Goal: Task Accomplishment & Management: Complete application form

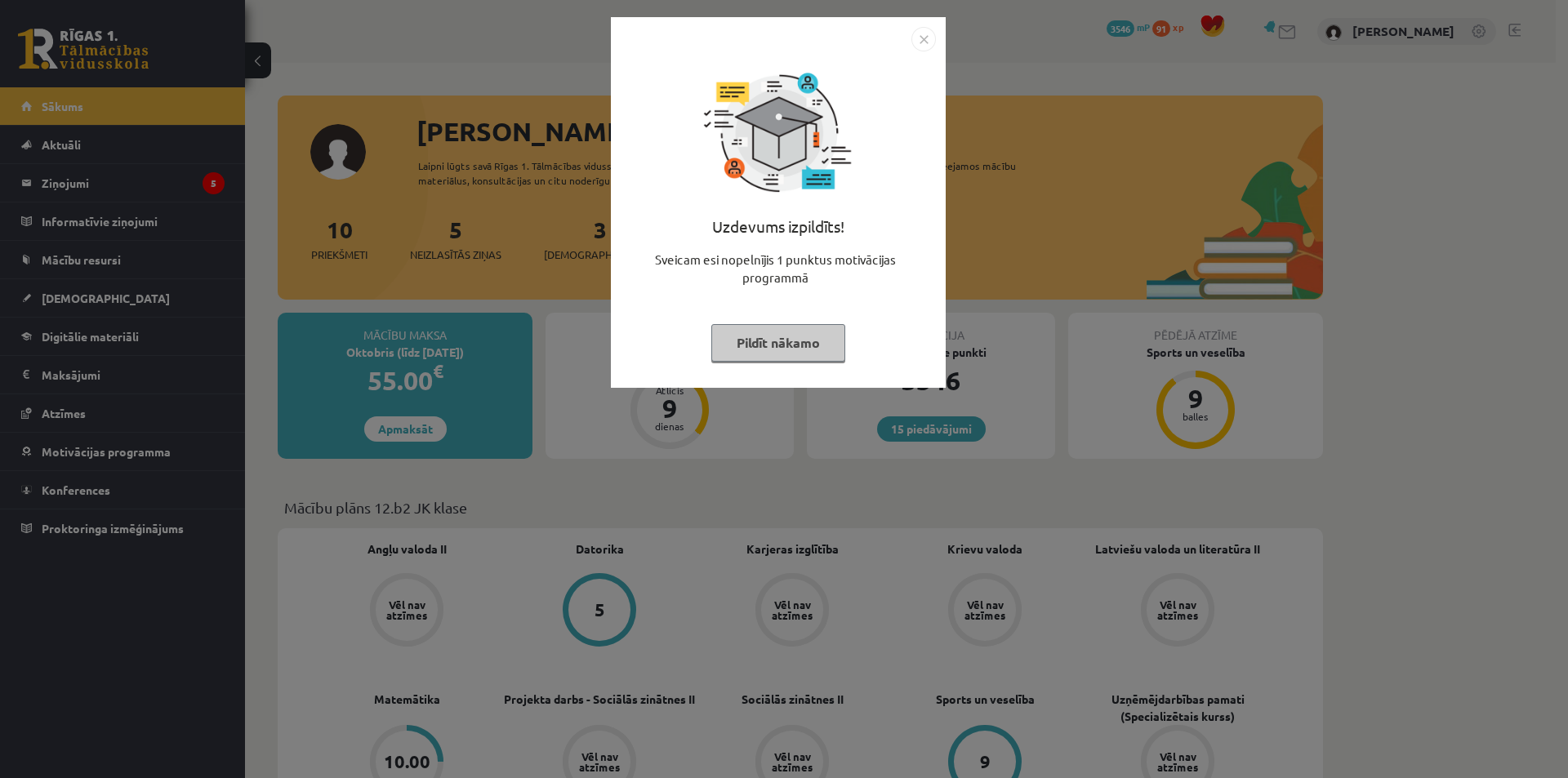
click at [770, 339] on button "Pildīt nākamo" at bounding box center [777, 343] width 133 height 38
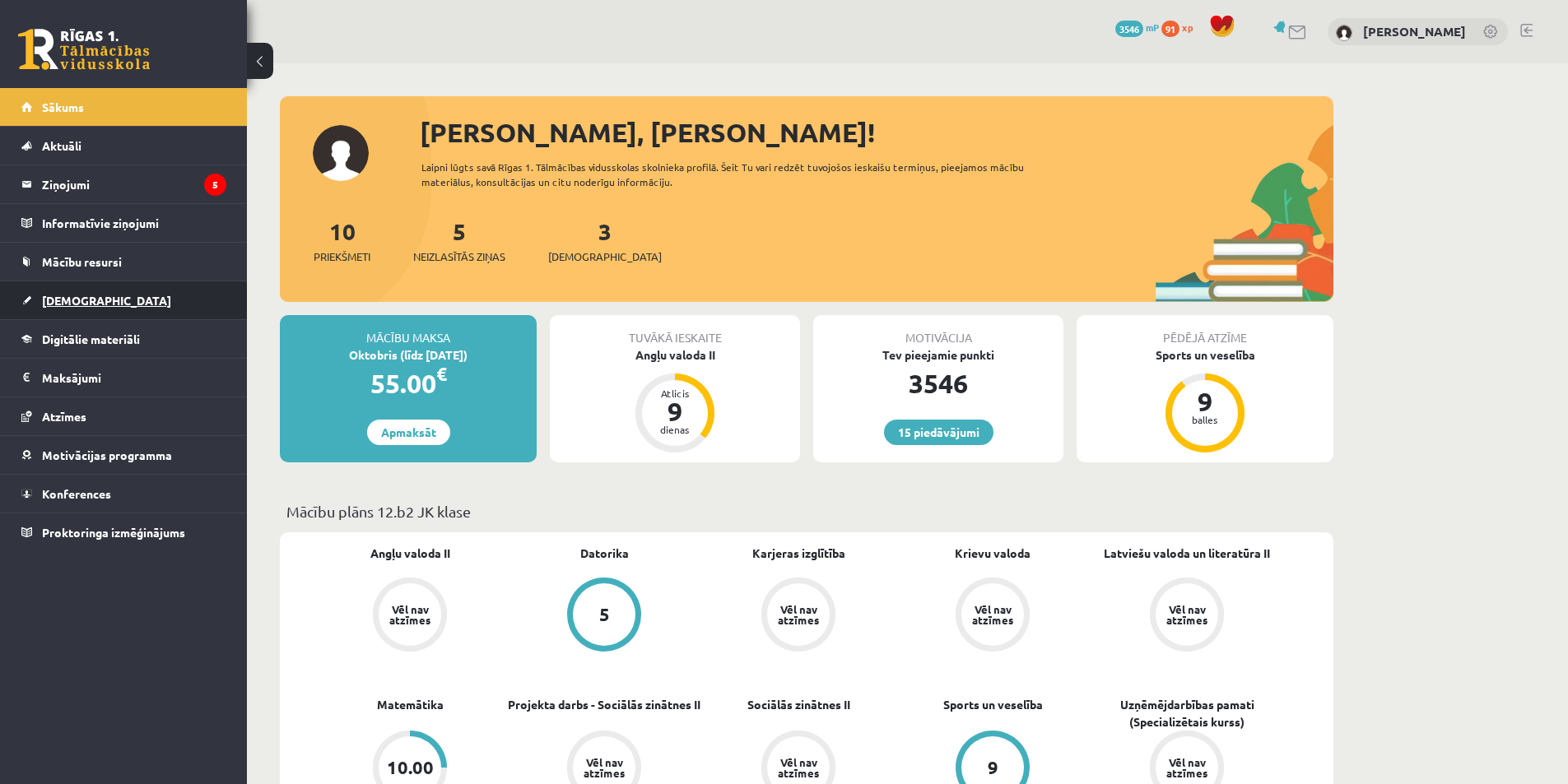
click at [107, 297] on link "[DEMOGRAPHIC_DATA]" at bounding box center [124, 300] width 205 height 38
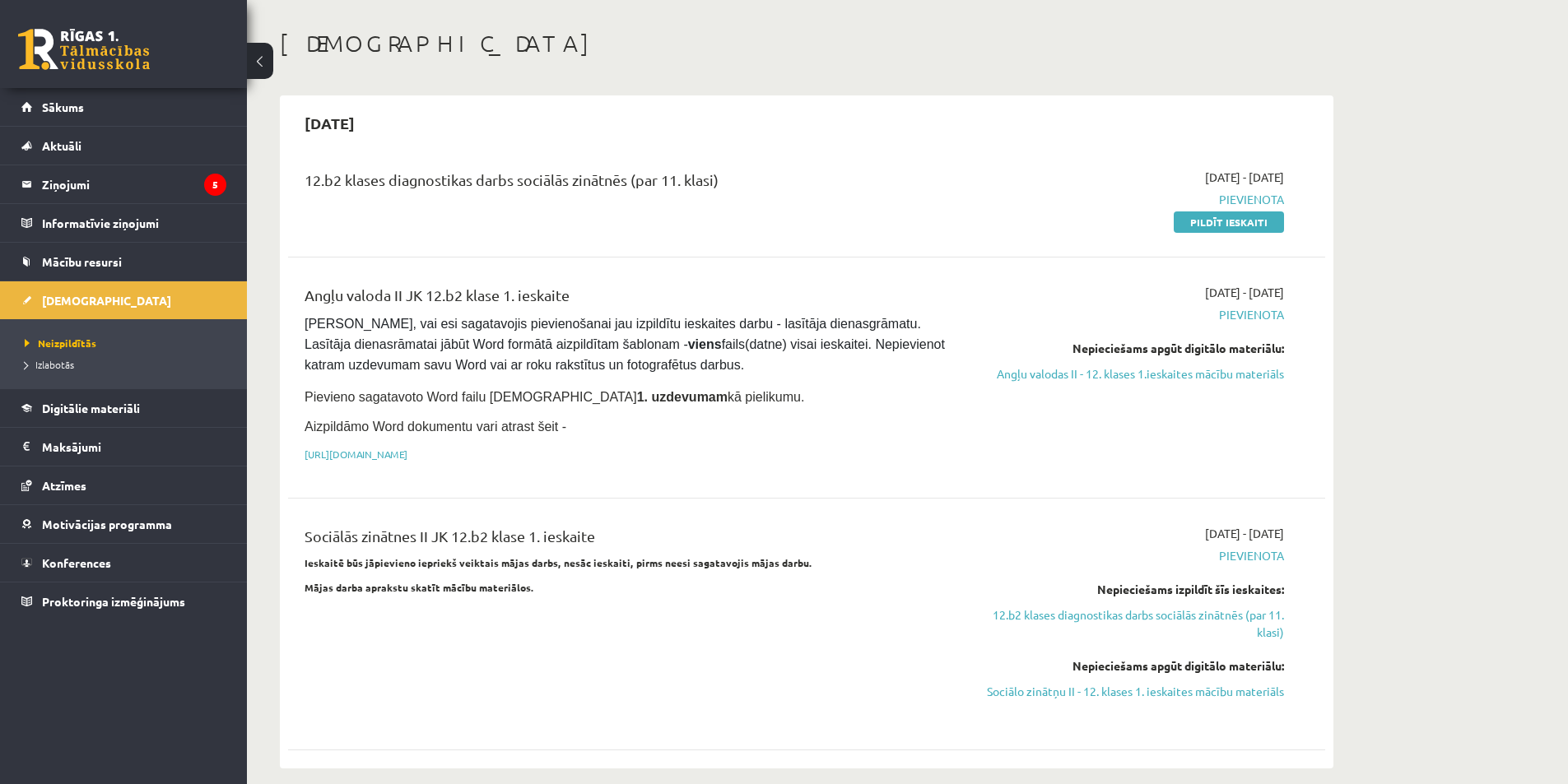
scroll to position [83, 0]
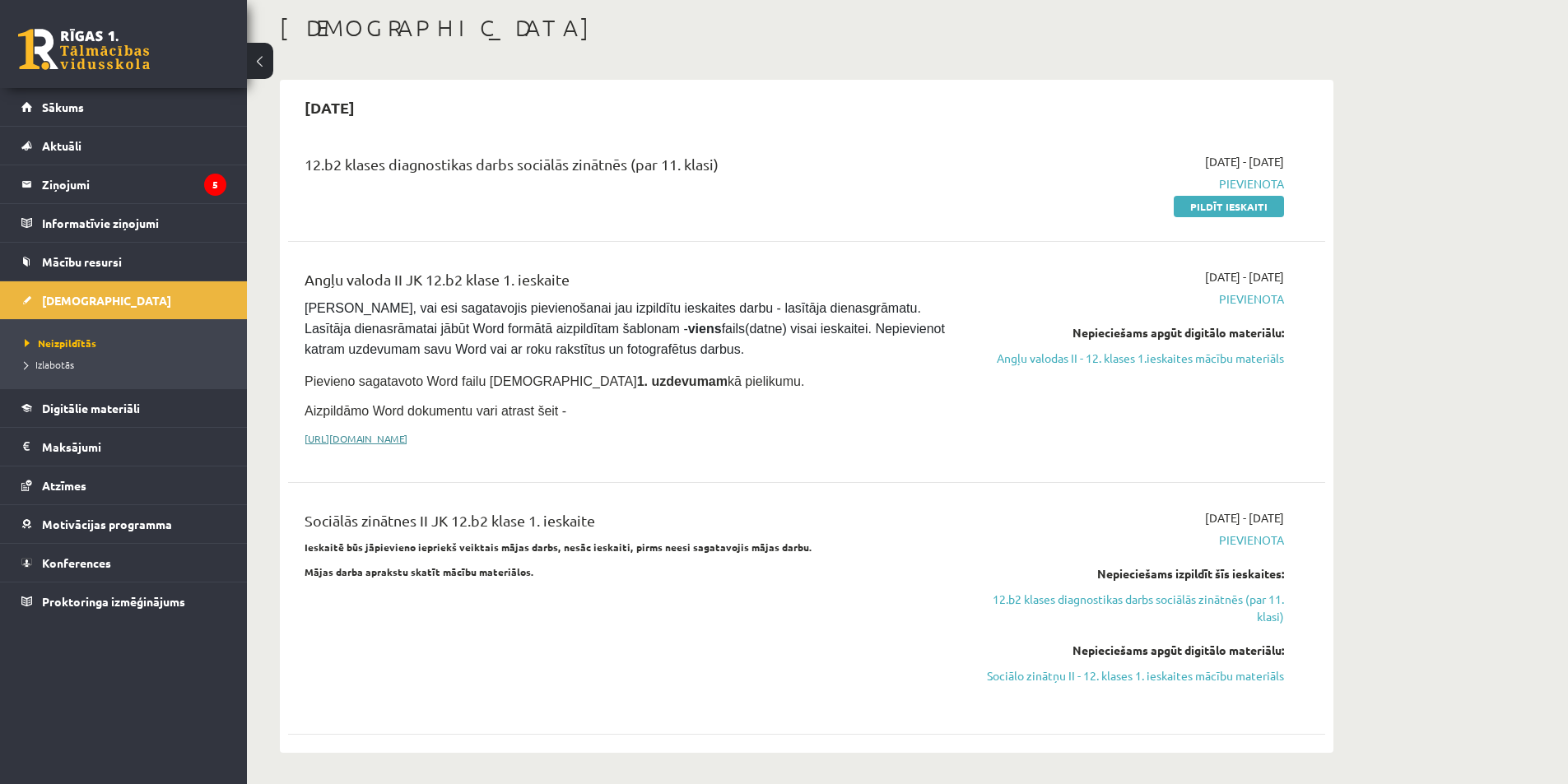
click at [386, 437] on link "https://drive.google.com/drive/folders/1IHE_ip15KOAbO2Se1NDGwZ2e__vlzPUf?usp=sh…" at bounding box center [356, 438] width 103 height 13
click at [1167, 360] on link "Angļu valodas II - 12. klases 1.ieskaites mācību materiāls" at bounding box center [1128, 358] width 310 height 17
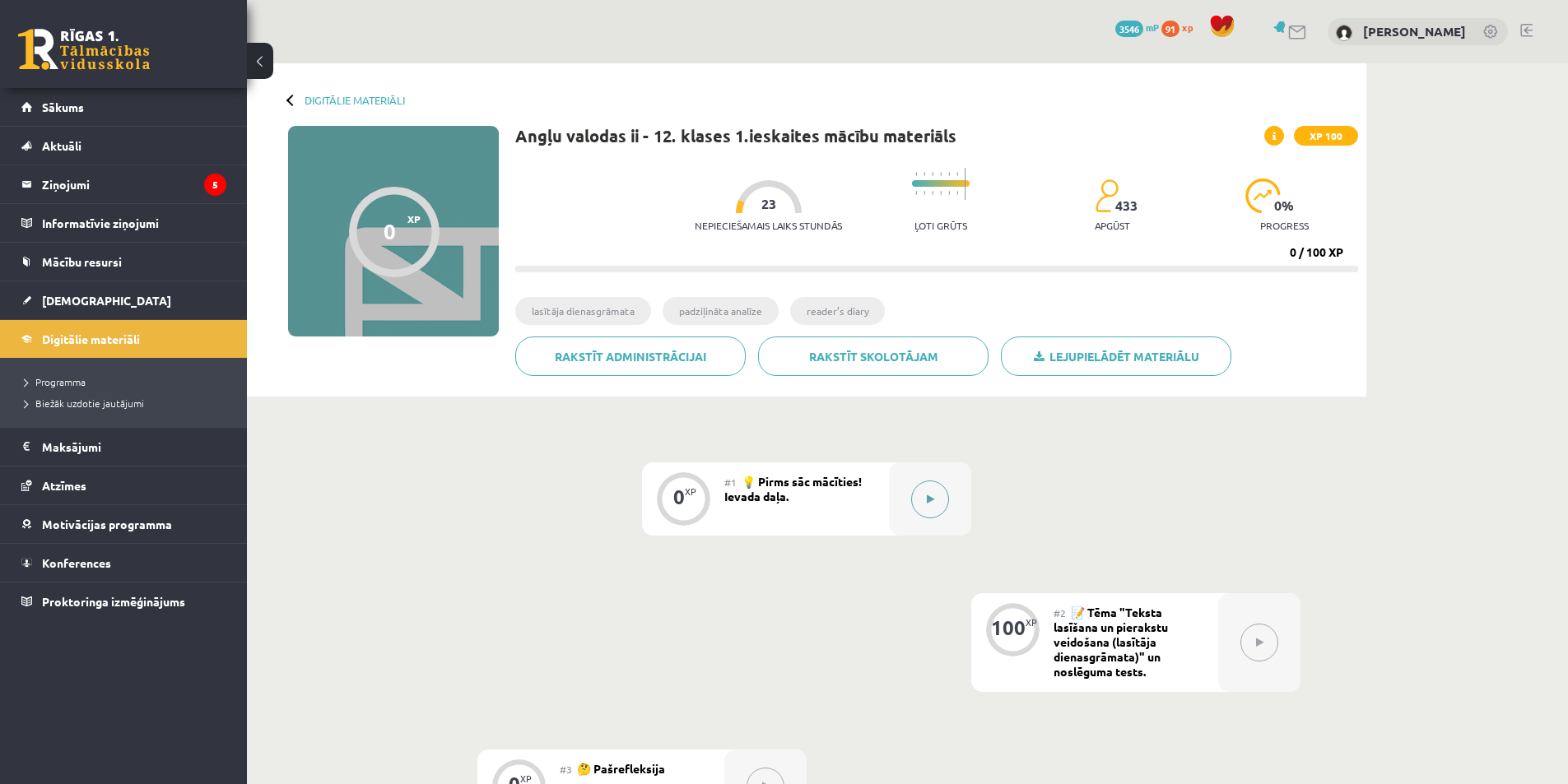
click at [939, 502] on button at bounding box center [930, 499] width 38 height 38
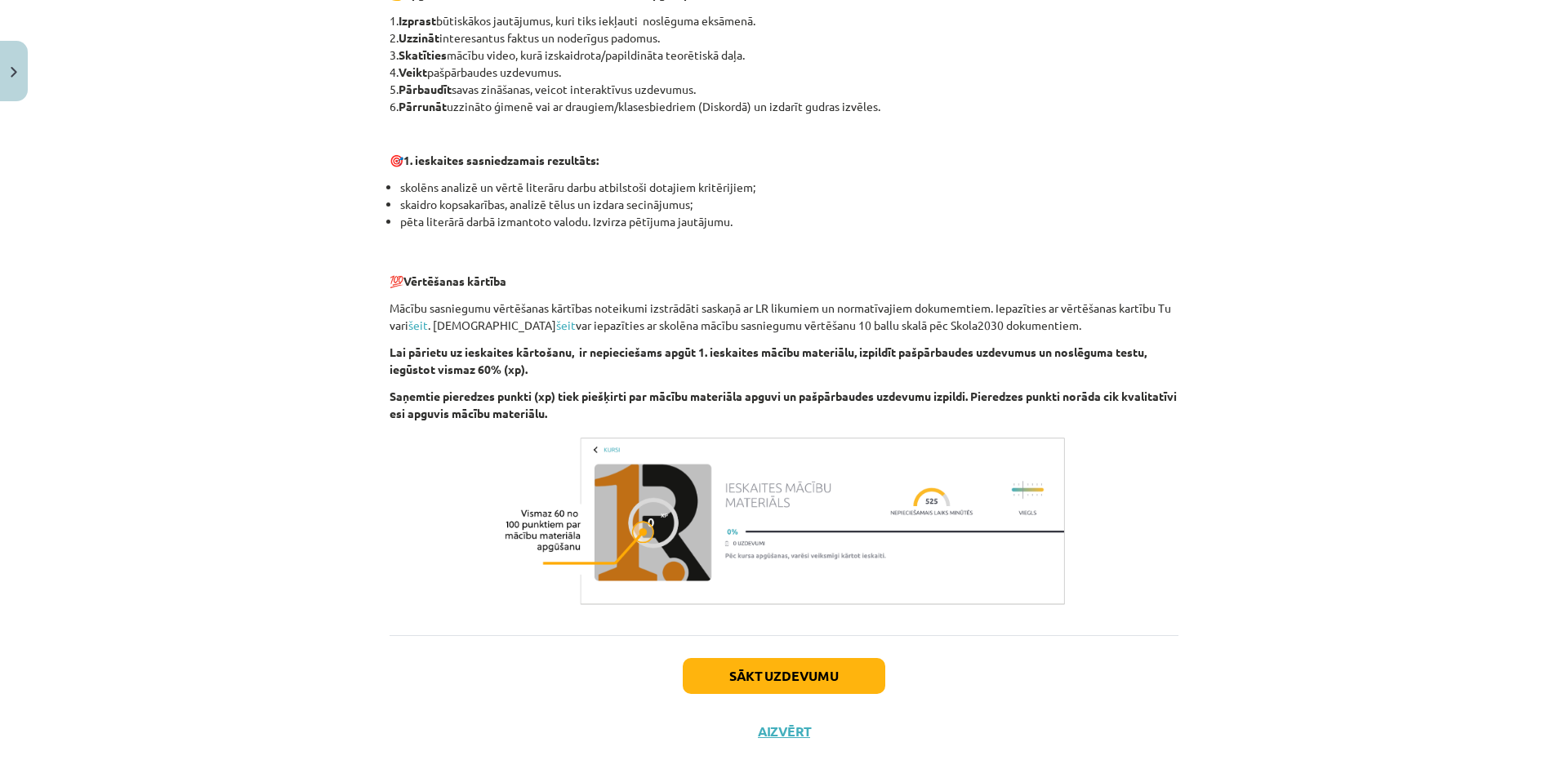
scroll to position [941, 0]
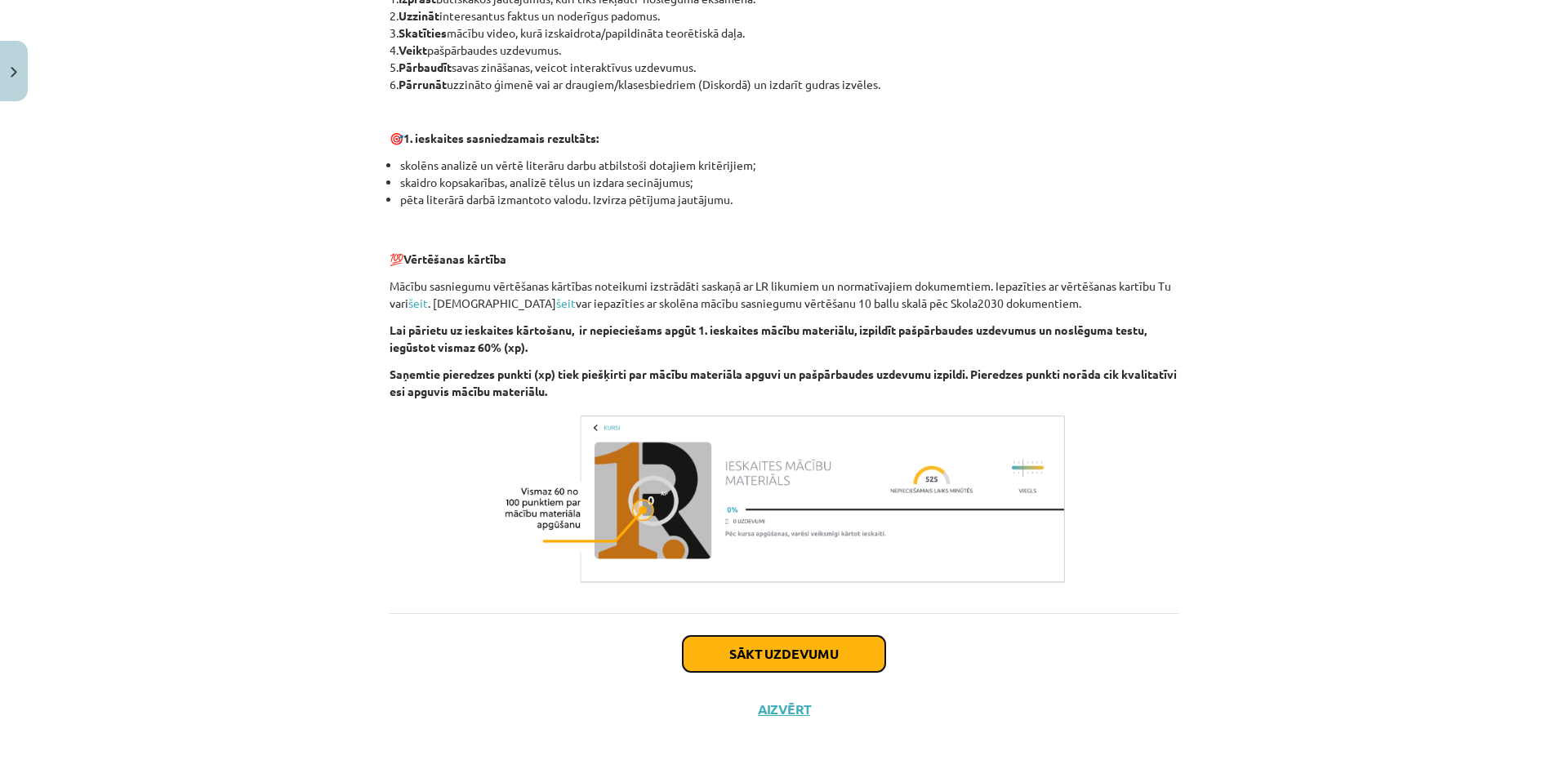
click at [788, 645] on button "Sākt uzdevumu" at bounding box center [783, 653] width 203 height 36
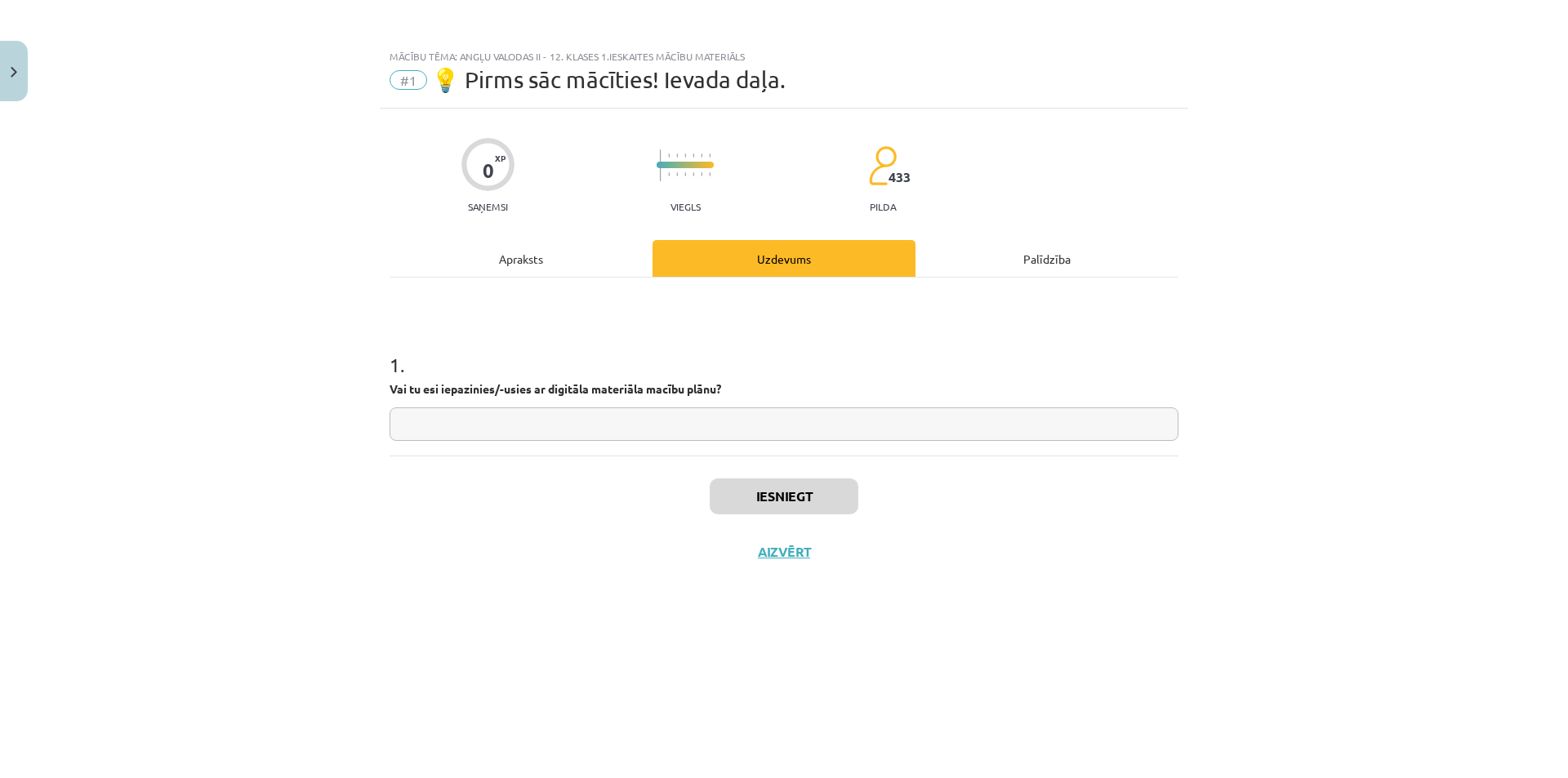
click at [674, 417] on input "text" at bounding box center [784, 424] width 789 height 34
type input "**"
click at [741, 494] on button "Iesniegt" at bounding box center [784, 496] width 148 height 36
click at [773, 559] on button "Nākamā nodarbība" at bounding box center [784, 562] width 160 height 38
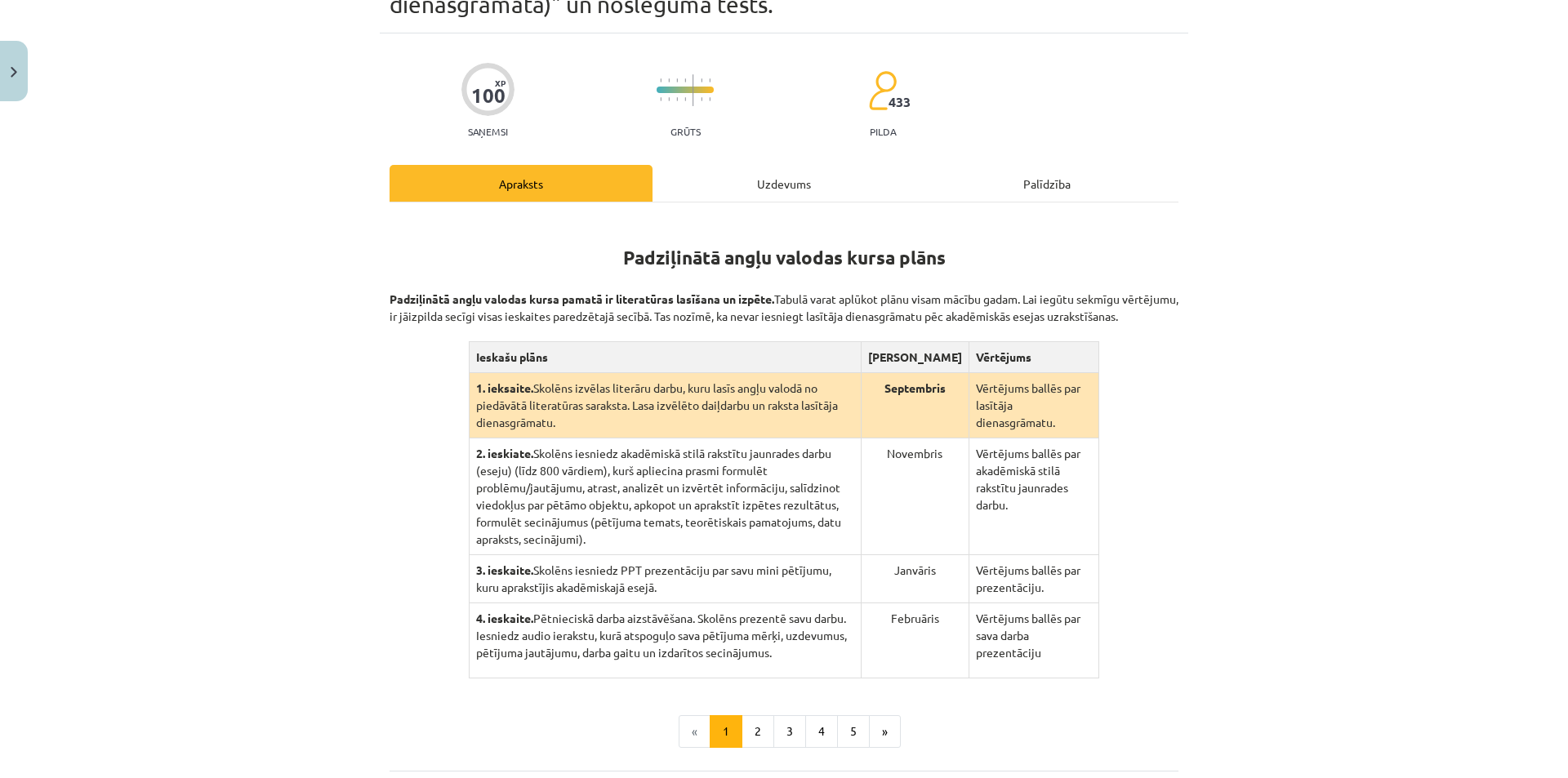
scroll to position [77, 0]
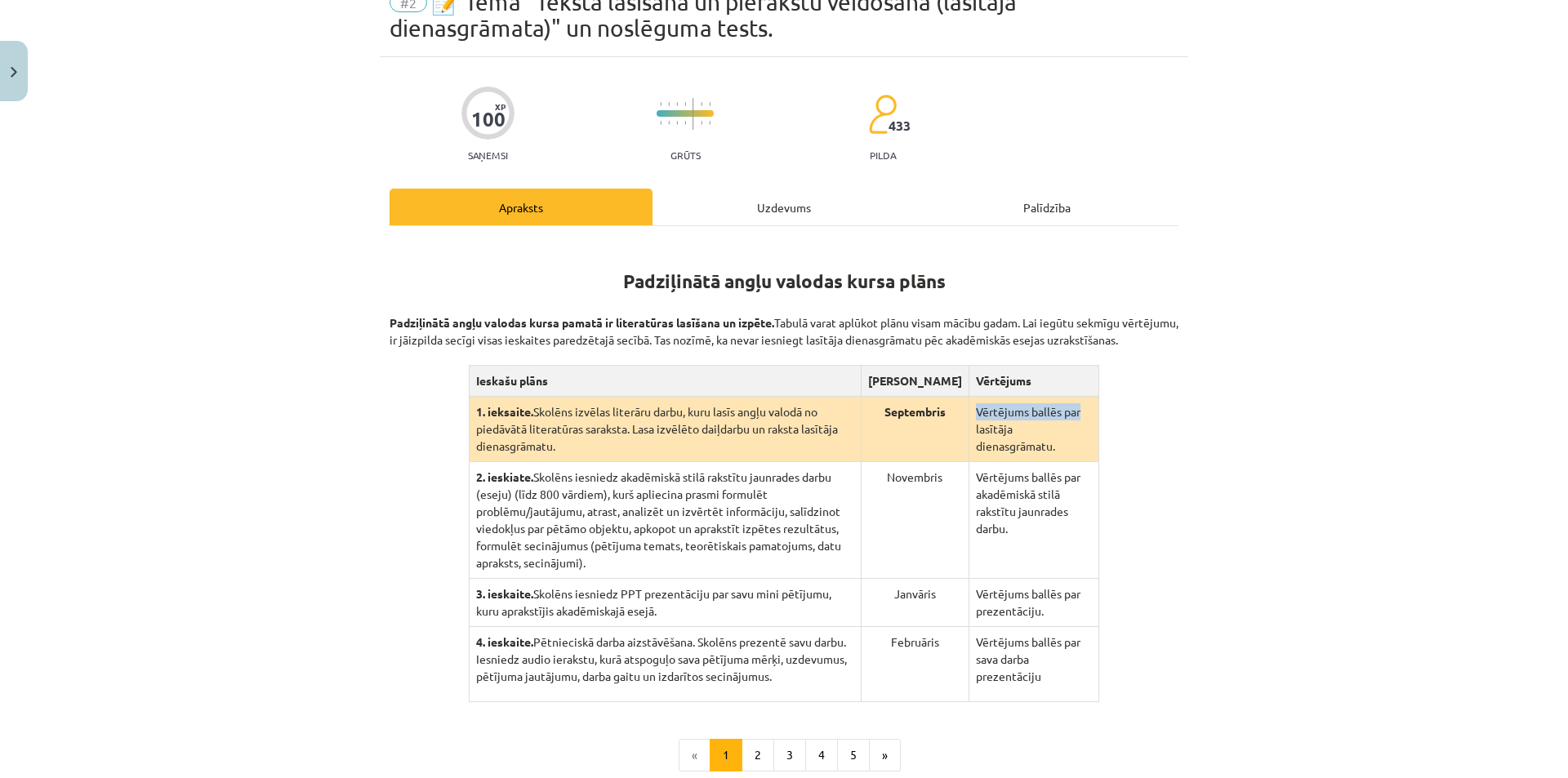
drag, startPoint x: 960, startPoint y: 426, endPoint x: 1076, endPoint y: 426, distance: 116.0
click at [1074, 426] on td "Vērtējums ballēs par lasītāja dienasgrāmatu." at bounding box center [1033, 429] width 130 height 65
click at [1157, 438] on div "Padziļinātā angļu valodas kursa plāns Padziļinātā angļu valodas kursa pamatā ir…" at bounding box center [784, 472] width 789 height 462
drag, startPoint x: 382, startPoint y: 325, endPoint x: 1030, endPoint y: 359, distance: 648.9
click at [1030, 359] on div "100 XP Saņemsi Grūts 433 pilda Apraksts Uzdevums Palīdzība Padziļinātā angļu va…" at bounding box center [784, 487] width 809 height 861
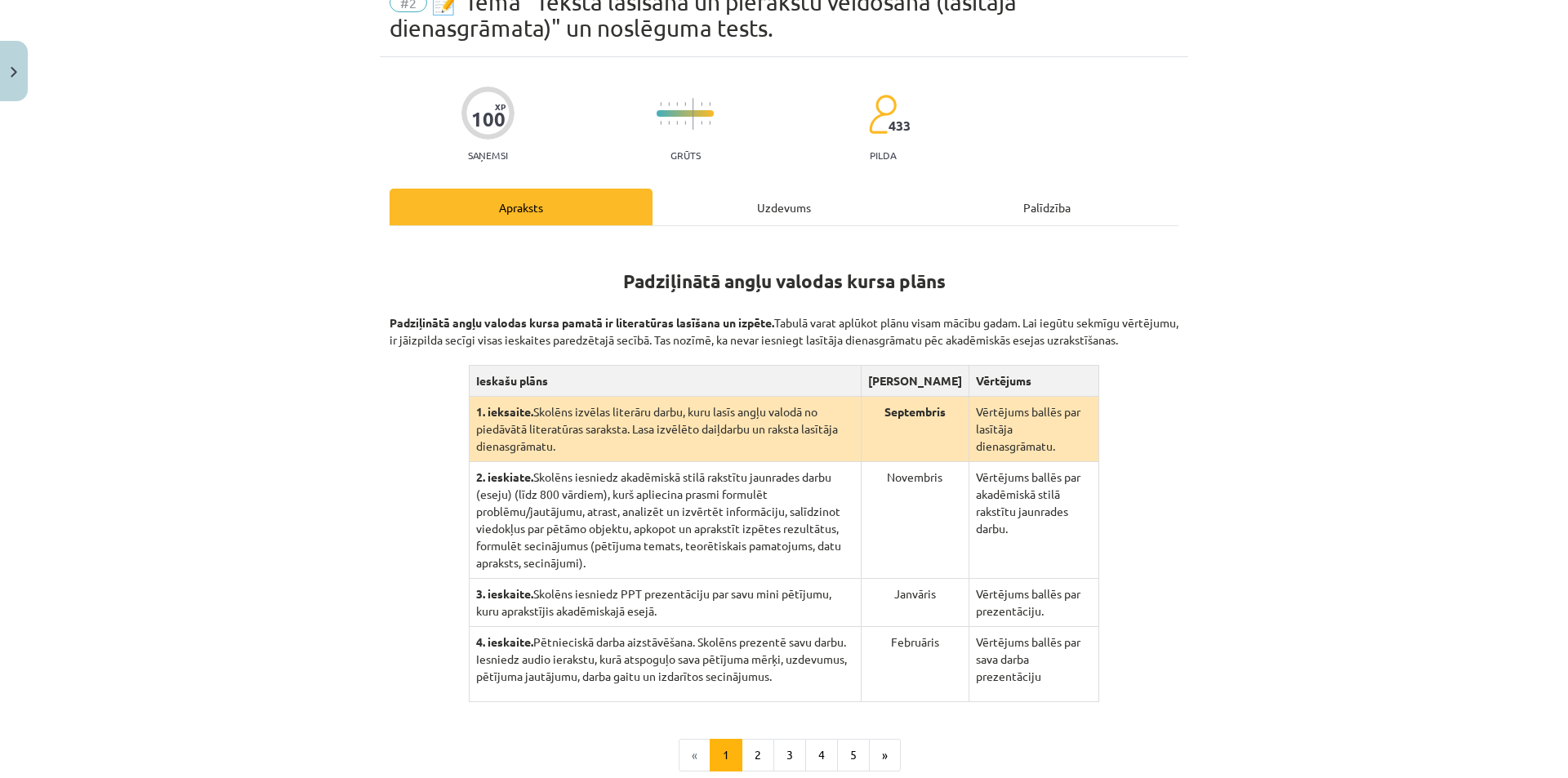
click at [1216, 402] on div "Mācību tēma: Angļu valodas ii - 12. klases 1.ieskaites mācību materiāls #2 📝 Tē…" at bounding box center [784, 389] width 1568 height 778
click at [761, 744] on button "2" at bounding box center [757, 754] width 33 height 33
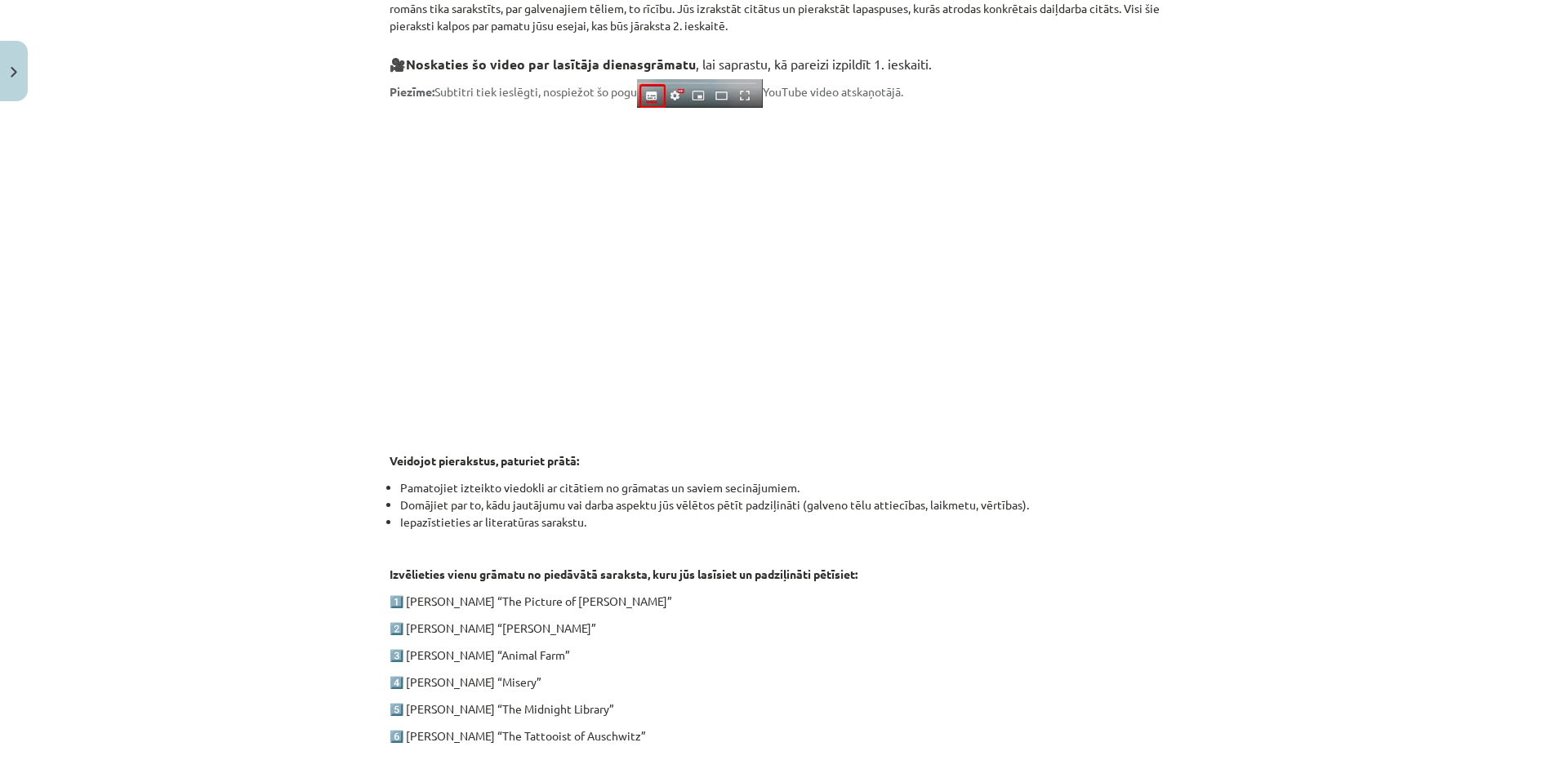
scroll to position [404, 0]
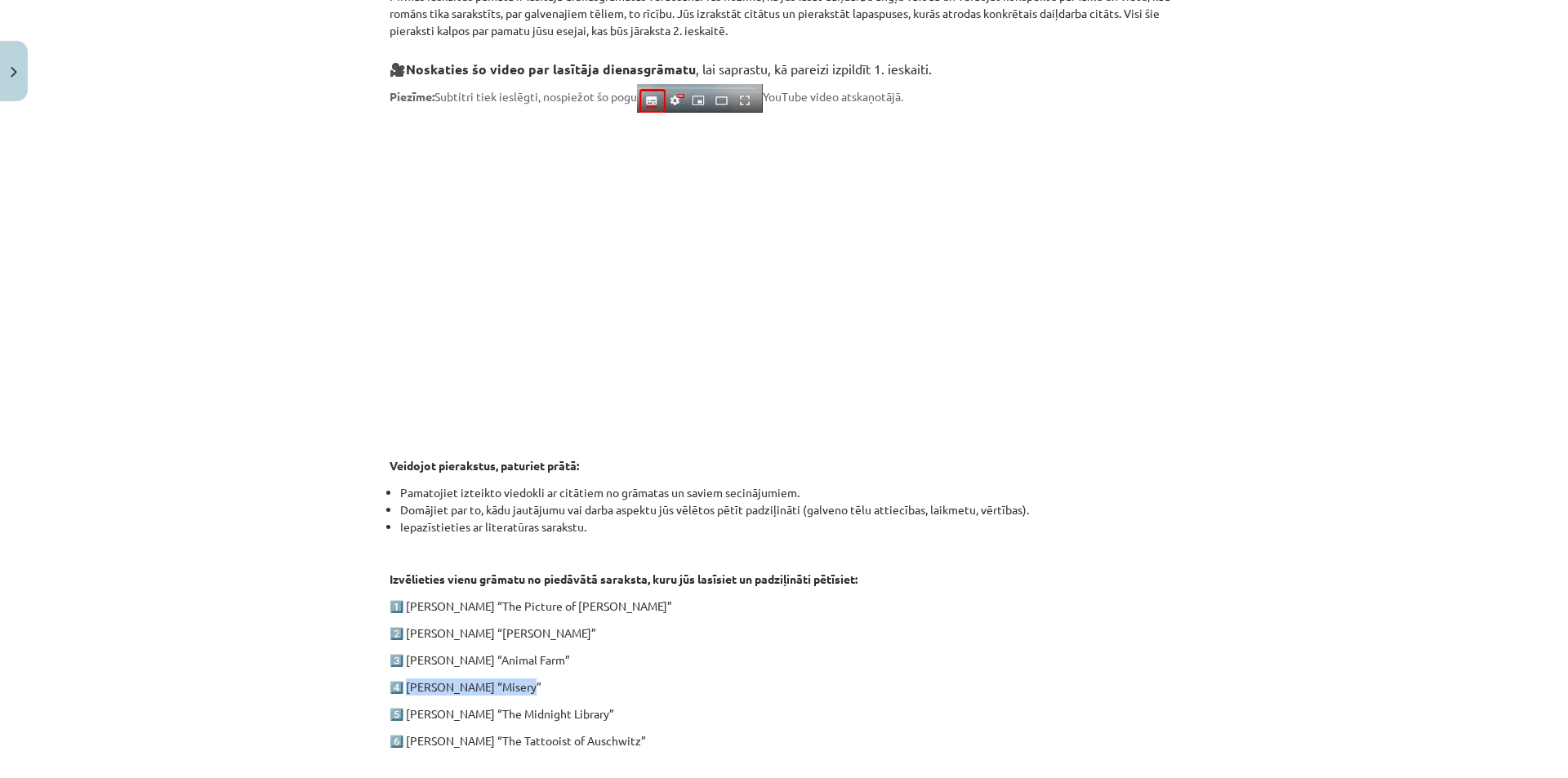
drag, startPoint x: 524, startPoint y: 687, endPoint x: 401, endPoint y: 693, distance: 123.1
click at [401, 693] on p "4️⃣ Stephen King “Misery”" at bounding box center [784, 686] width 789 height 17
copy p "Stephen King “Misery”"
drag, startPoint x: 569, startPoint y: 712, endPoint x: 401, endPoint y: 711, distance: 168.0
click at [401, 711] on p "5️⃣ Matt Haig “The Midnight Library”" at bounding box center [784, 714] width 789 height 17
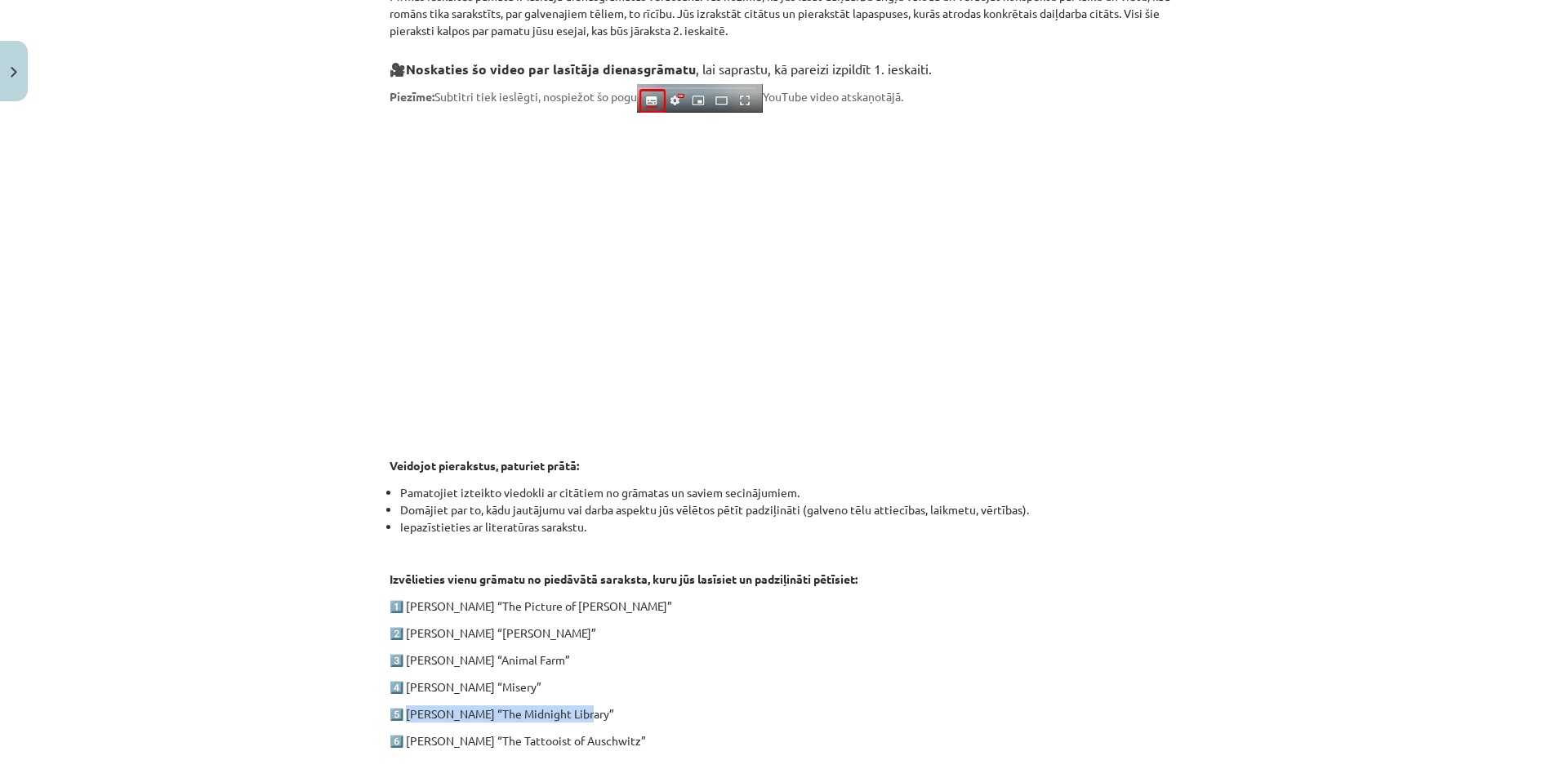
copy p "Matt Haig “The Midnight Library”"
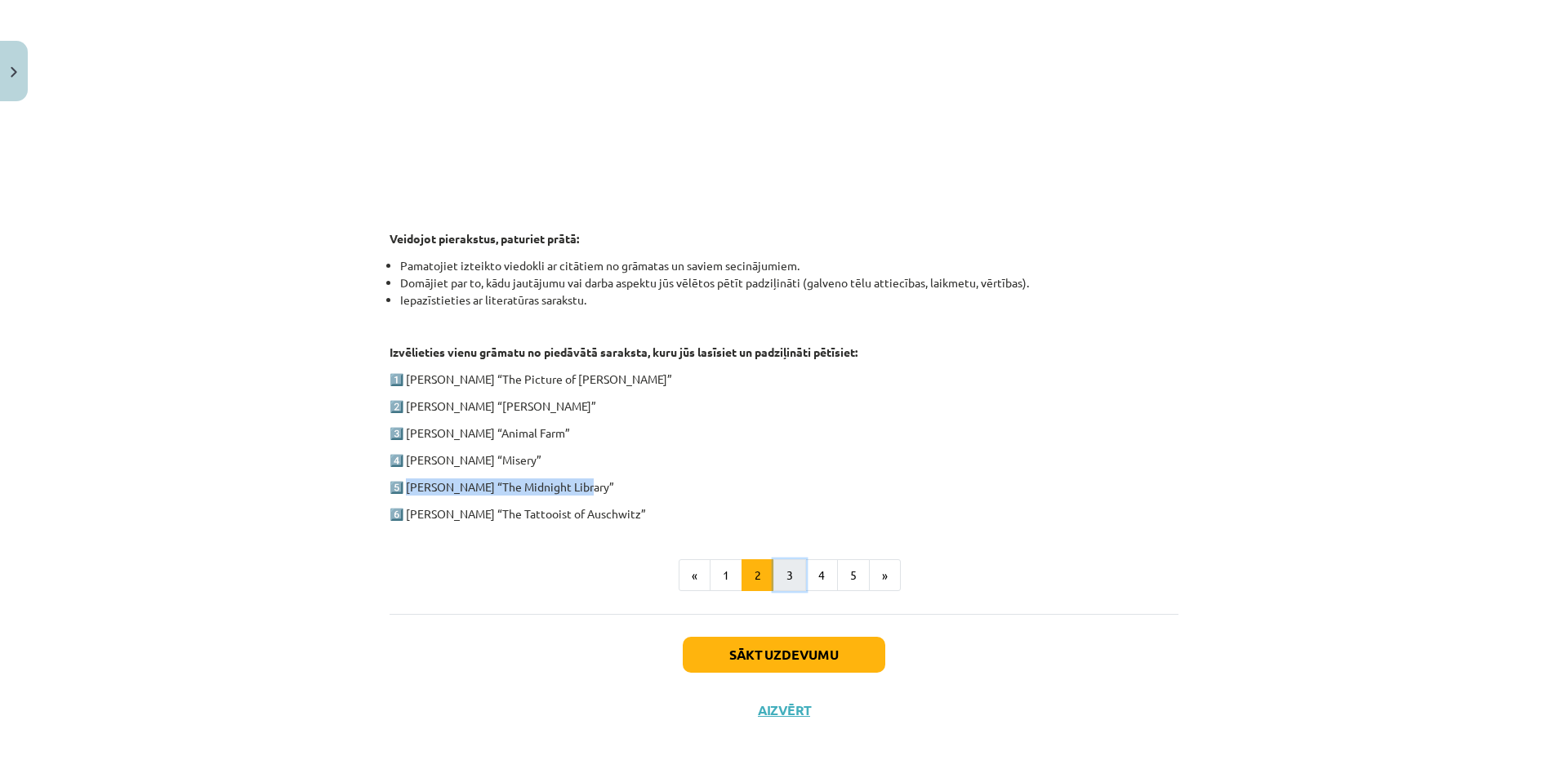
click at [794, 583] on button "3" at bounding box center [789, 575] width 33 height 33
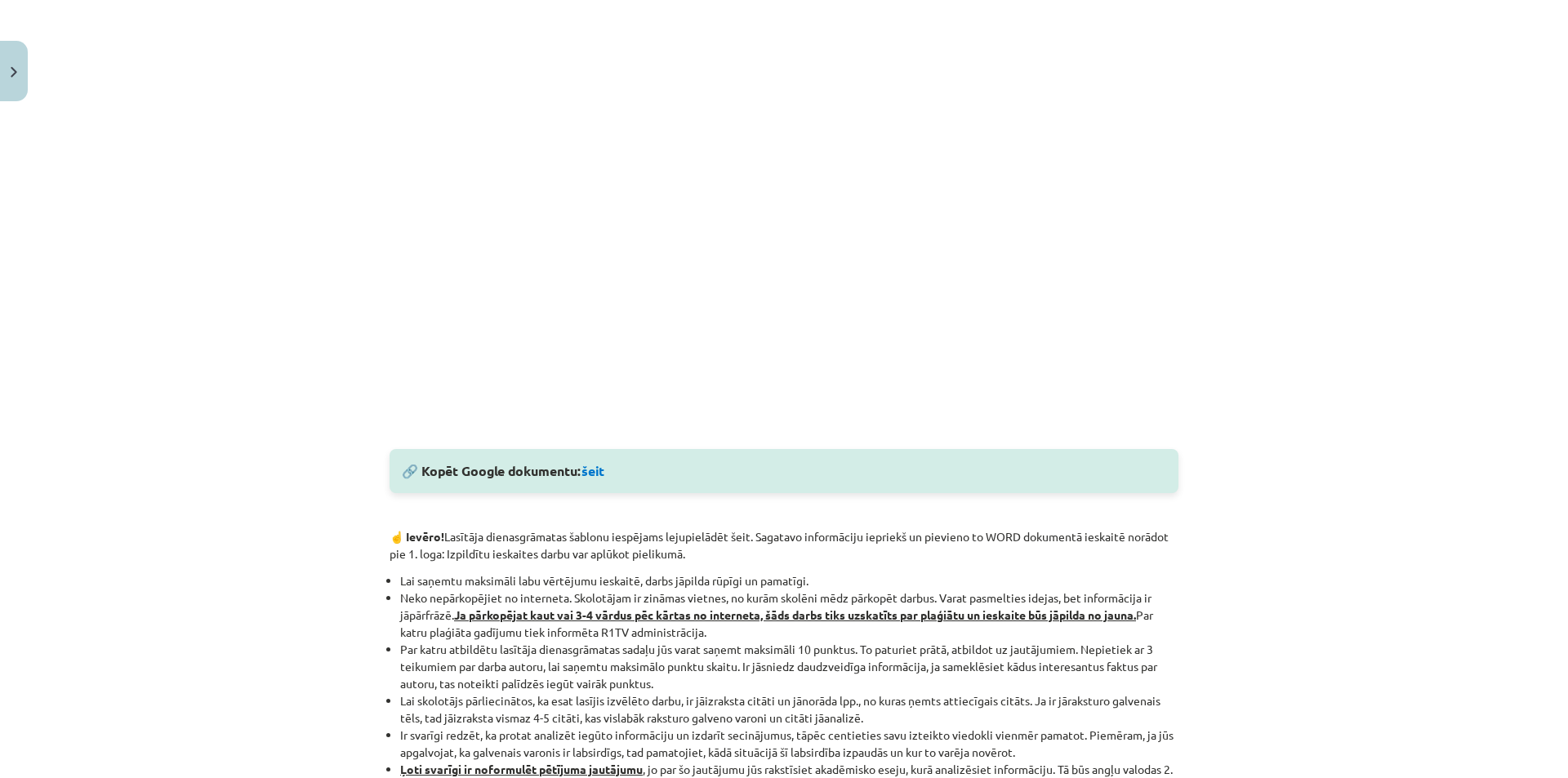
scroll to position [1186, 0]
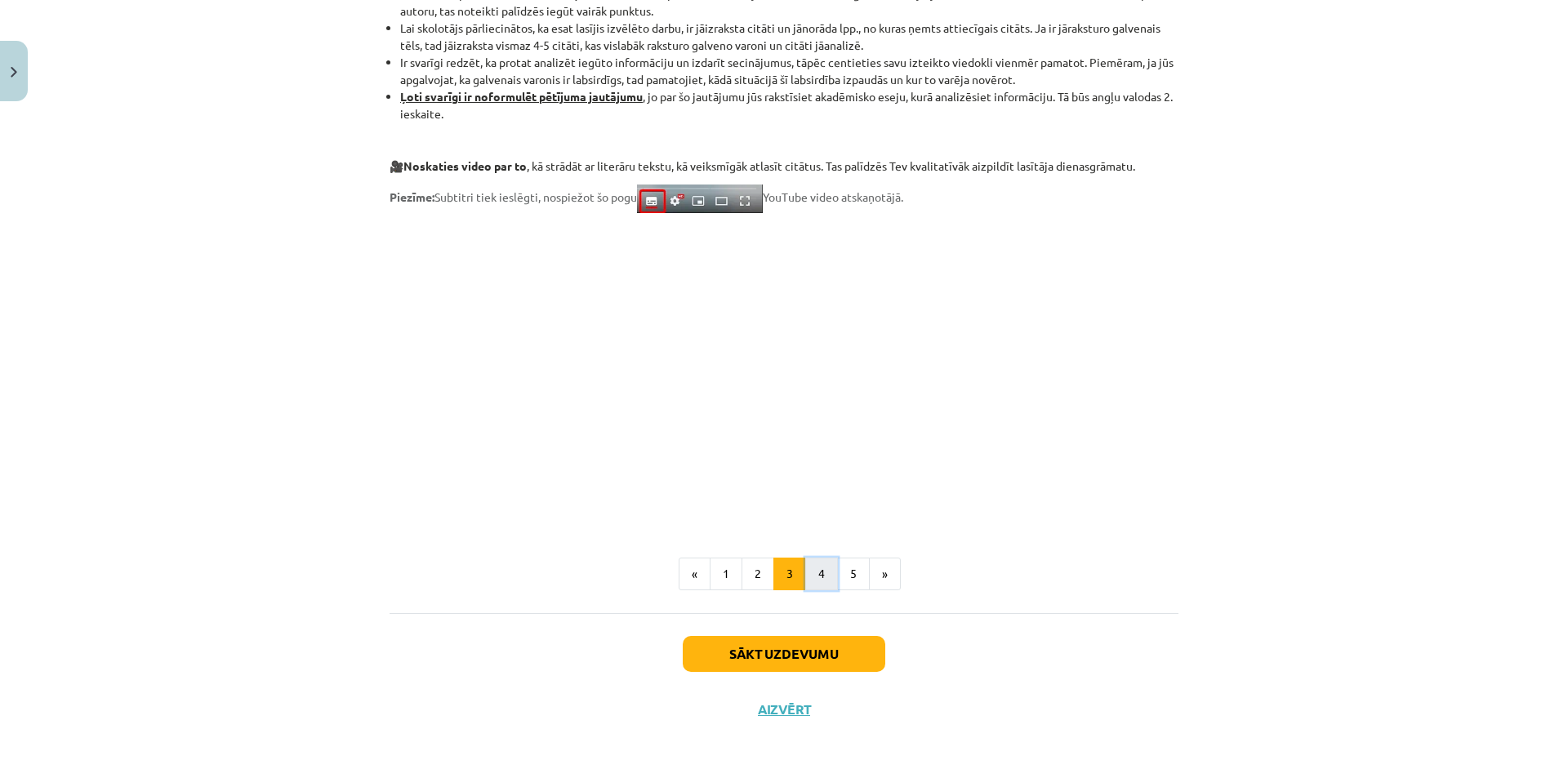
click at [825, 572] on button "4" at bounding box center [821, 573] width 33 height 33
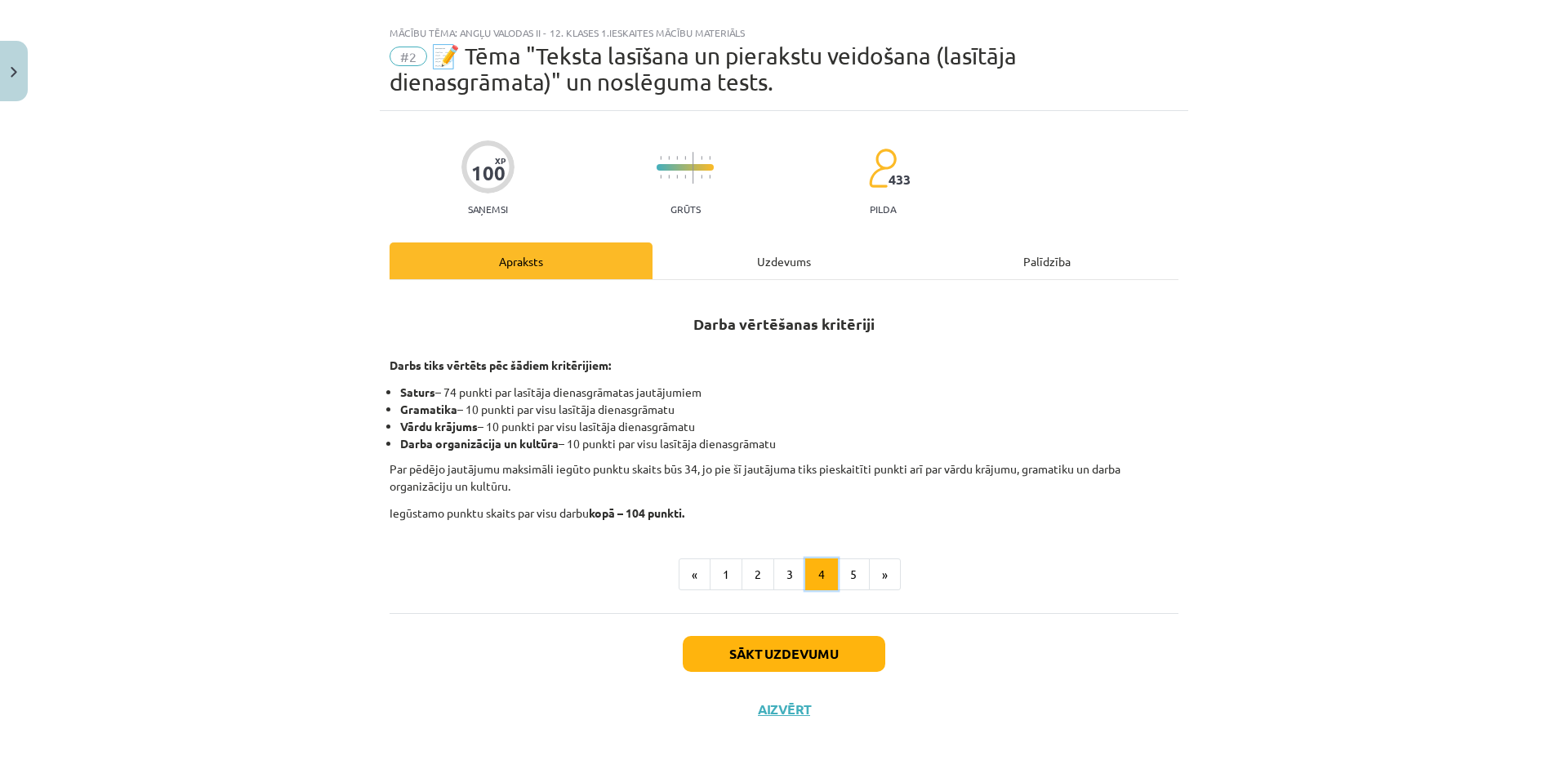
scroll to position [24, 0]
click at [851, 582] on button "5" at bounding box center [853, 574] width 33 height 33
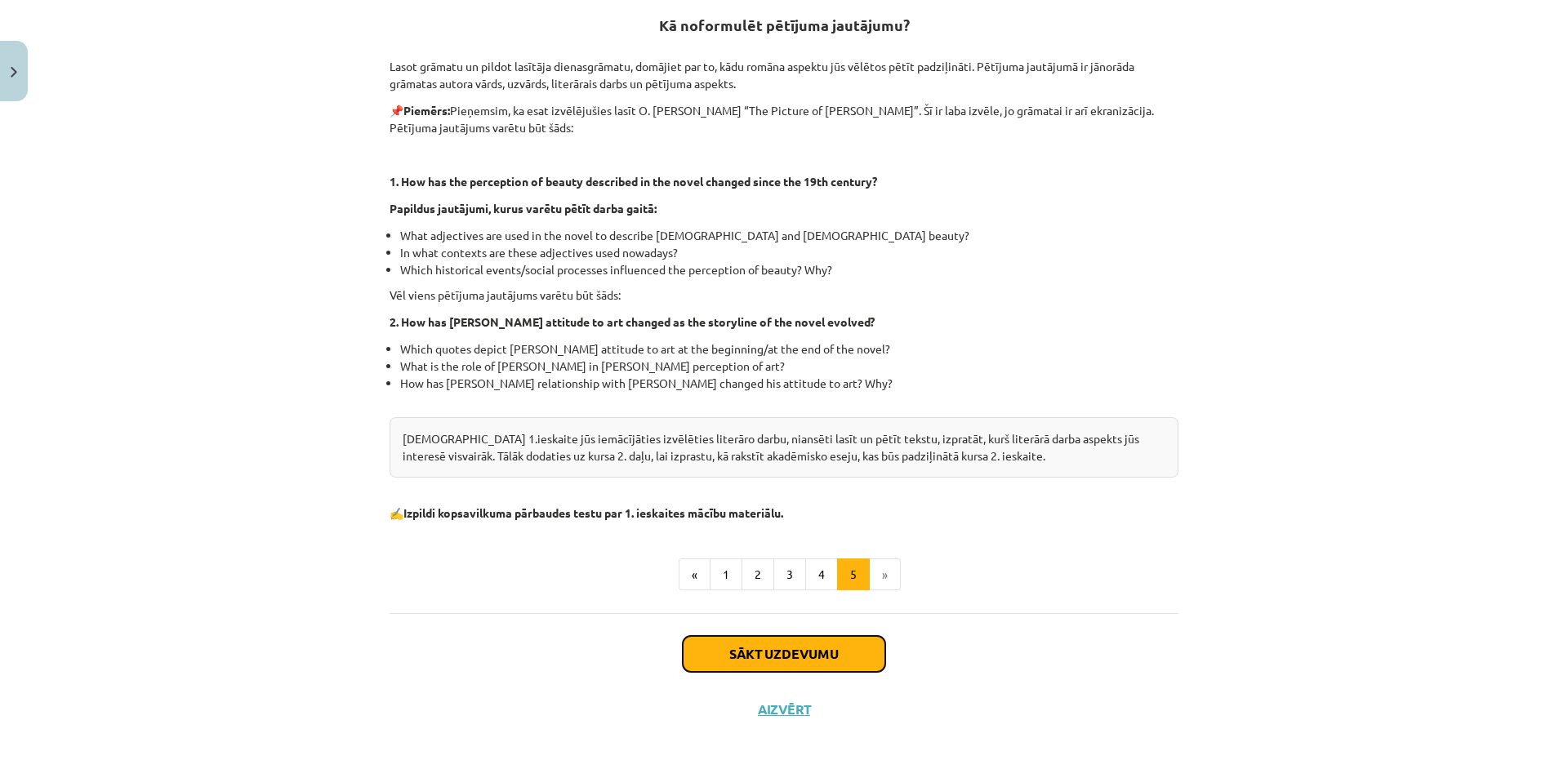
click at [847, 660] on button "Sākt uzdevumu" at bounding box center [783, 653] width 203 height 36
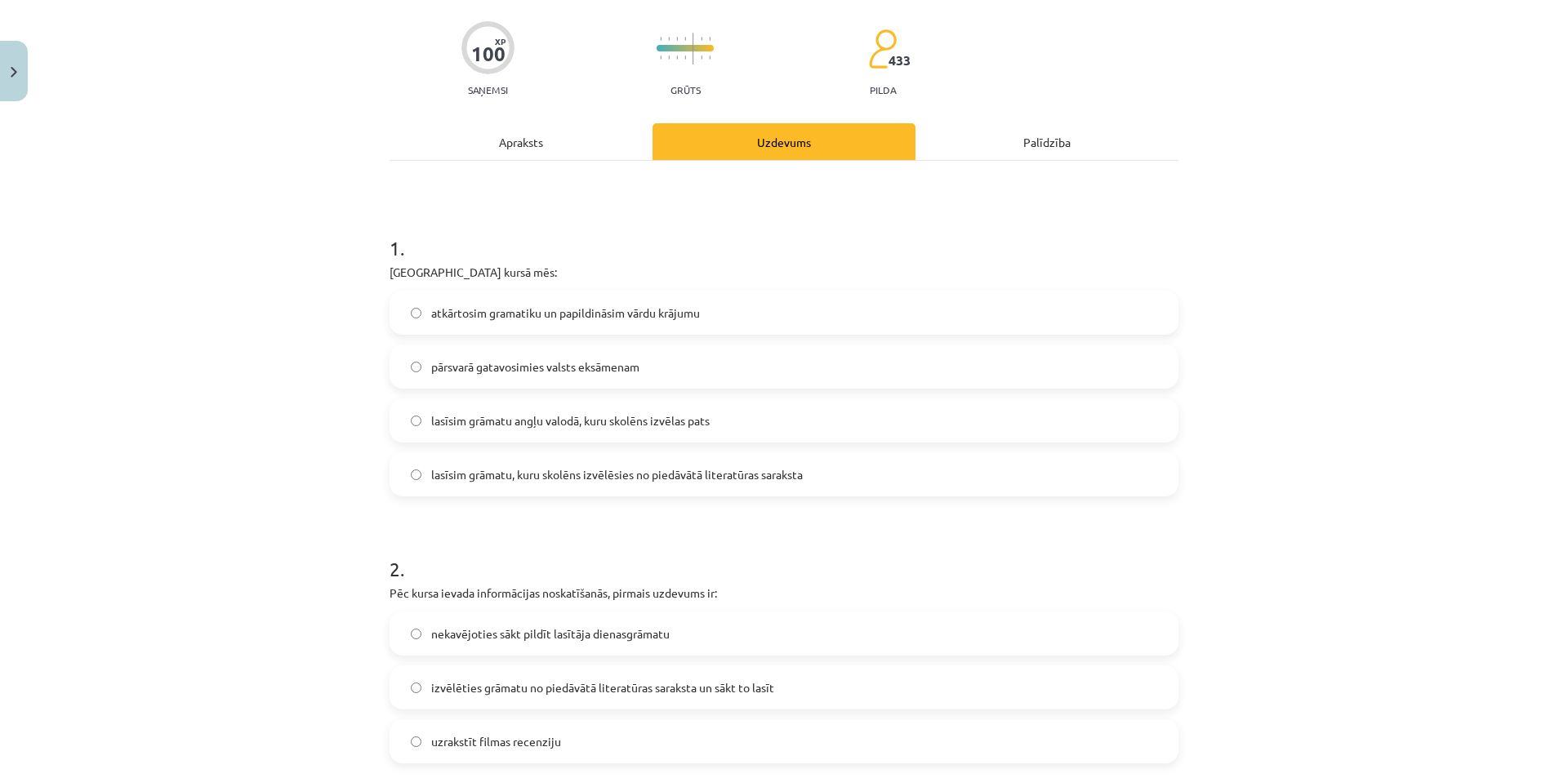
scroll to position [41, 0]
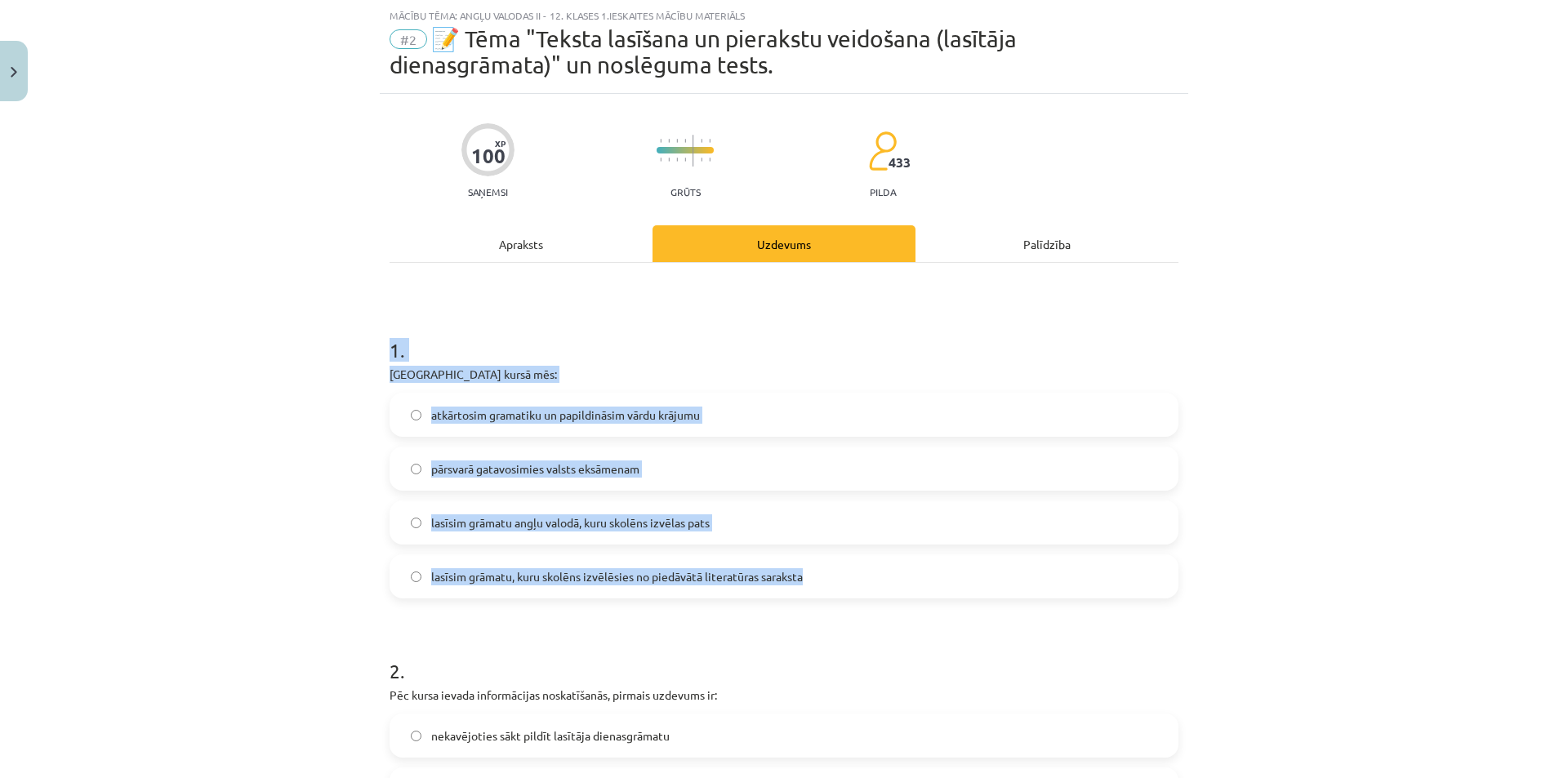
drag, startPoint x: 380, startPoint y: 350, endPoint x: 858, endPoint y: 562, distance: 522.9
copy div "1 . Padziļinātajā kursā mēs: atkārtosim gramatiku un papildināsim vārdu krājumu…"
click at [686, 579] on span "lasīsim grāmatu, kuru skolēns izvēlēsies no piedāvātā literatūras saraksta" at bounding box center [617, 576] width 372 height 17
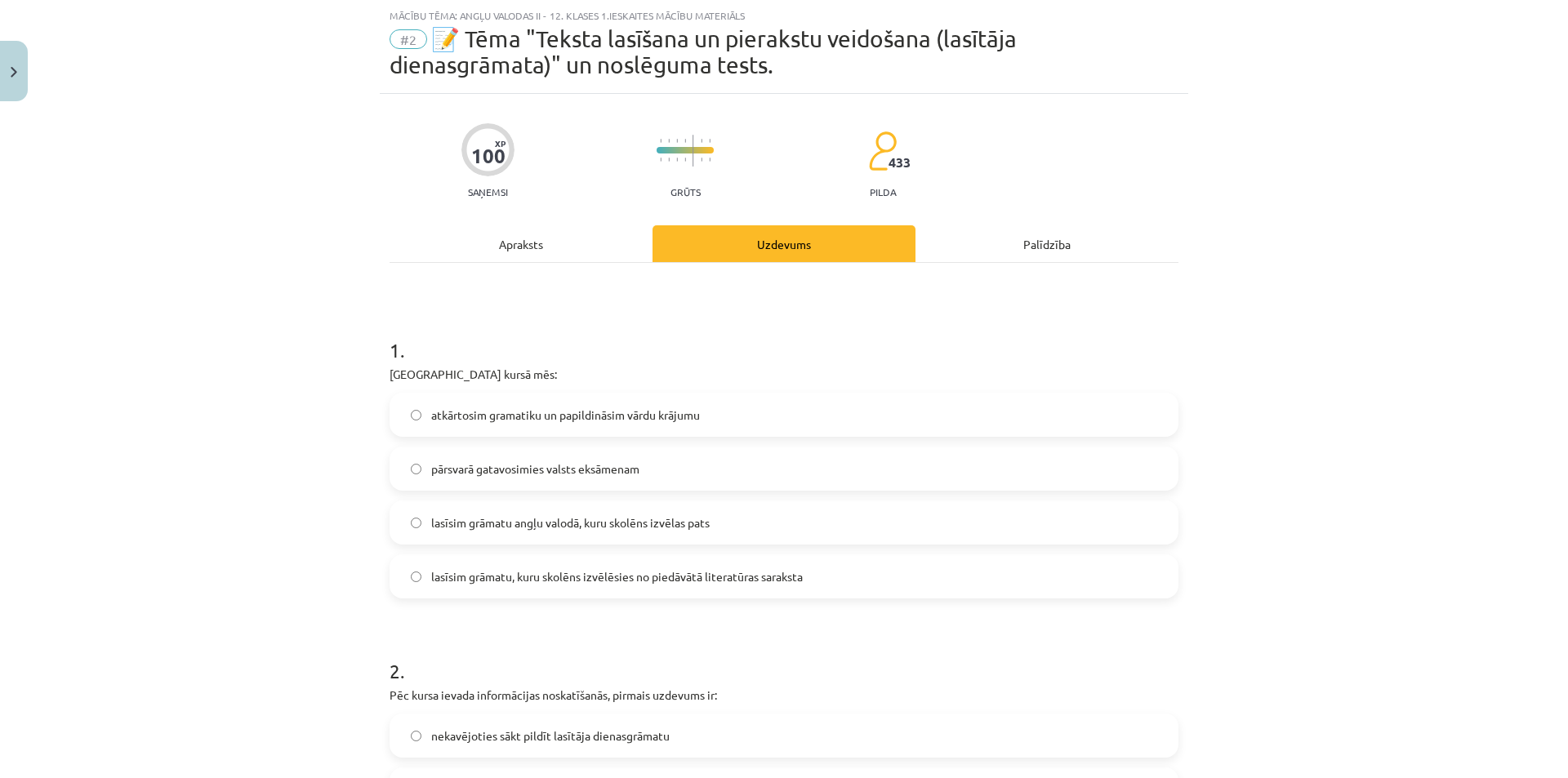
click at [1214, 646] on div "Mācību tēma: Angļu valodas ii - 12. klases 1.ieskaites mācību materiāls #2 📝 Tē…" at bounding box center [784, 389] width 1568 height 778
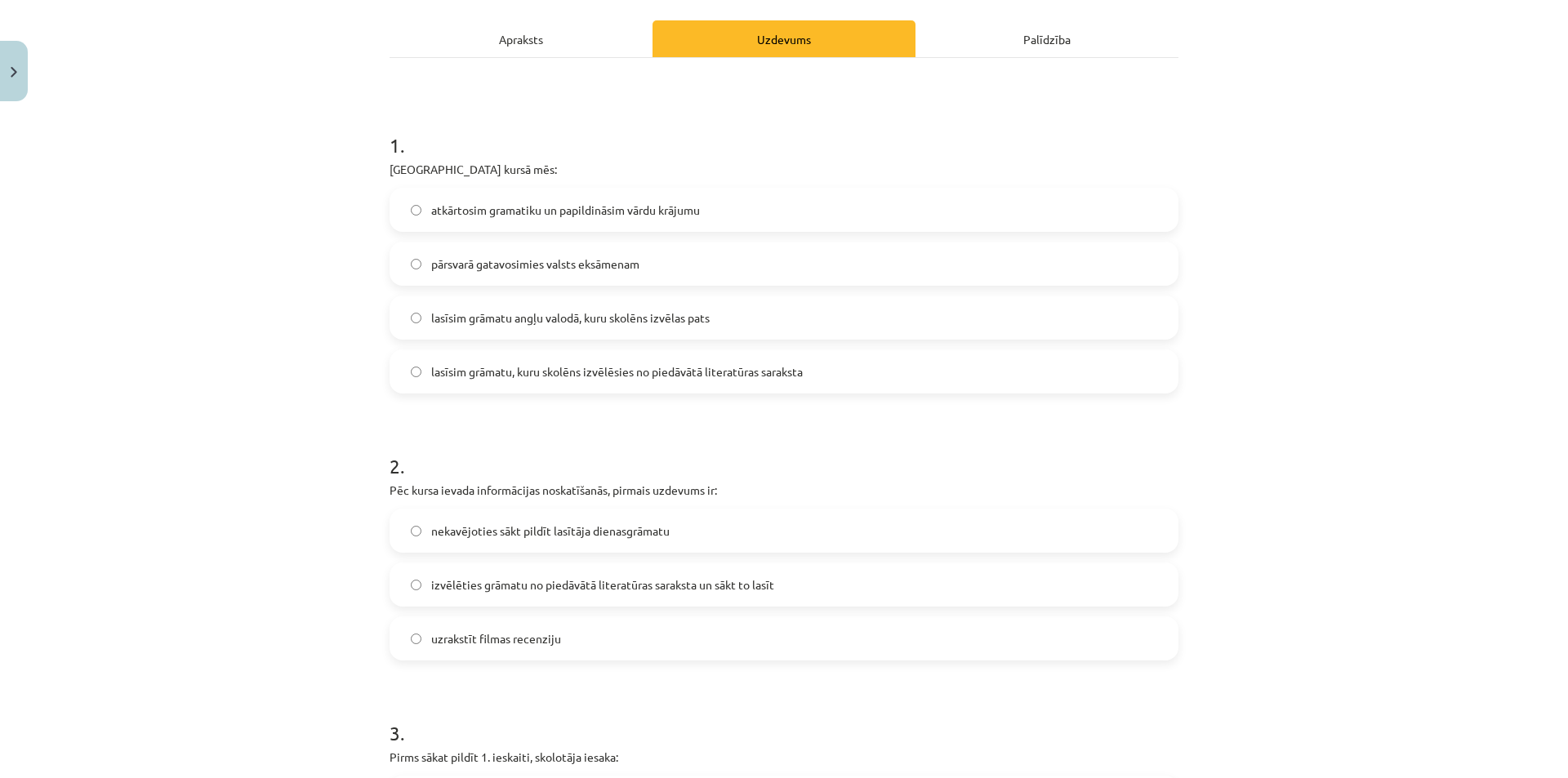
scroll to position [286, 0]
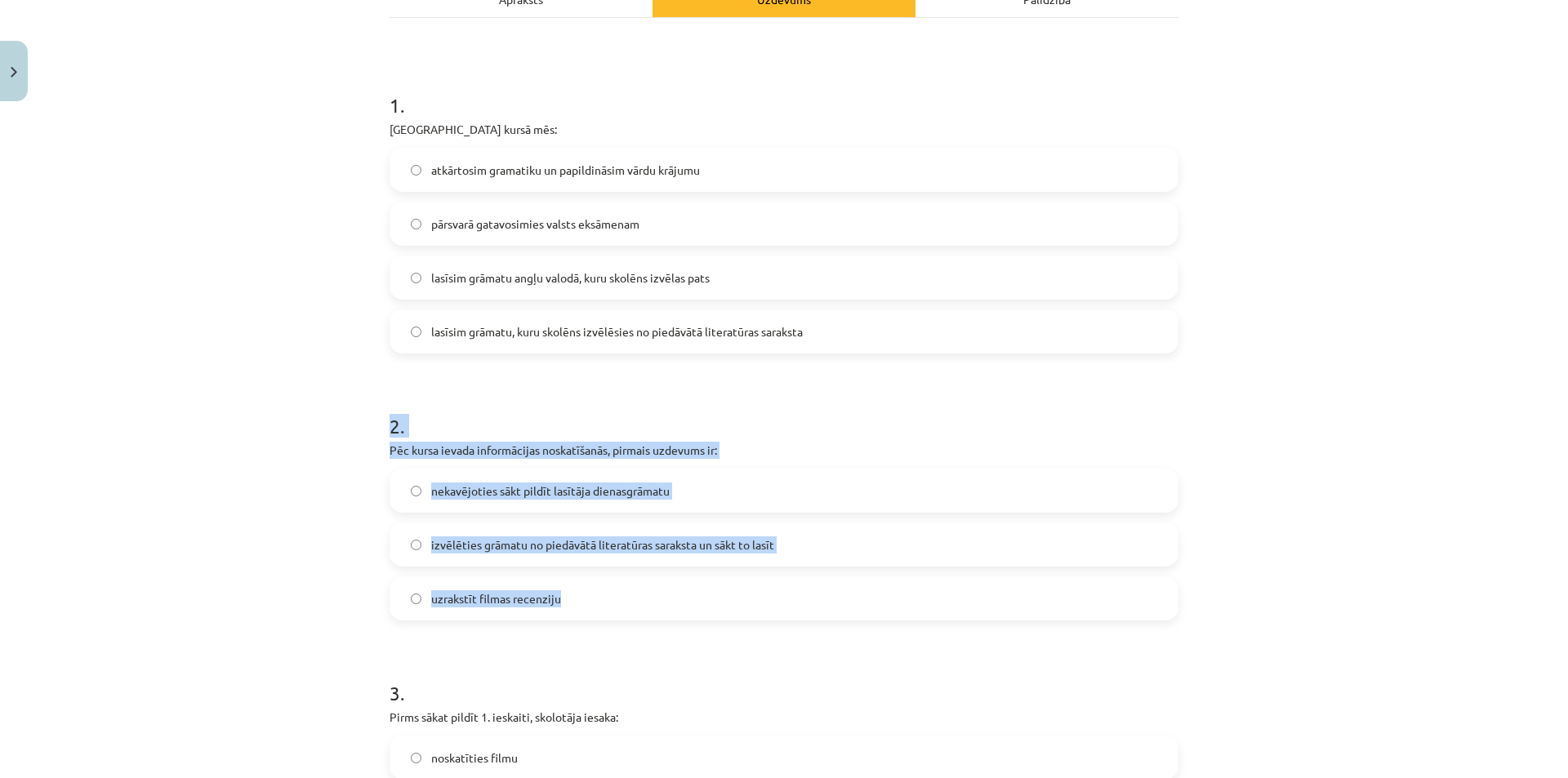
drag, startPoint x: 377, startPoint y: 425, endPoint x: 663, endPoint y: 596, distance: 333.2
copy div "2 . Pēc kursa ievada informācijas noskatīšanās, pirmais uzdevums ir: nekavējoti…"
click at [139, 435] on div "Mācību tēma: Angļu valodas ii - 12. klases 1.ieskaites mācību materiāls #2 📝 Tē…" at bounding box center [784, 389] width 1568 height 778
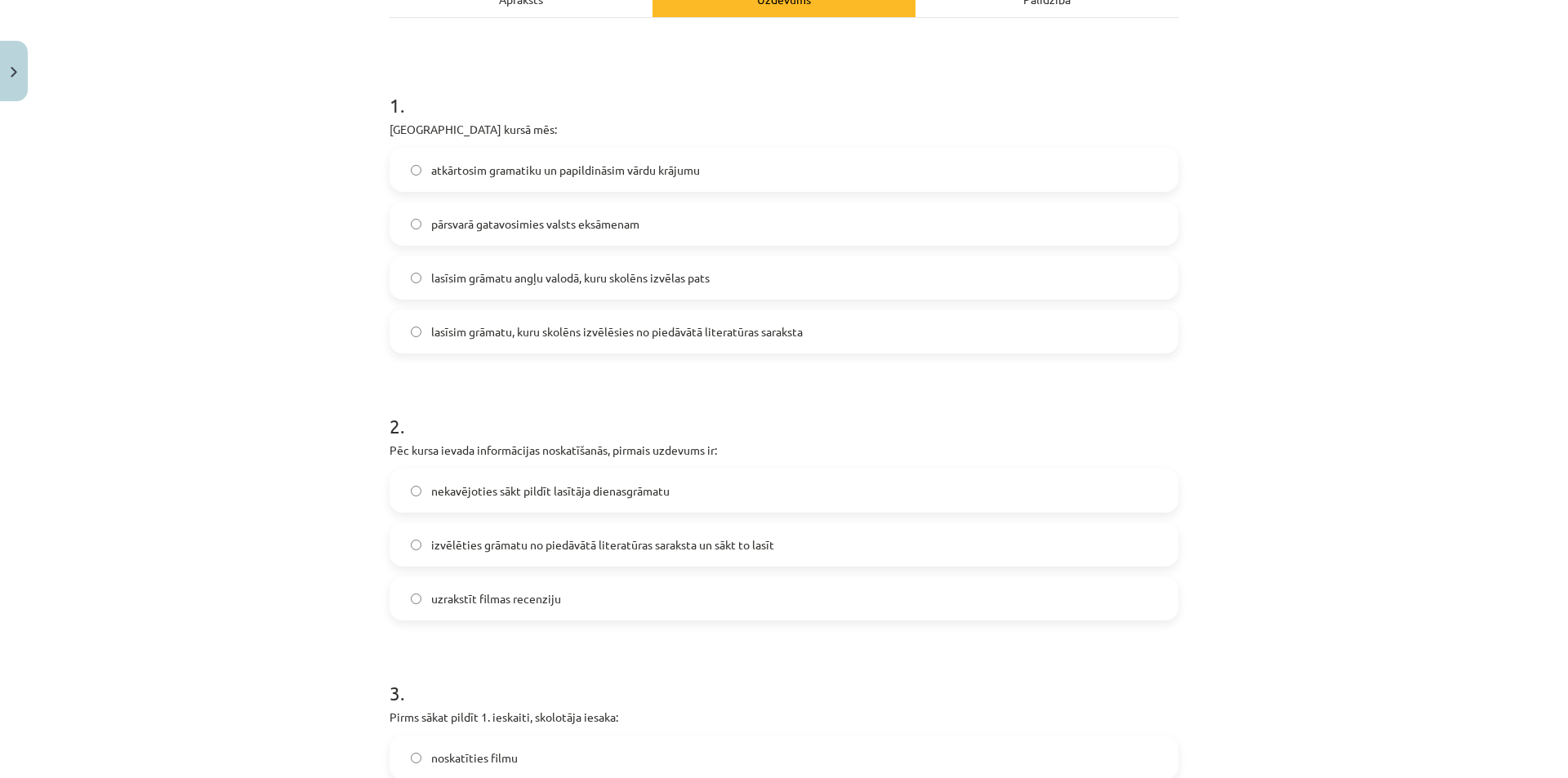
click at [506, 541] on span "izvēlēties grāmatu no piedāvātā literatūras saraksta un sākt to lasīt" at bounding box center [602, 545] width 343 height 17
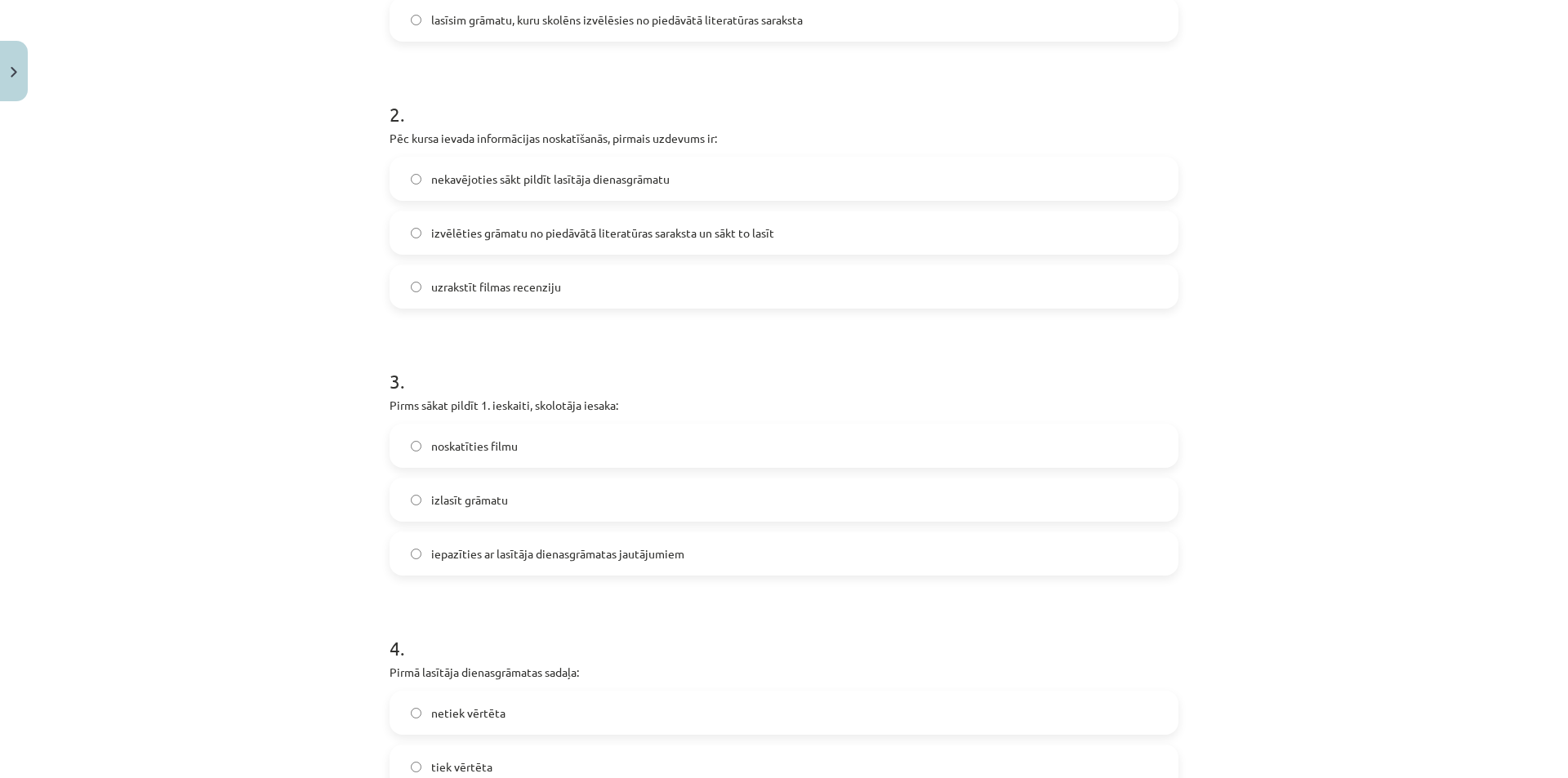
scroll to position [612, 0]
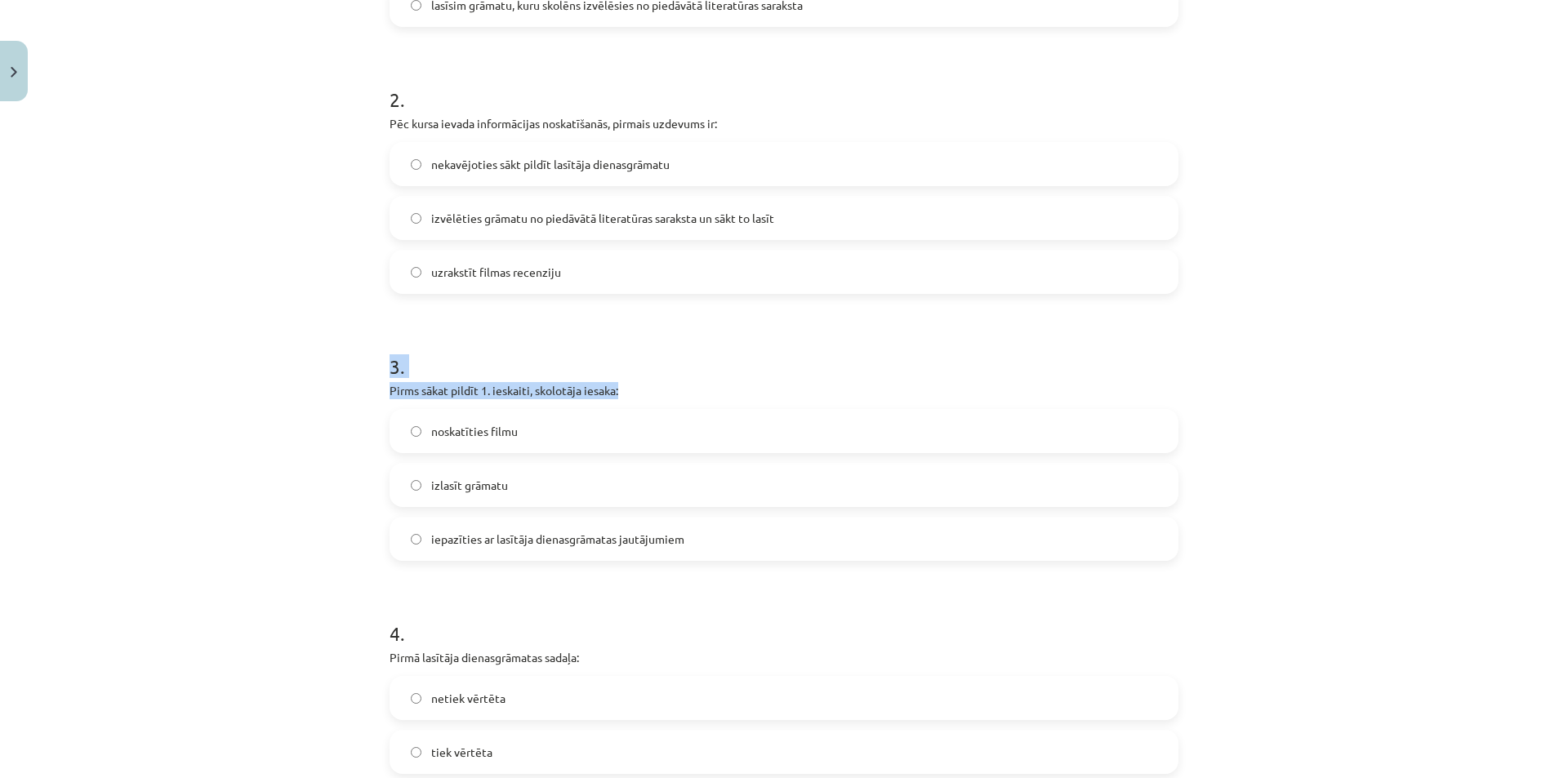
drag, startPoint x: 383, startPoint y: 368, endPoint x: 626, endPoint y: 398, distance: 244.8
click at [573, 540] on span "iepazīties ar lasītāja dienasgrāmatas jautājumiem" at bounding box center [558, 539] width 253 height 17
drag, startPoint x: 372, startPoint y: 368, endPoint x: 753, endPoint y: 550, distance: 422.2
click at [753, 550] on div "Mācību tēma: Angļu valodas ii - 12. klases 1.ieskaites mācību materiāls #2 📝 Tē…" at bounding box center [784, 389] width 1568 height 778
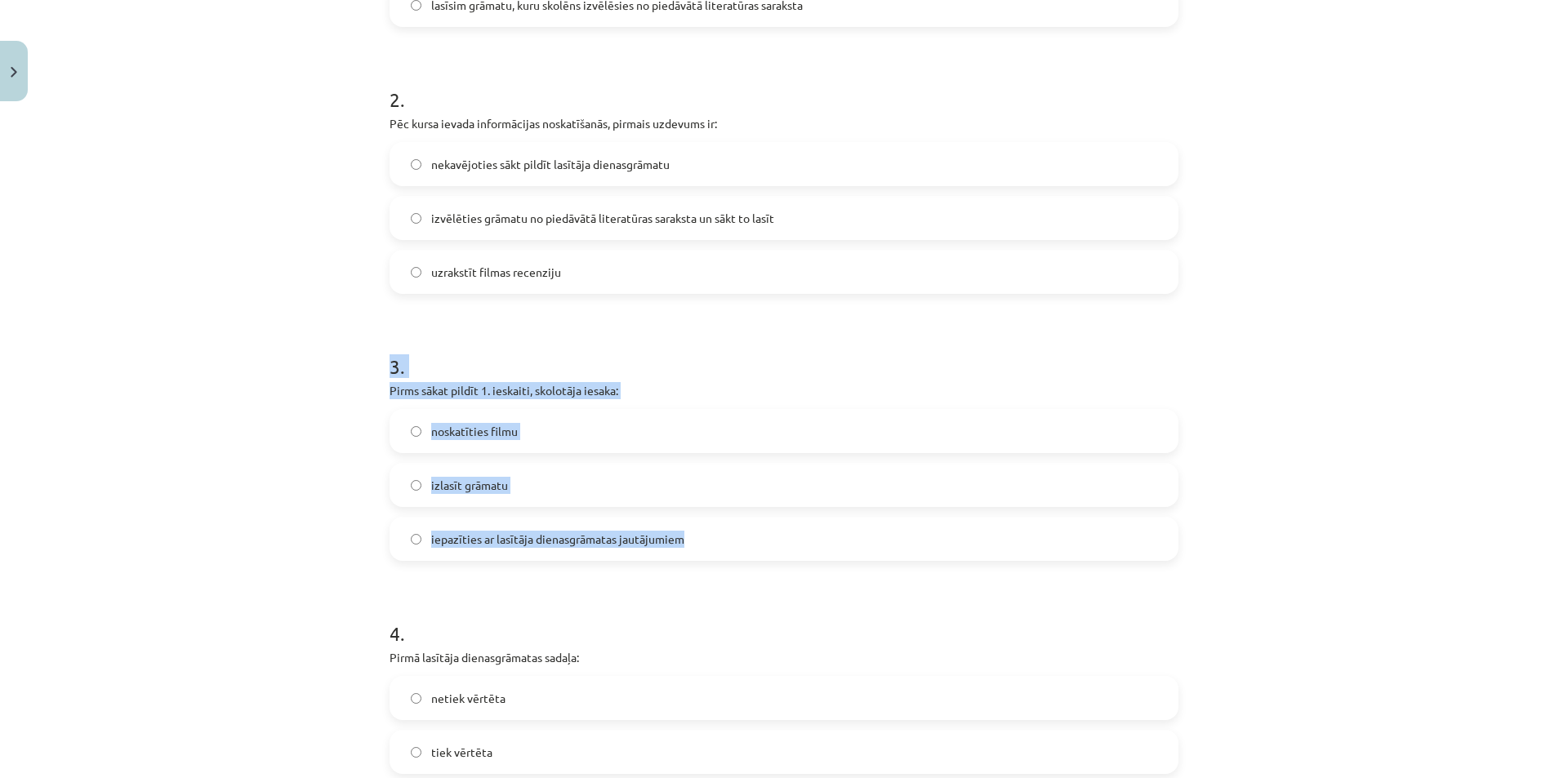
copy div "3 . Pirms sākat pildīt 1. ieskaiti, skolotāja iesaka: noskatīties filmu izlasīt…"
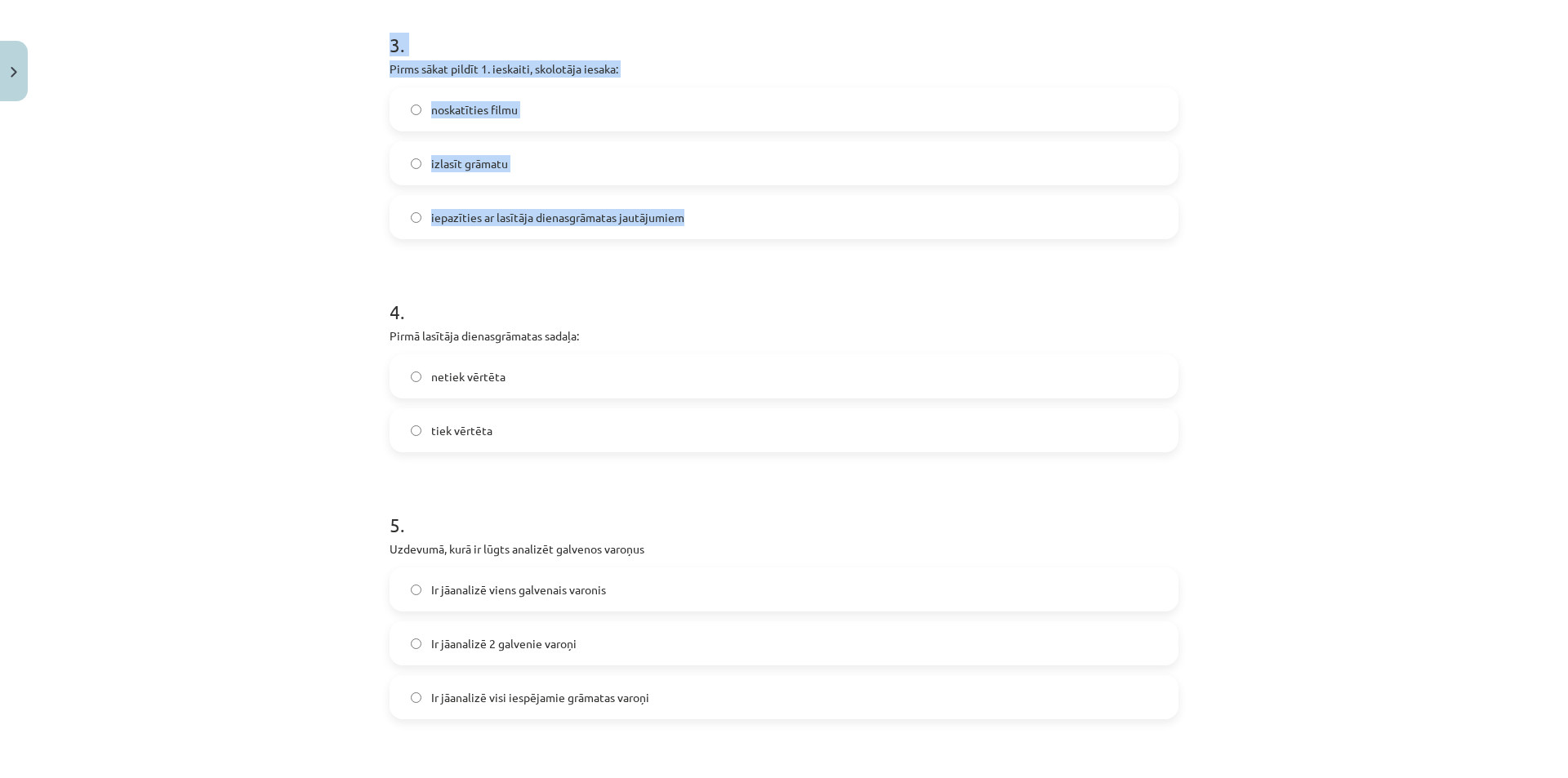
scroll to position [939, 0]
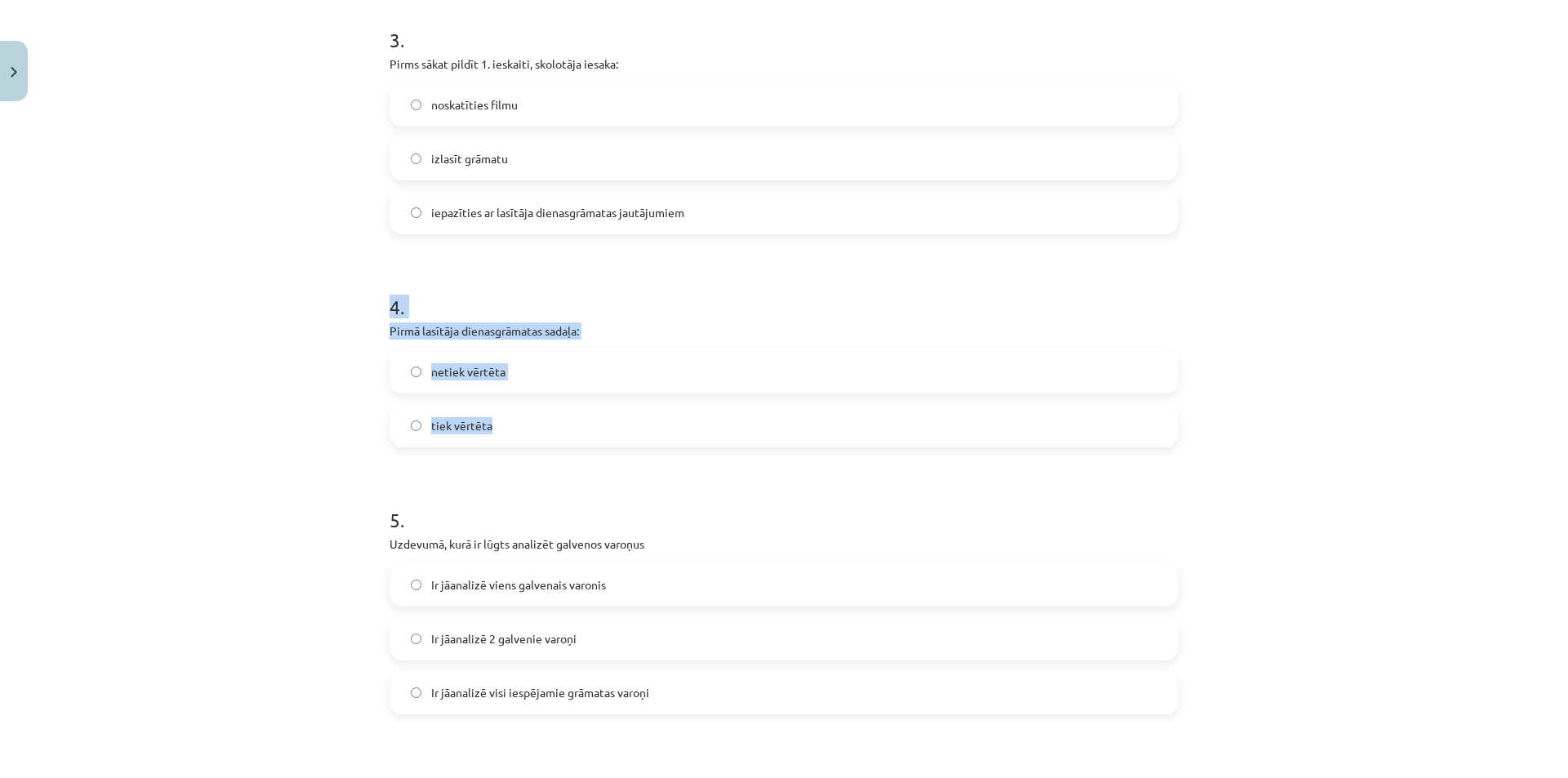
drag, startPoint x: 385, startPoint y: 312, endPoint x: 608, endPoint y: 410, distance: 243.6
click at [608, 410] on div "4 . Pirmā lasītāja dienasgrāmatas sadaļa: netiek vērtēta tiek vērtēta" at bounding box center [784, 357] width 789 height 181
copy div "4 . Pirmā lasītāja dienasgrāmatas sadaļa: netiek vērtēta tiek vērtēta"
click at [467, 440] on label "tiek vērtēta" at bounding box center [784, 425] width 786 height 41
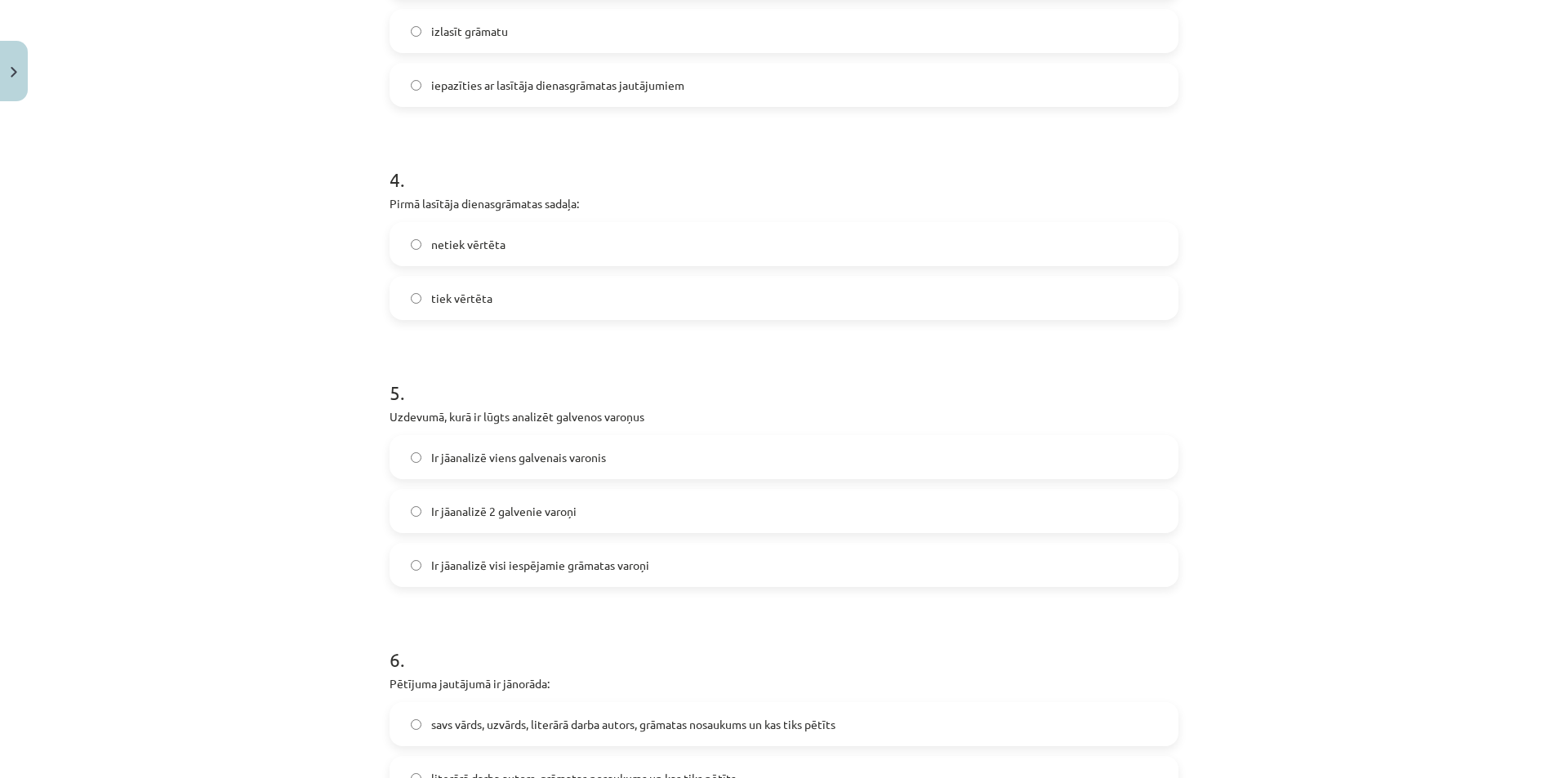
scroll to position [1102, 0]
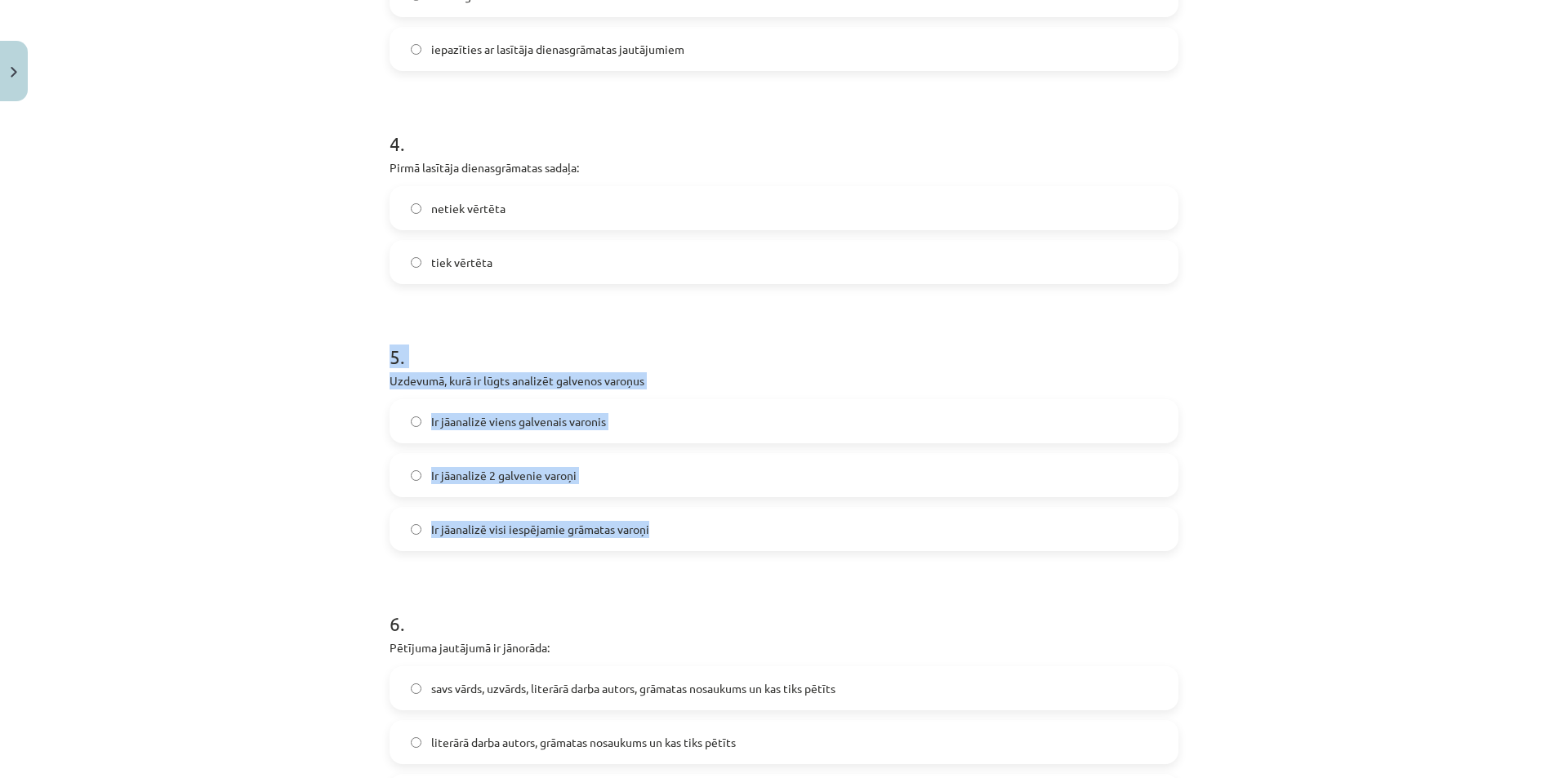
drag, startPoint x: 373, startPoint y: 354, endPoint x: 709, endPoint y: 518, distance: 373.9
click at [709, 518] on div "Mācību tēma: Angļu valodas ii - 12. klases 1.ieskaites mācību materiāls #2 📝 Tē…" at bounding box center [784, 389] width 1568 height 778
copy div "5 . Uzdevumā, kurā ir lūgts analizēt galvenos varoņus Ir jāanalizē viens galven…"
click at [443, 472] on span "Ir jāanalizē 2 galvenie varoņi" at bounding box center [503, 475] width 145 height 17
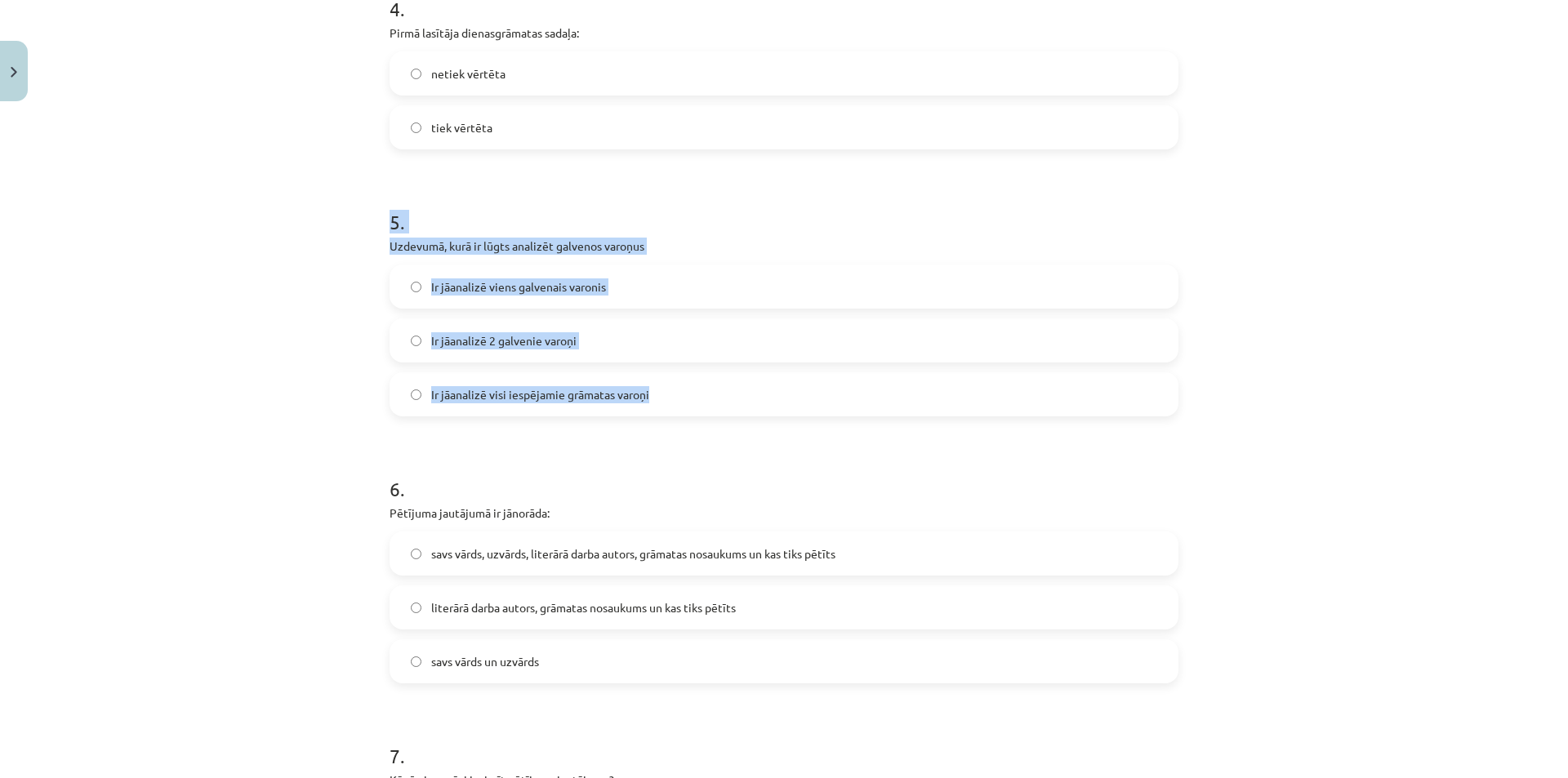
scroll to position [1265, 0]
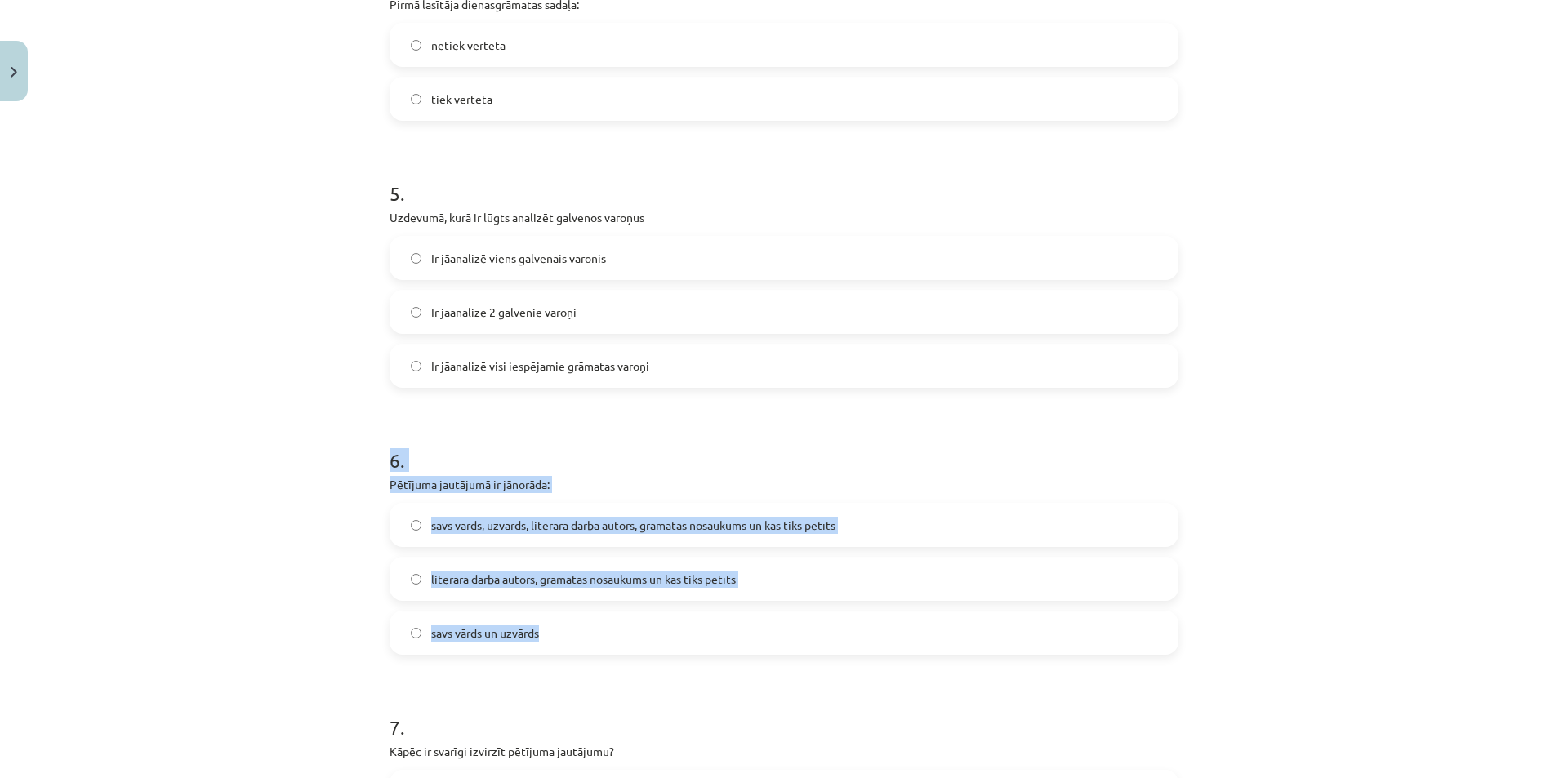
drag, startPoint x: 383, startPoint y: 461, endPoint x: 616, endPoint y: 627, distance: 286.1
click at [616, 627] on div "6 . Pētījuma jautājumā ir jānorāda: savs vārds, uzvārds, literārā darba autors,…" at bounding box center [784, 537] width 789 height 234
copy div "6 . Pētījuma jautājumā ir jānorāda: savs vārds, uzvārds, literārā darba autors,…"
click at [451, 583] on span "literārā darba autors, grāmatas nosaukums un kas tiks pētīts" at bounding box center [583, 578] width 305 height 17
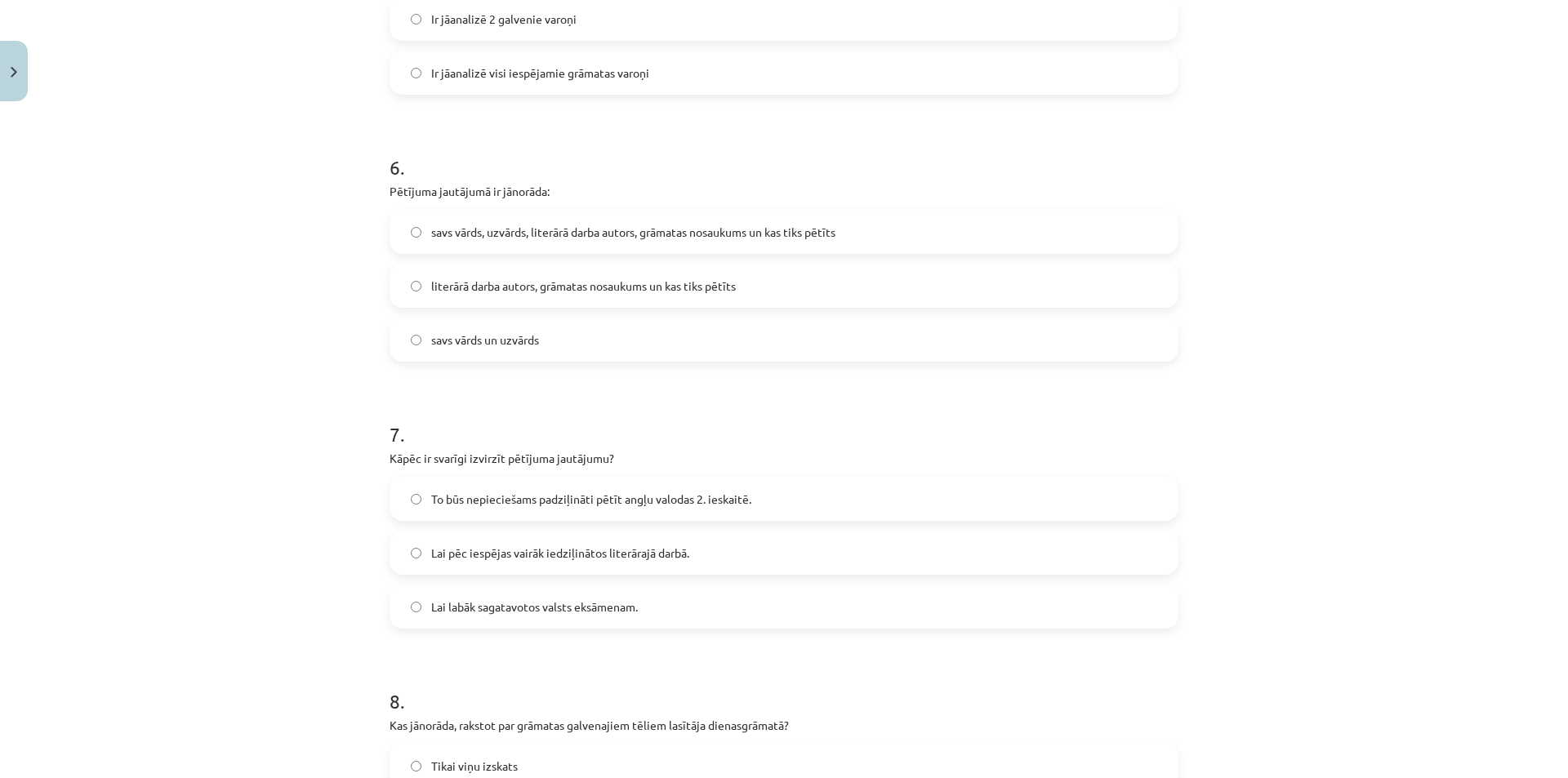
scroll to position [1593, 0]
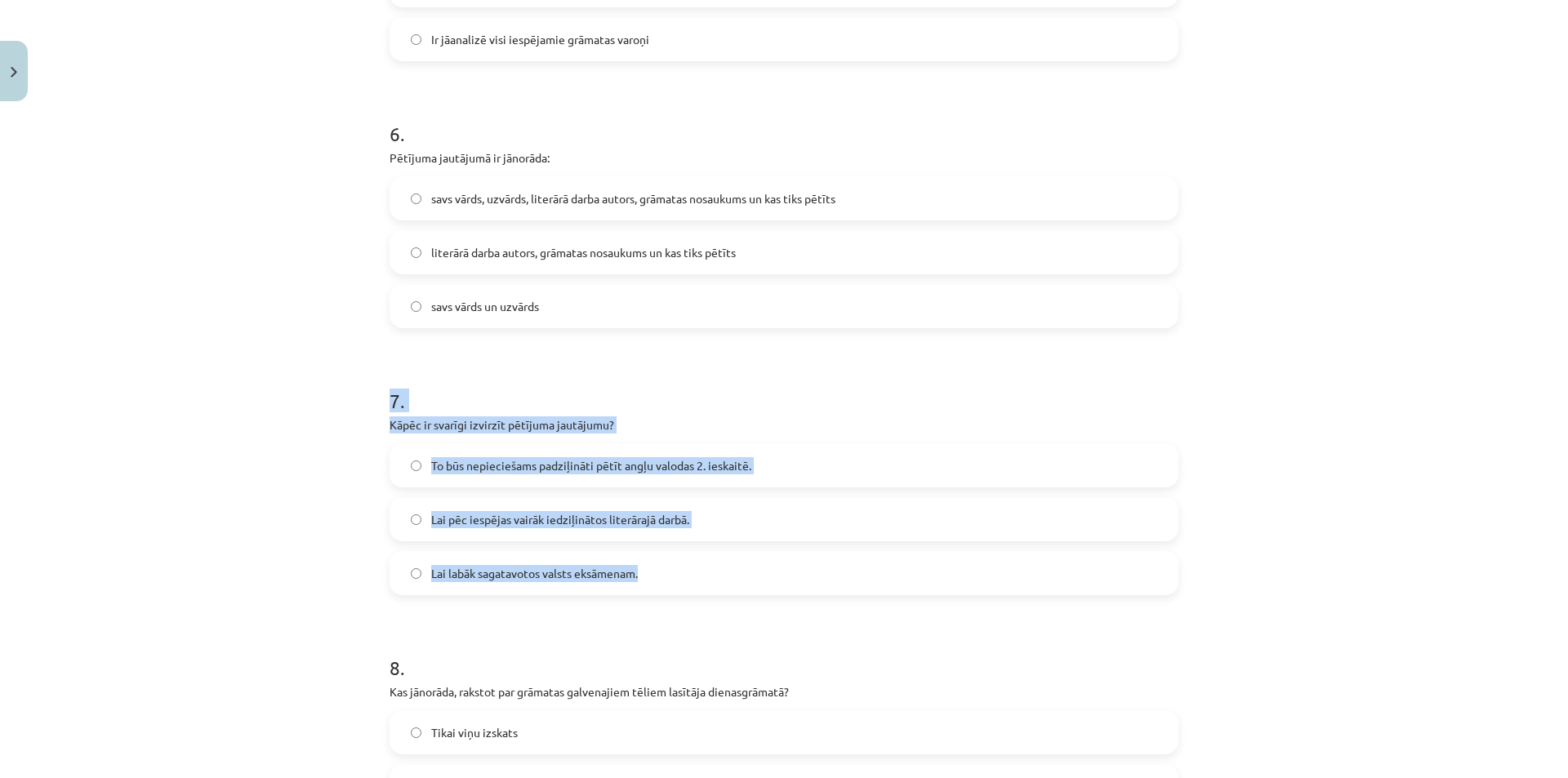
drag, startPoint x: 375, startPoint y: 392, endPoint x: 706, endPoint y: 572, distance: 376.8
click at [706, 572] on div "100 XP Saņemsi Grūts 433 pilda Apraksts Uzdevums Palīdzība 1 . Padziļinātajā ku…" at bounding box center [784, 52] width 809 height 3019
copy div "7 . Kāpēc ir svarīgi izvirzīt pētījuma jautājumu? To būs nepieciešams padziļinā…"
click at [447, 477] on label "To būs nepieciešams padziļināti pētīt angļu valodas 2. ieskaitē." at bounding box center [784, 465] width 786 height 41
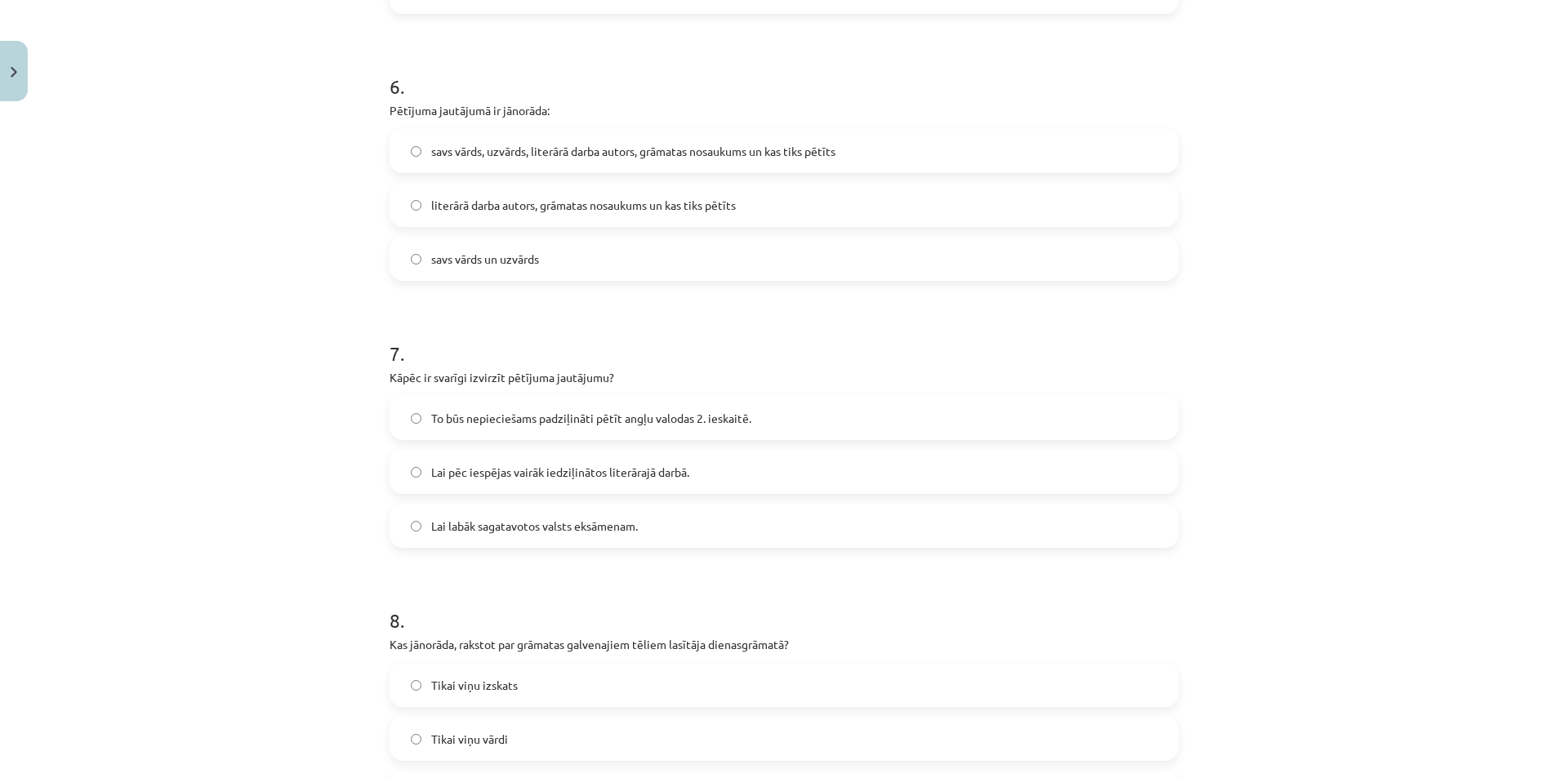
scroll to position [1837, 0]
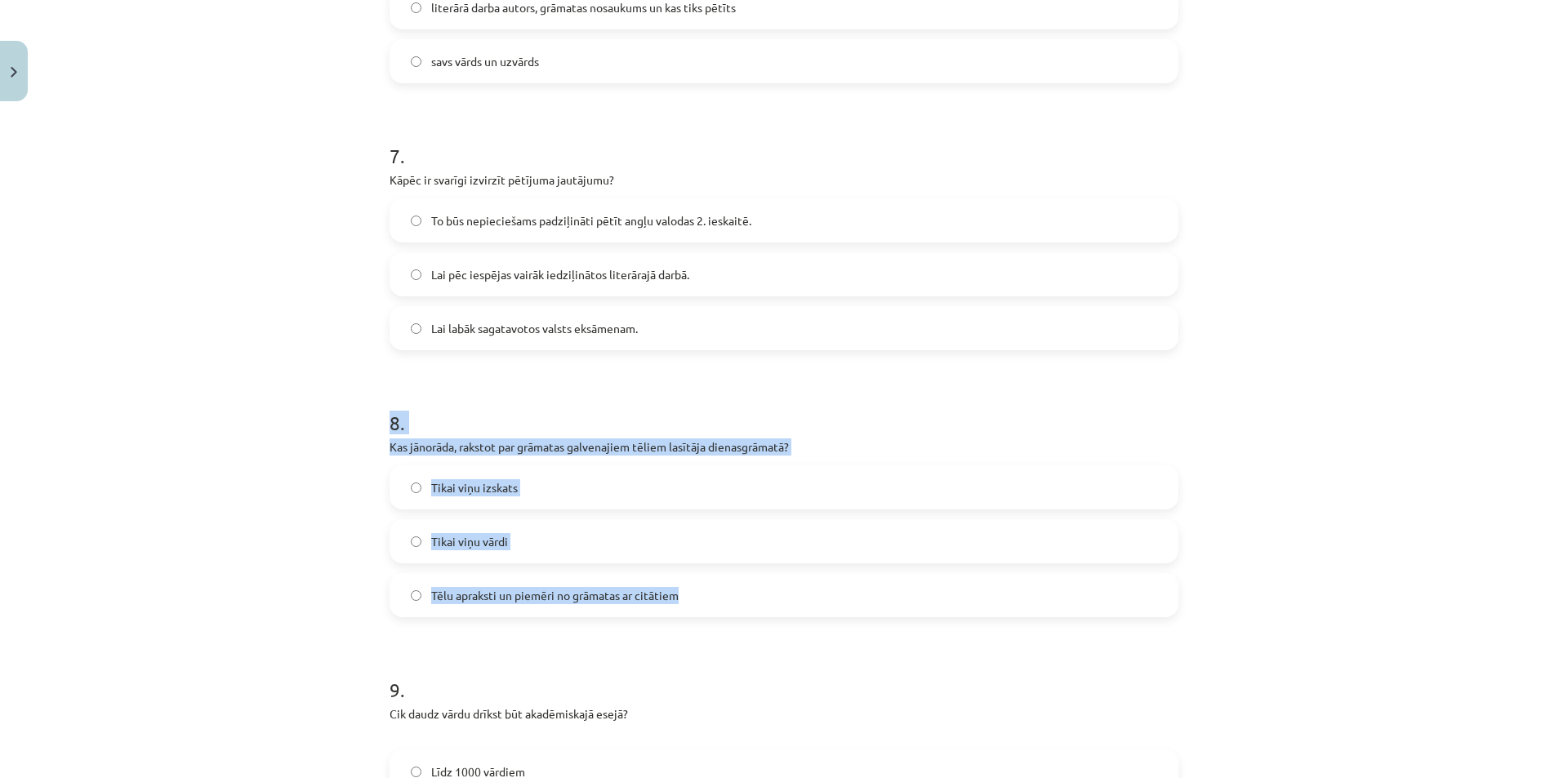
drag, startPoint x: 378, startPoint y: 420, endPoint x: 692, endPoint y: 603, distance: 363.4
copy div "8 . Kas jānorāda, rakstot par grāmatas galvenajiem tēliem lasītāja dienasgrāmat…"
click at [486, 601] on span "Tēlu apraksti un piemēri no grāmatas ar citātiem" at bounding box center [555, 595] width 247 height 17
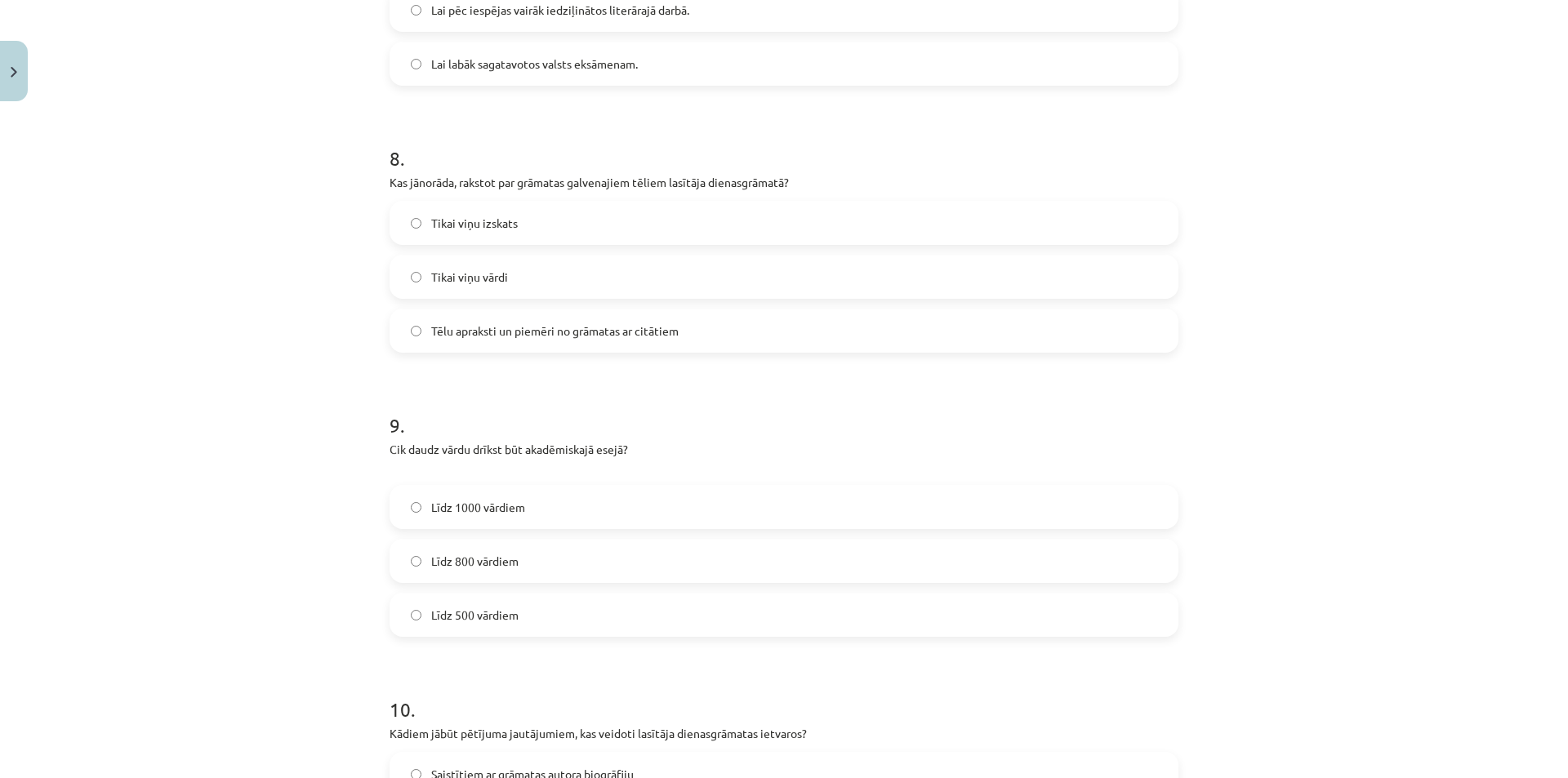
scroll to position [2164, 0]
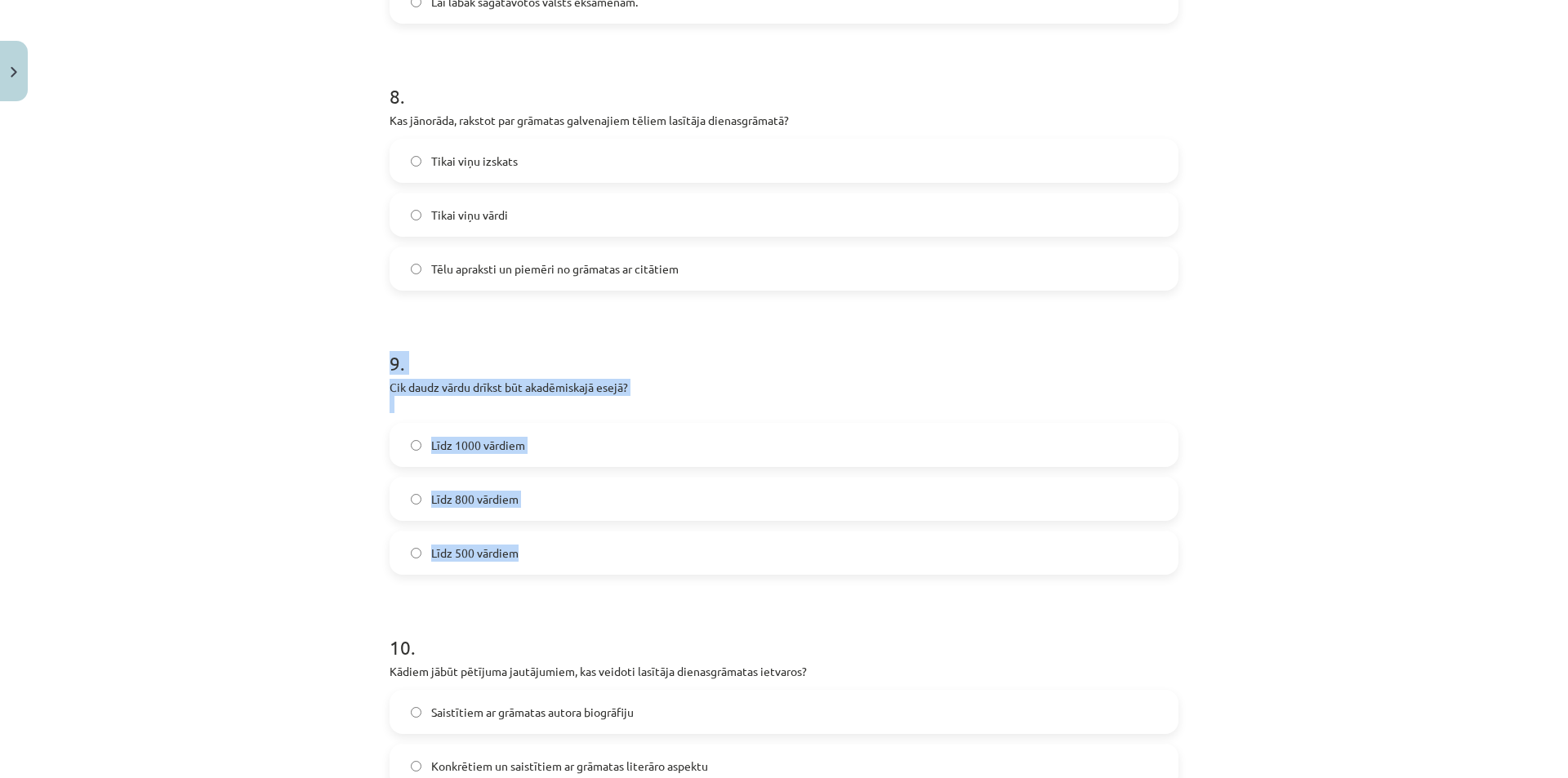
drag, startPoint x: 376, startPoint y: 354, endPoint x: 615, endPoint y: 551, distance: 309.7
click at [486, 499] on span "Līdz 800 vārdiem" at bounding box center [475, 498] width 87 height 17
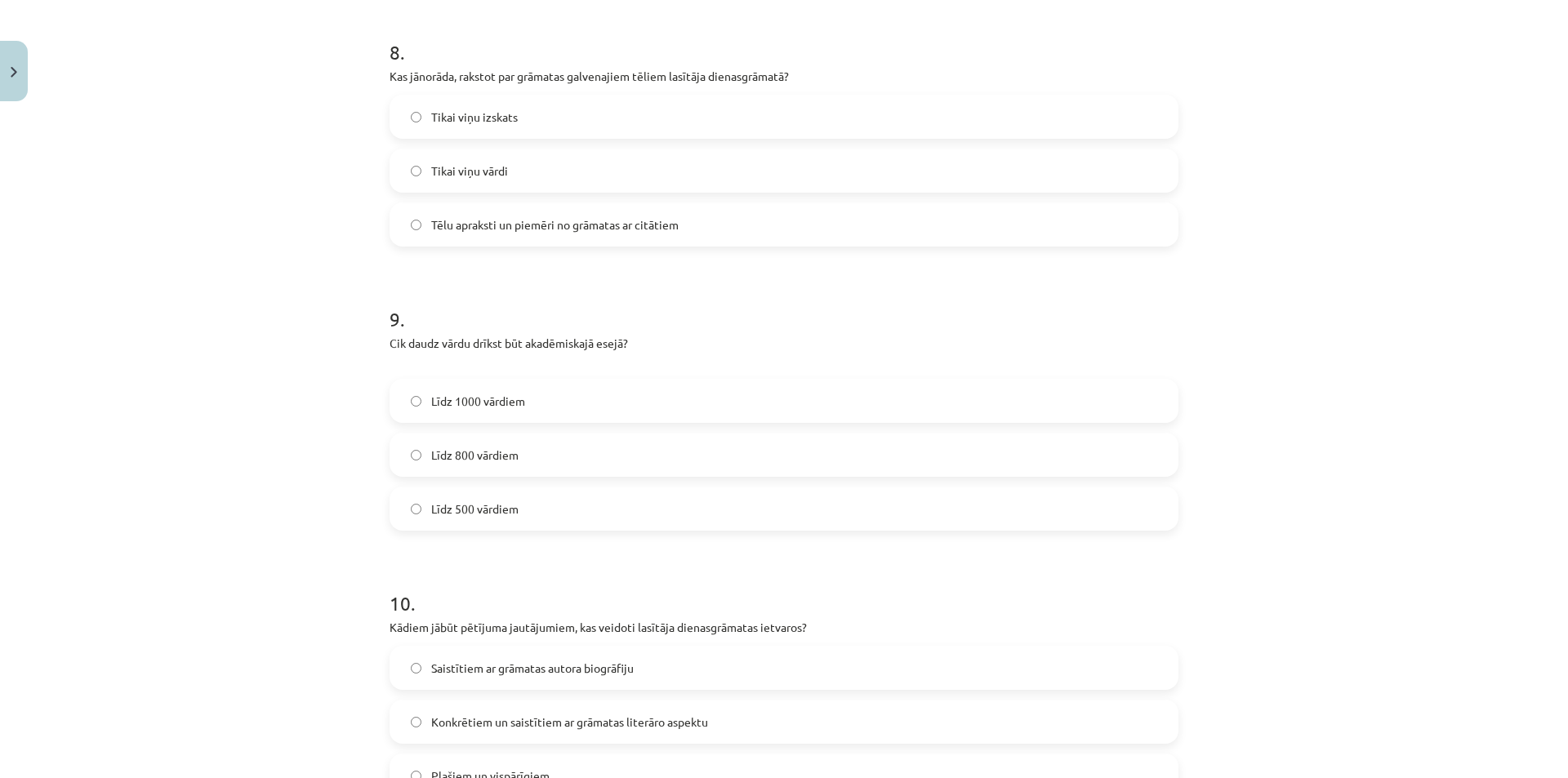
scroll to position [2408, 0]
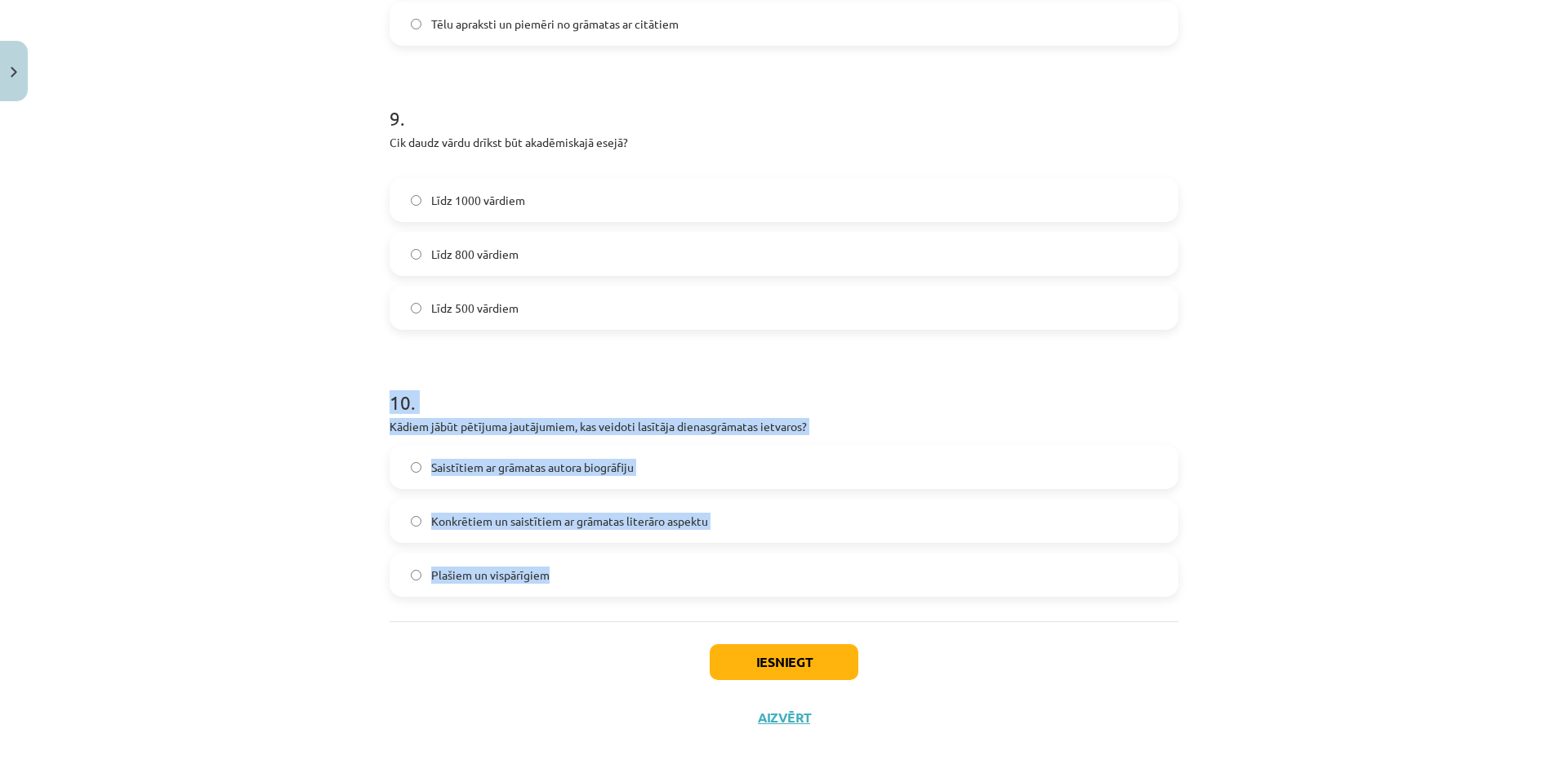
drag, startPoint x: 379, startPoint y: 400, endPoint x: 641, endPoint y: 562, distance: 308.0
click at [495, 532] on label "Konkrētiem un saistītiem ar grāmatas literāro aspektu" at bounding box center [784, 520] width 786 height 41
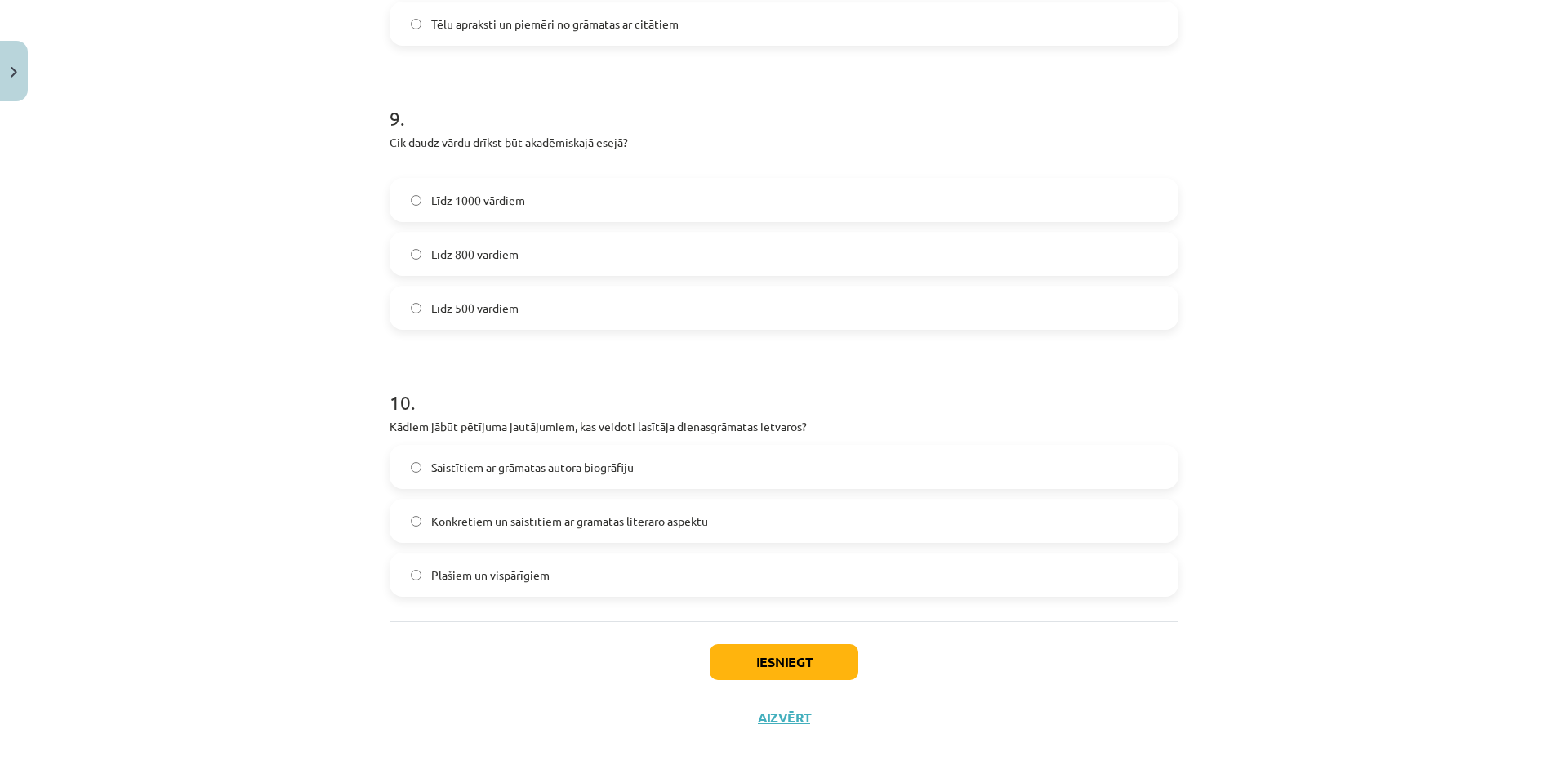
scroll to position [2417, 0]
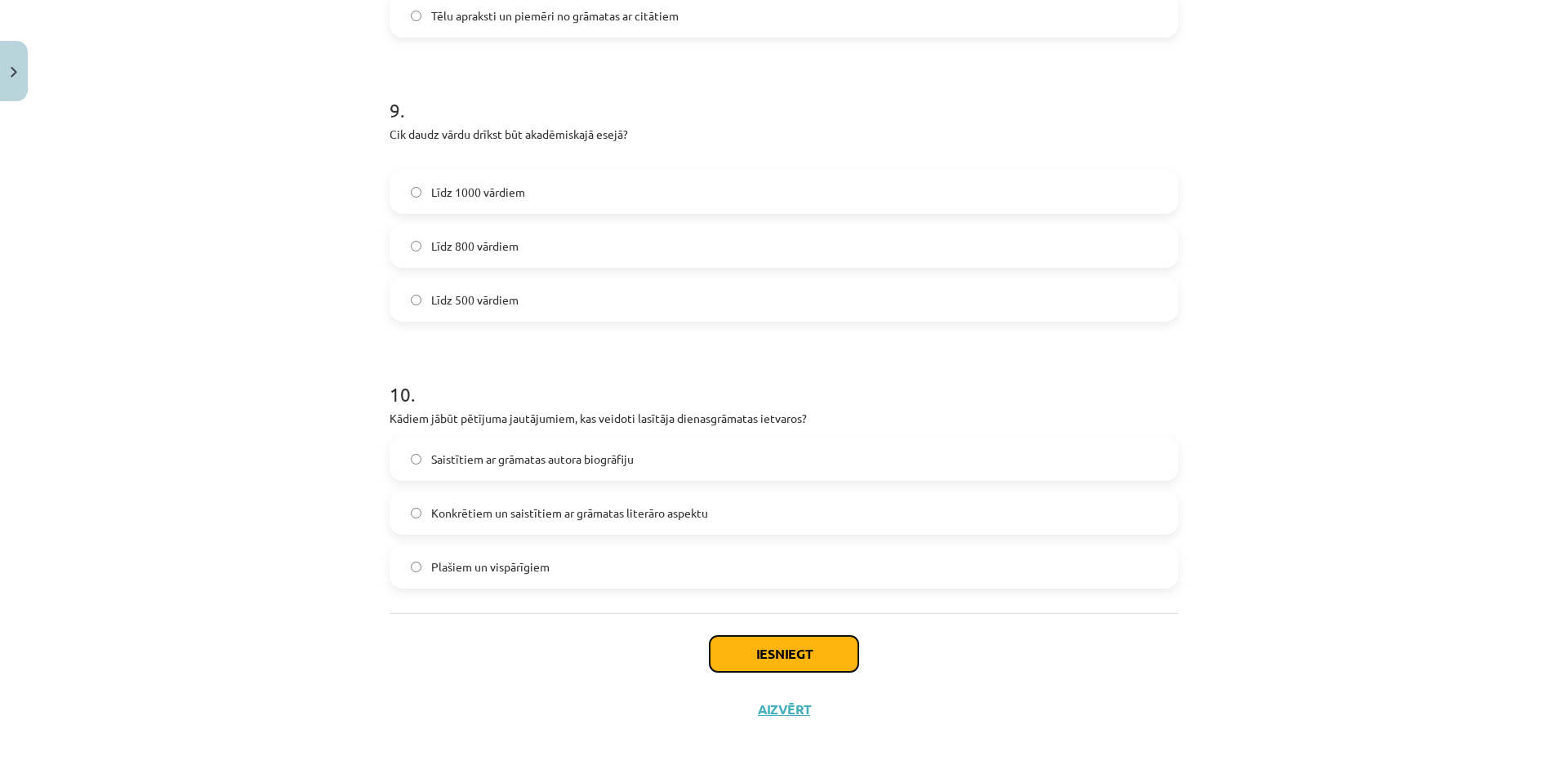
click at [781, 662] on button "Iesniegt" at bounding box center [784, 653] width 148 height 36
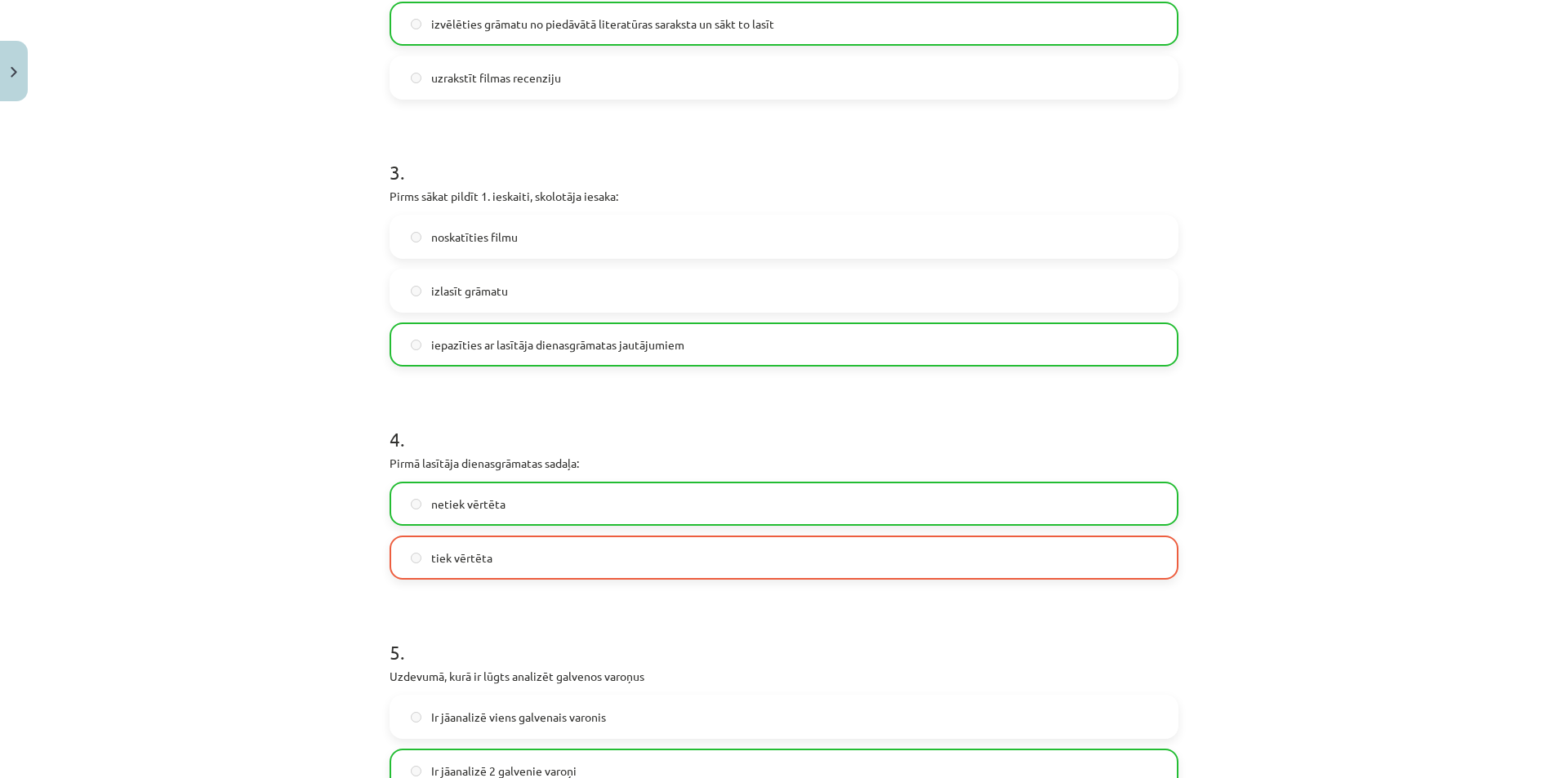
scroll to position [865, 0]
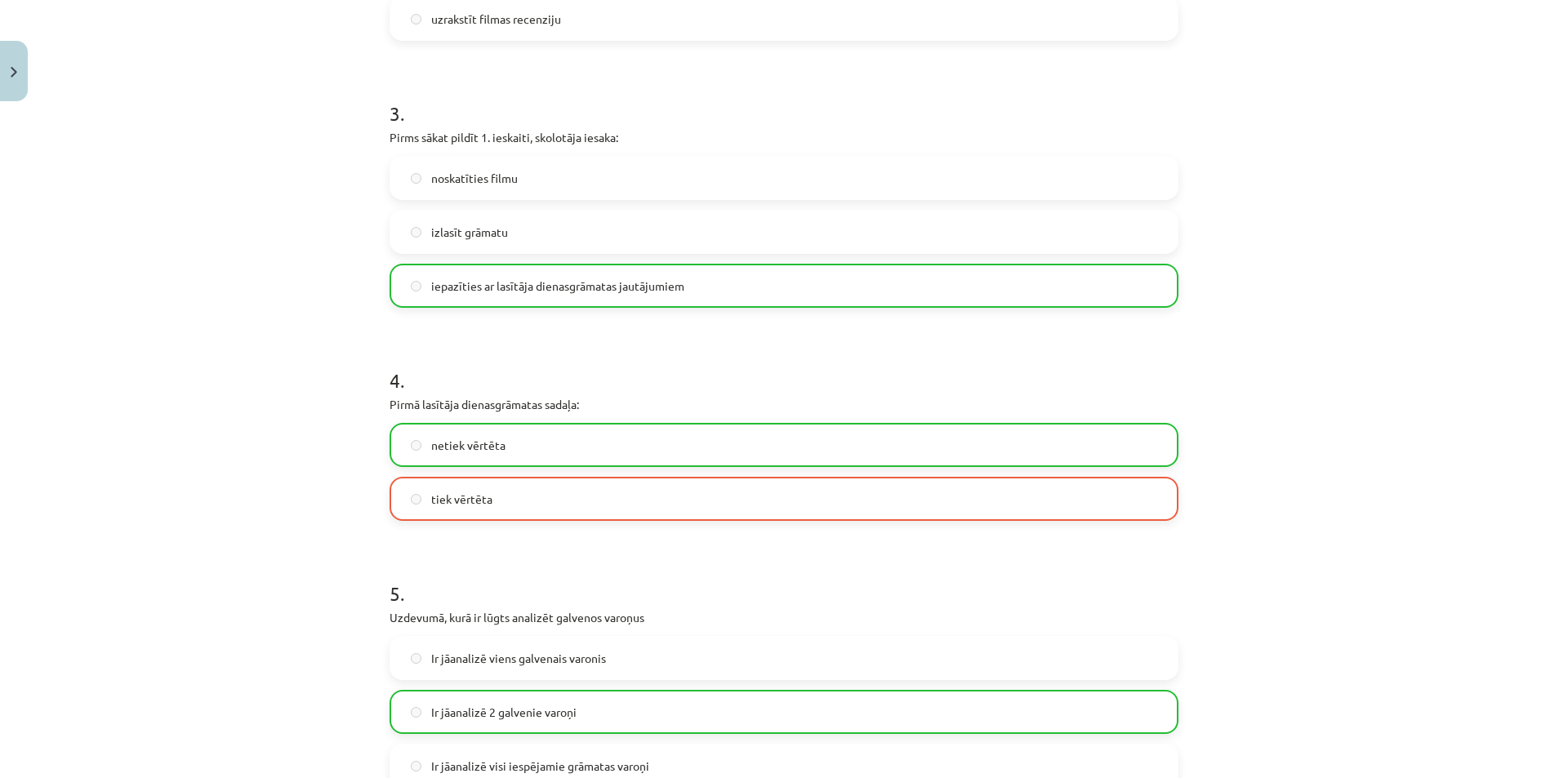
click at [490, 441] on span "netiek vērtēta" at bounding box center [468, 445] width 74 height 17
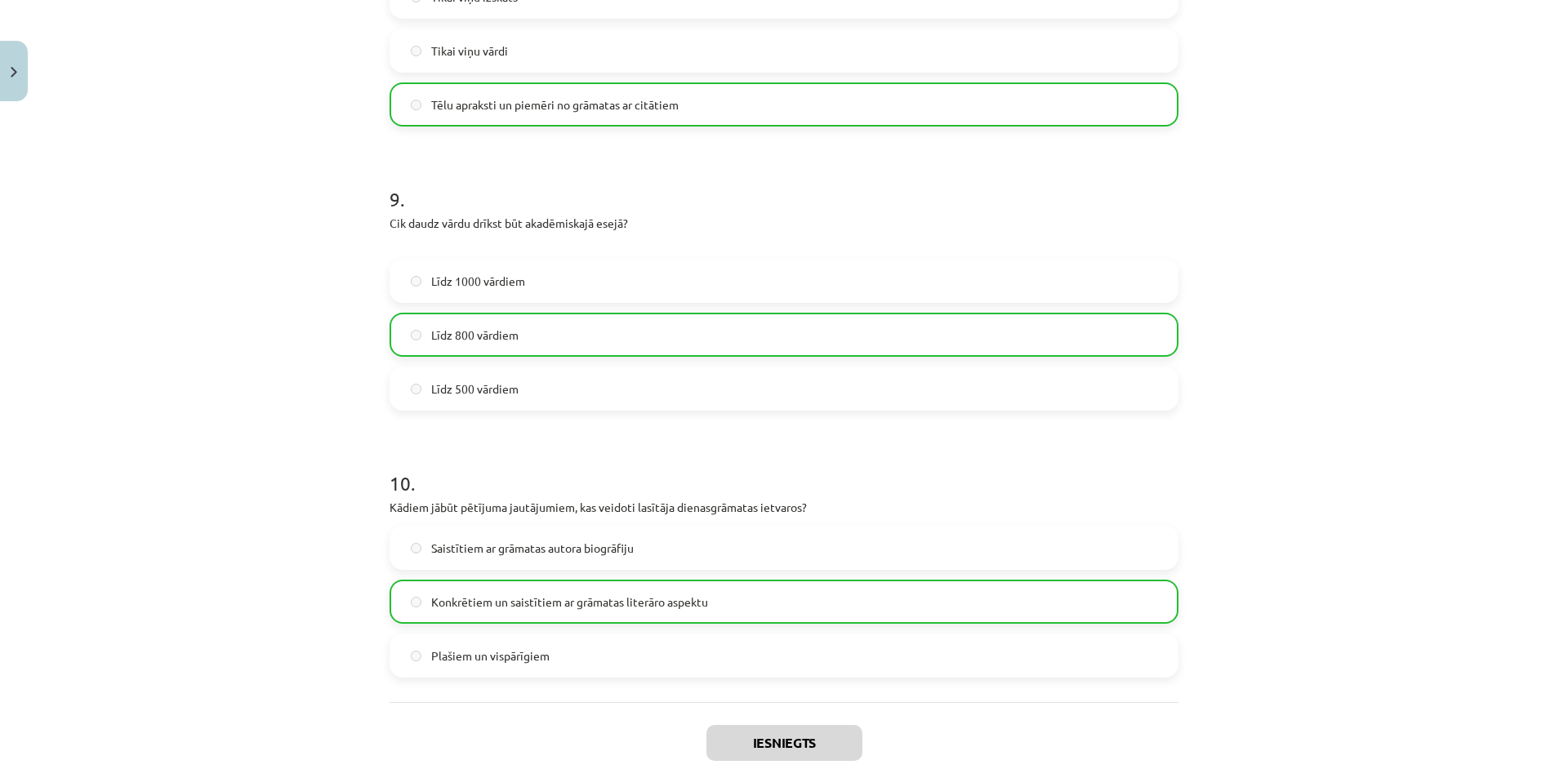
scroll to position [2469, 0]
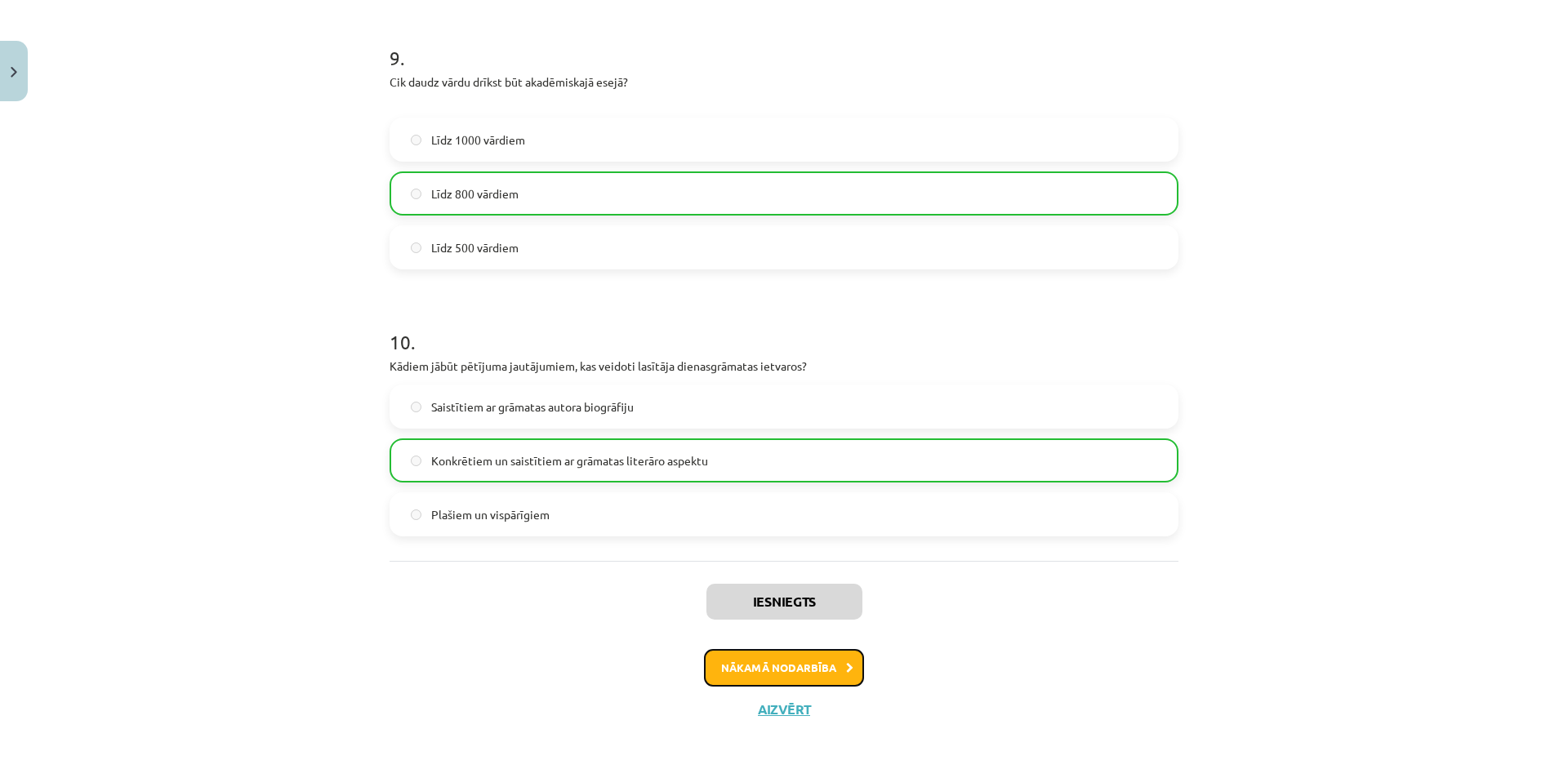
click at [771, 674] on button "Nākamā nodarbība" at bounding box center [784, 668] width 160 height 38
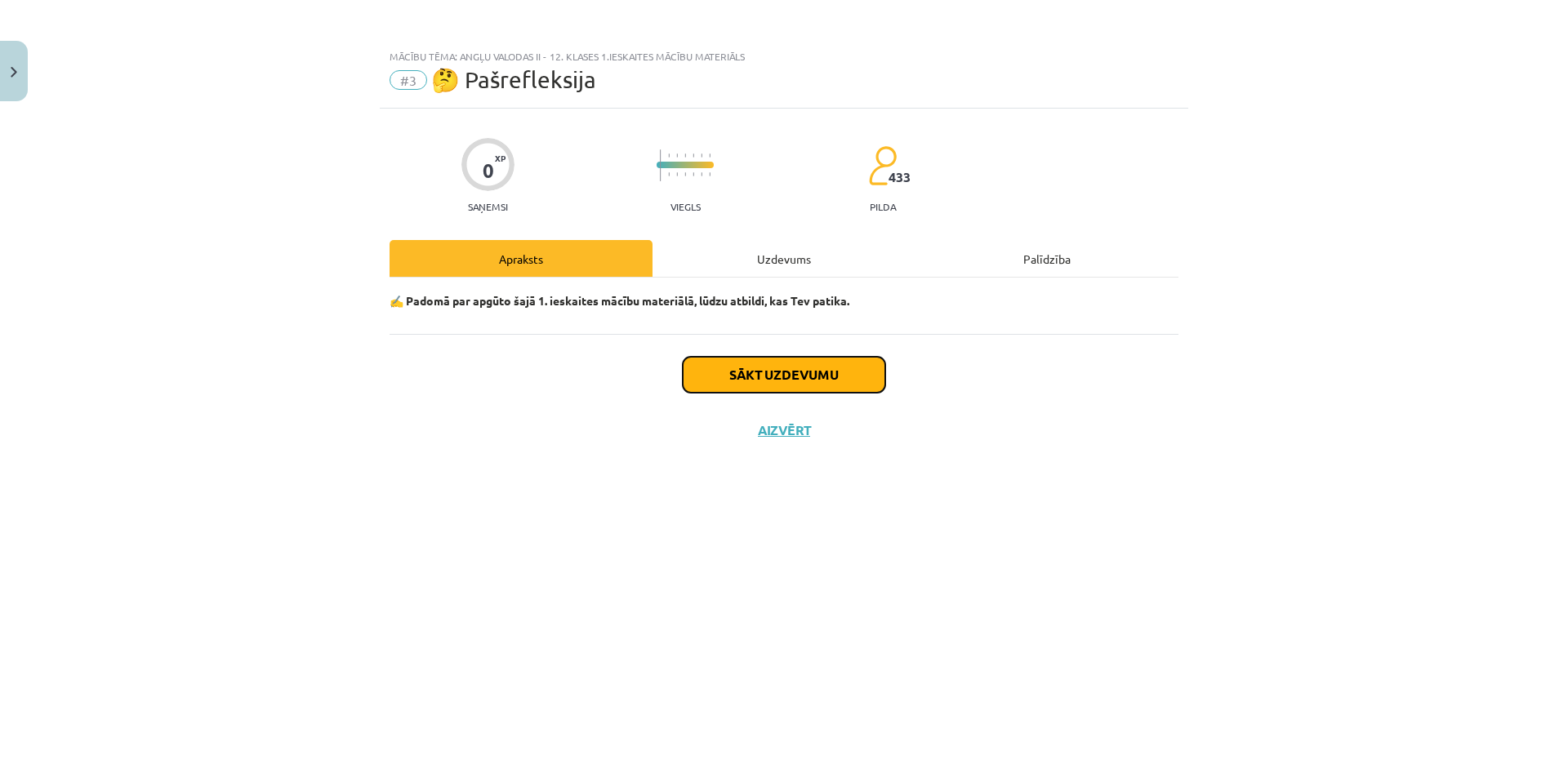
click at [780, 378] on button "Sākt uzdevumu" at bounding box center [783, 375] width 203 height 36
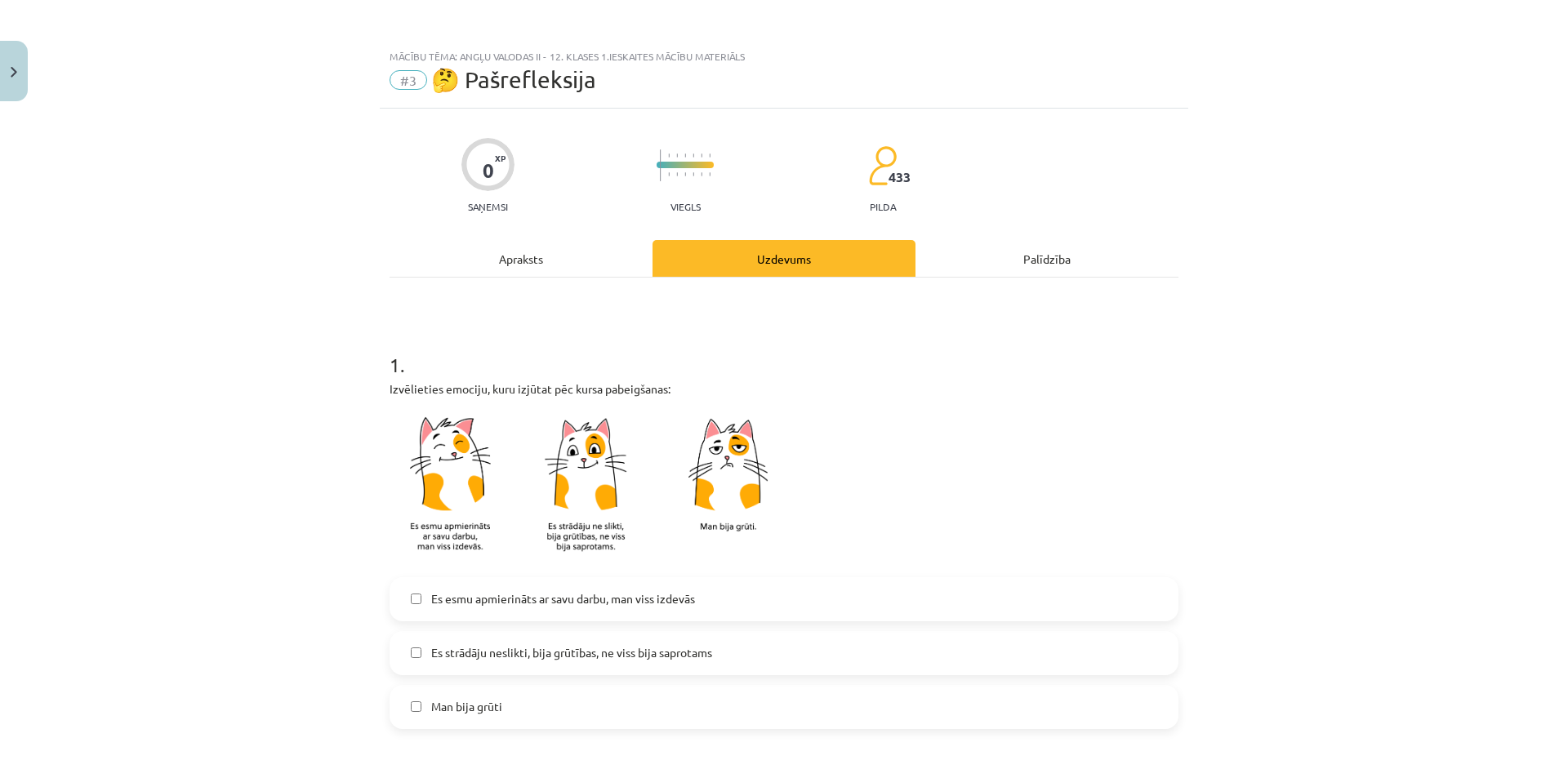
click at [455, 655] on span "Es strādāju neslikti, bija grūtības, ne viss bija saprotams" at bounding box center [571, 652] width 281 height 17
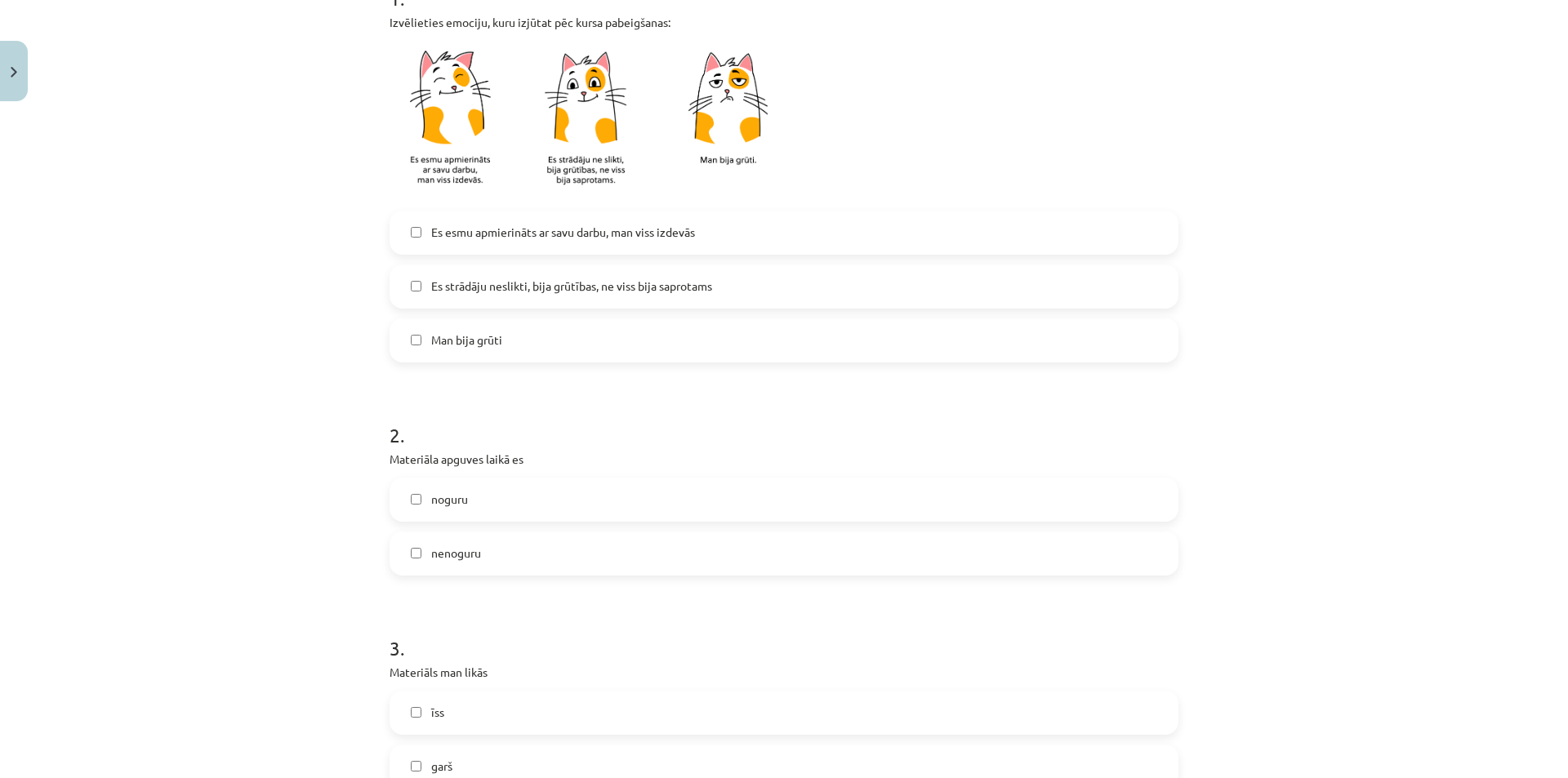
scroll to position [408, 0]
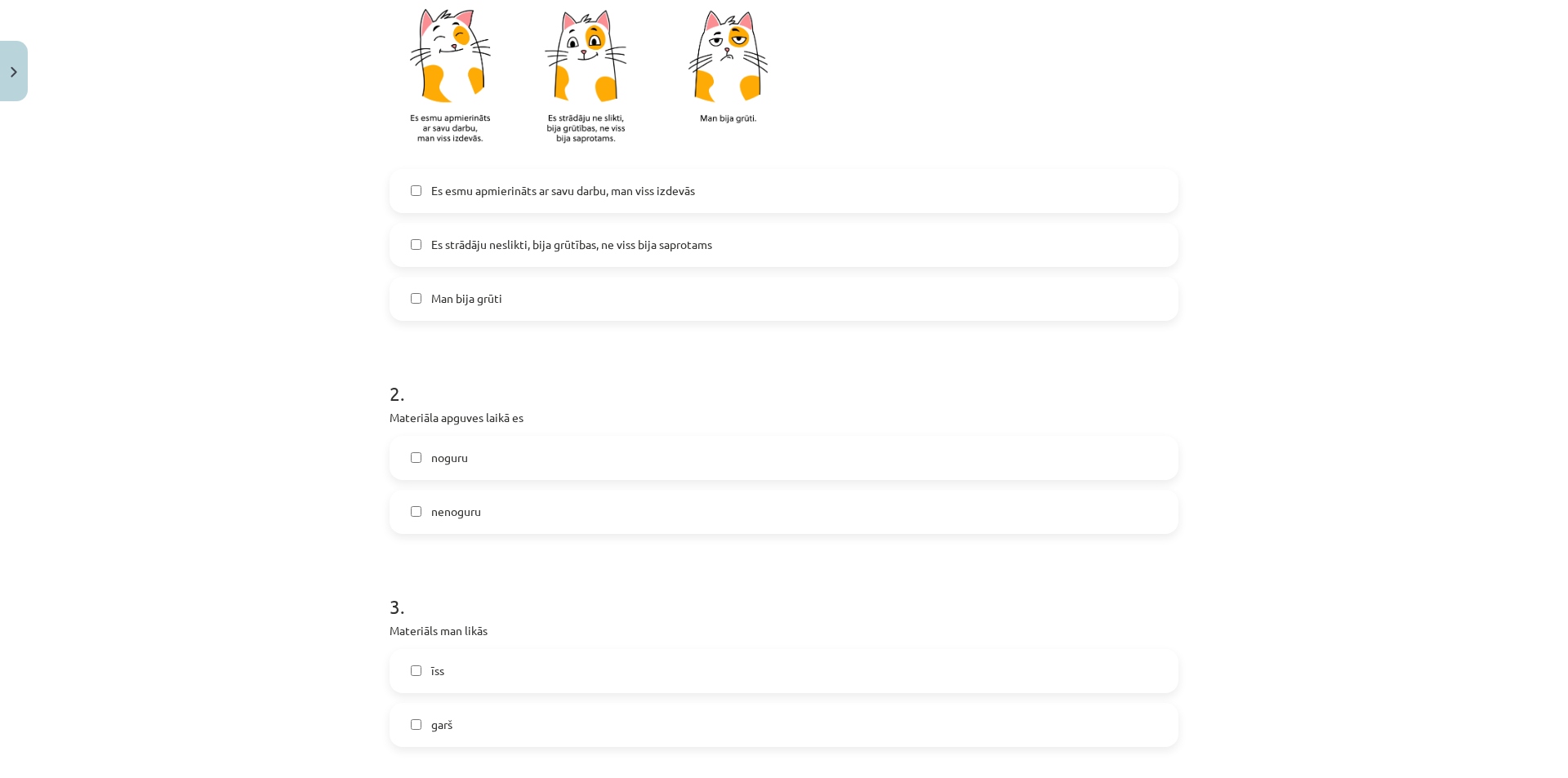
click at [431, 457] on span "noguru" at bounding box center [449, 457] width 37 height 17
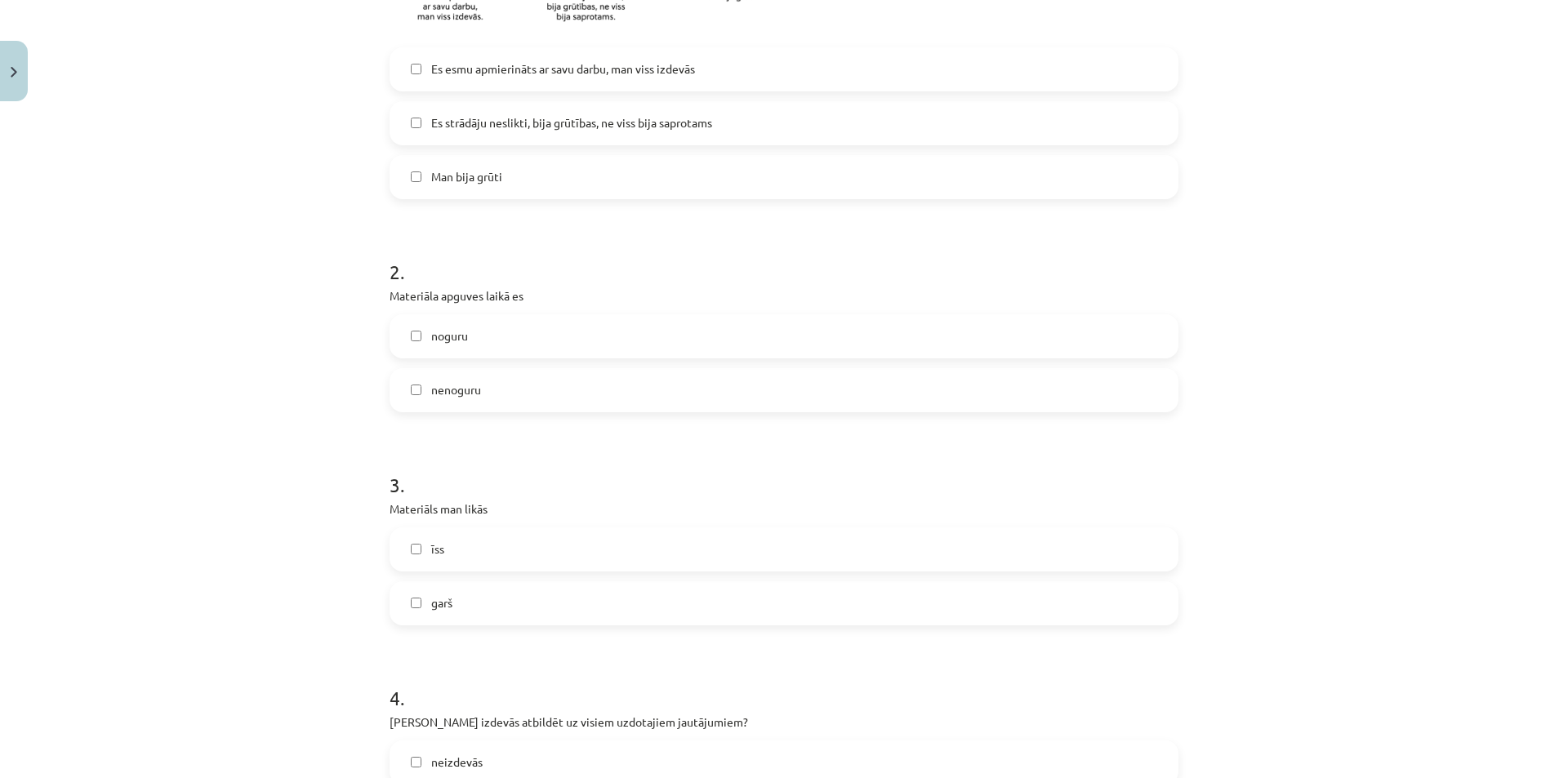
scroll to position [571, 0]
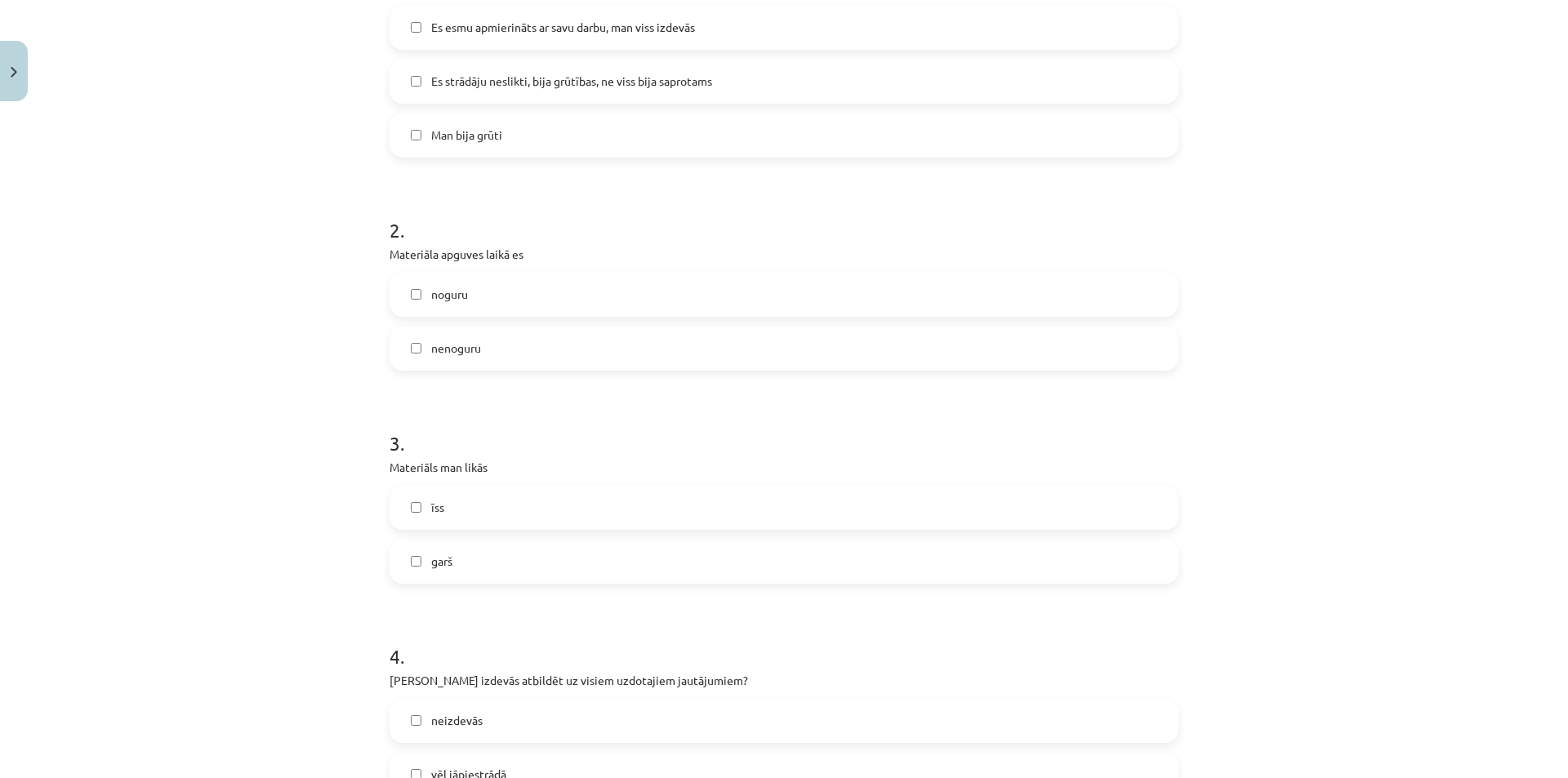
click at [439, 560] on span "garš" at bounding box center [441, 561] width 21 height 17
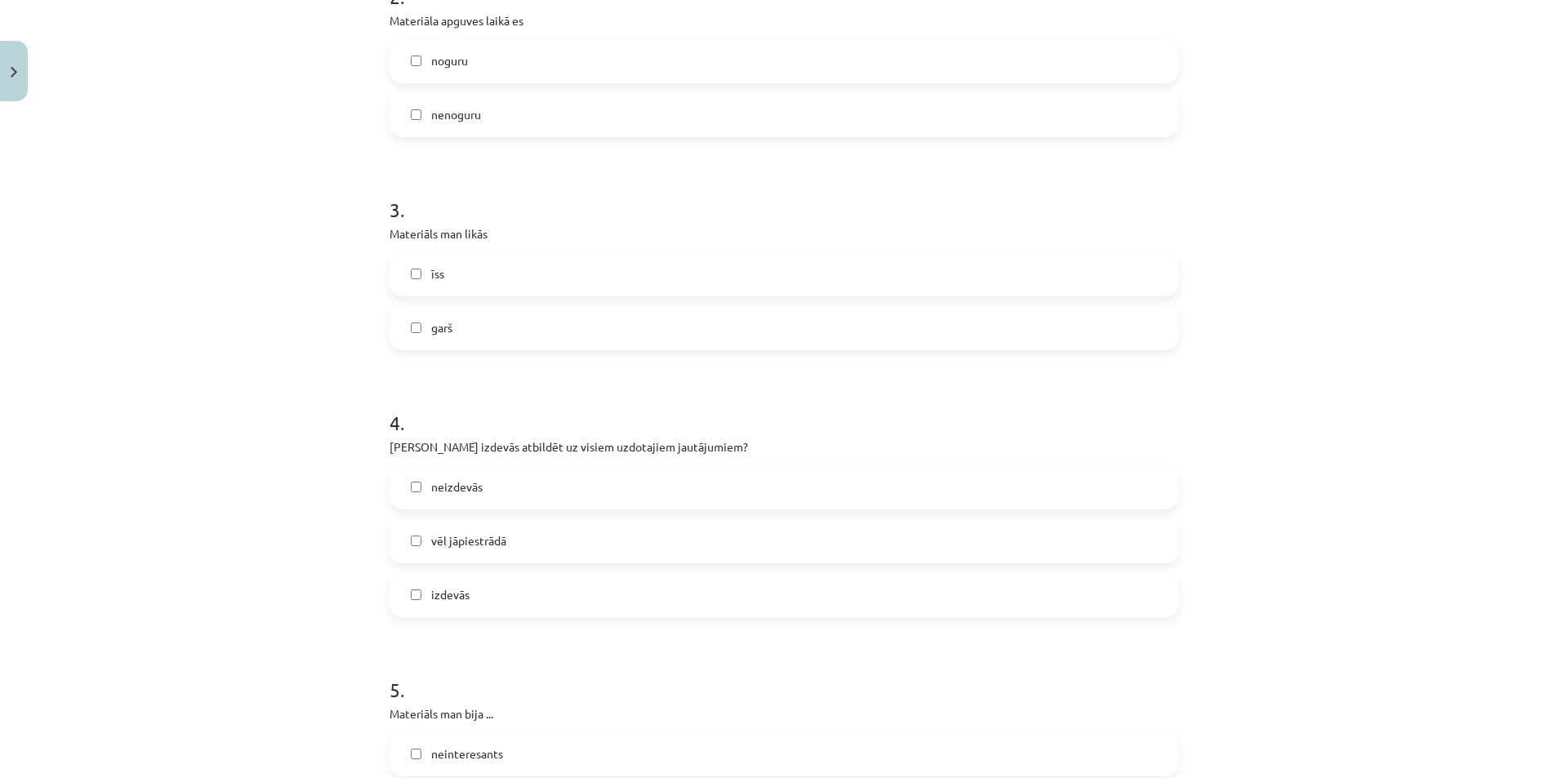
scroll to position [817, 0]
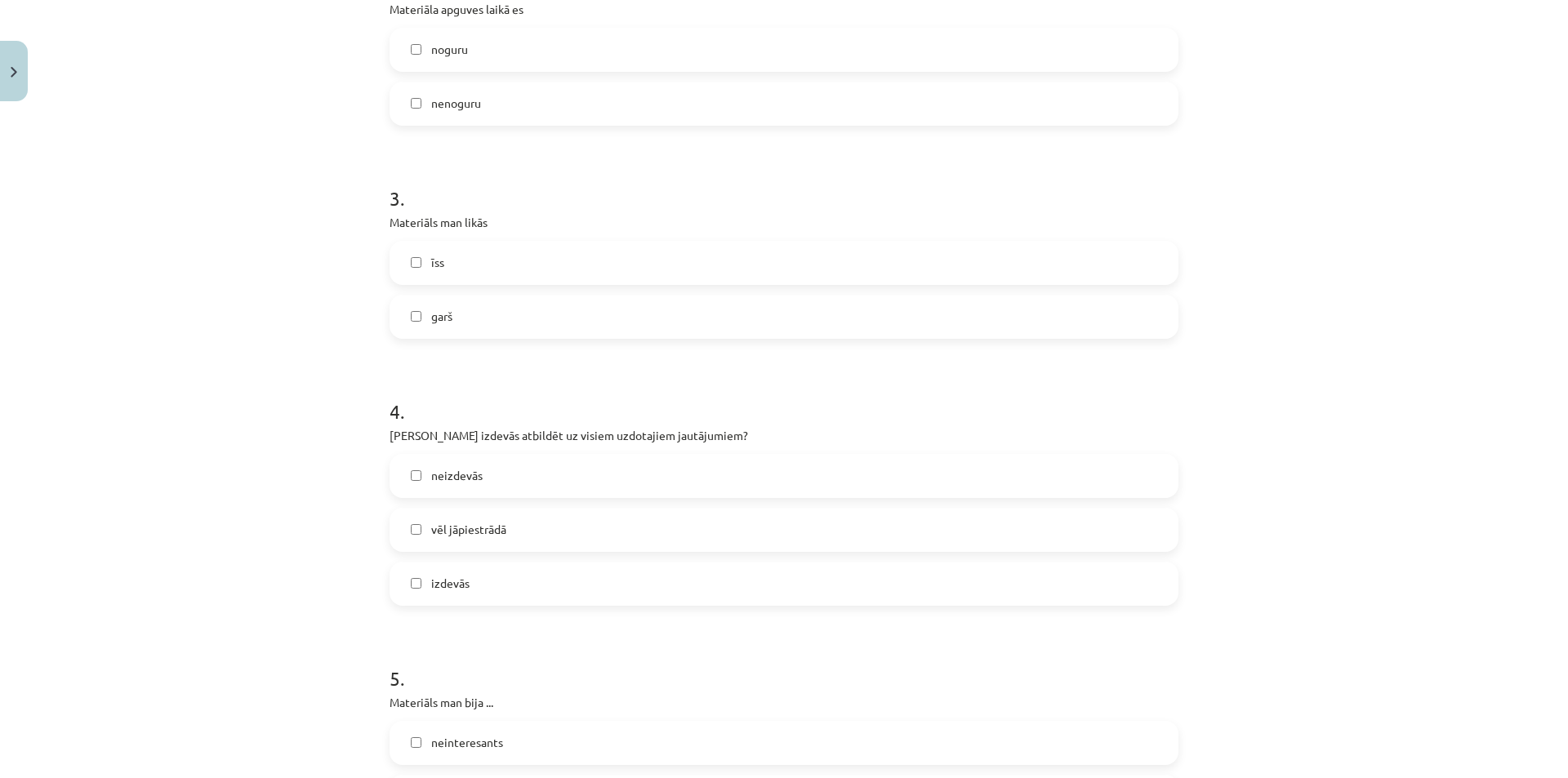
click at [431, 313] on span "garš" at bounding box center [441, 315] width 21 height 17
click at [428, 247] on label "īss" at bounding box center [784, 262] width 786 height 41
click at [456, 536] on span "vēl jāpiestrādā" at bounding box center [469, 529] width 75 height 17
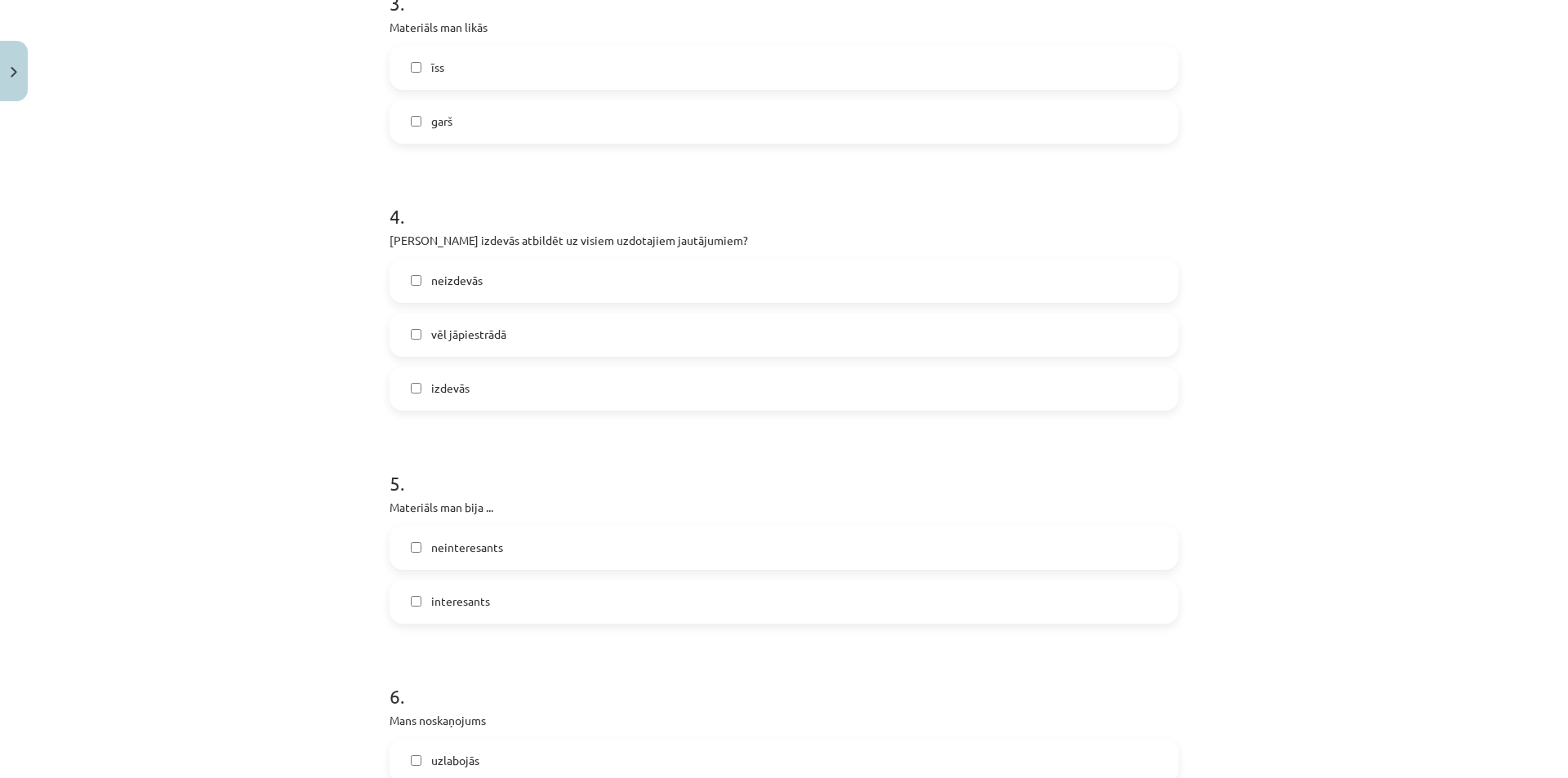
scroll to position [1062, 0]
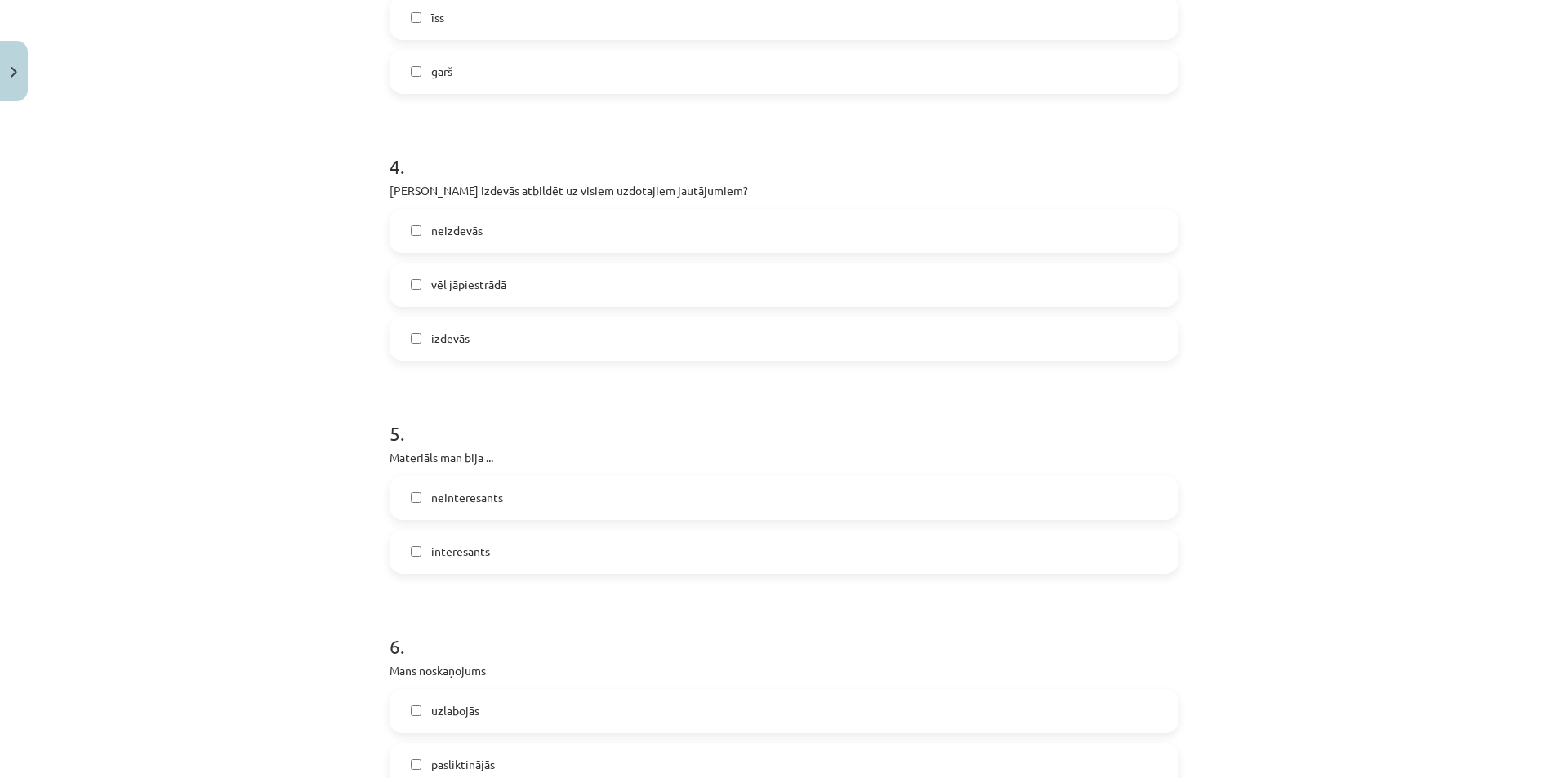
click at [434, 556] on span "interesants" at bounding box center [460, 551] width 58 height 17
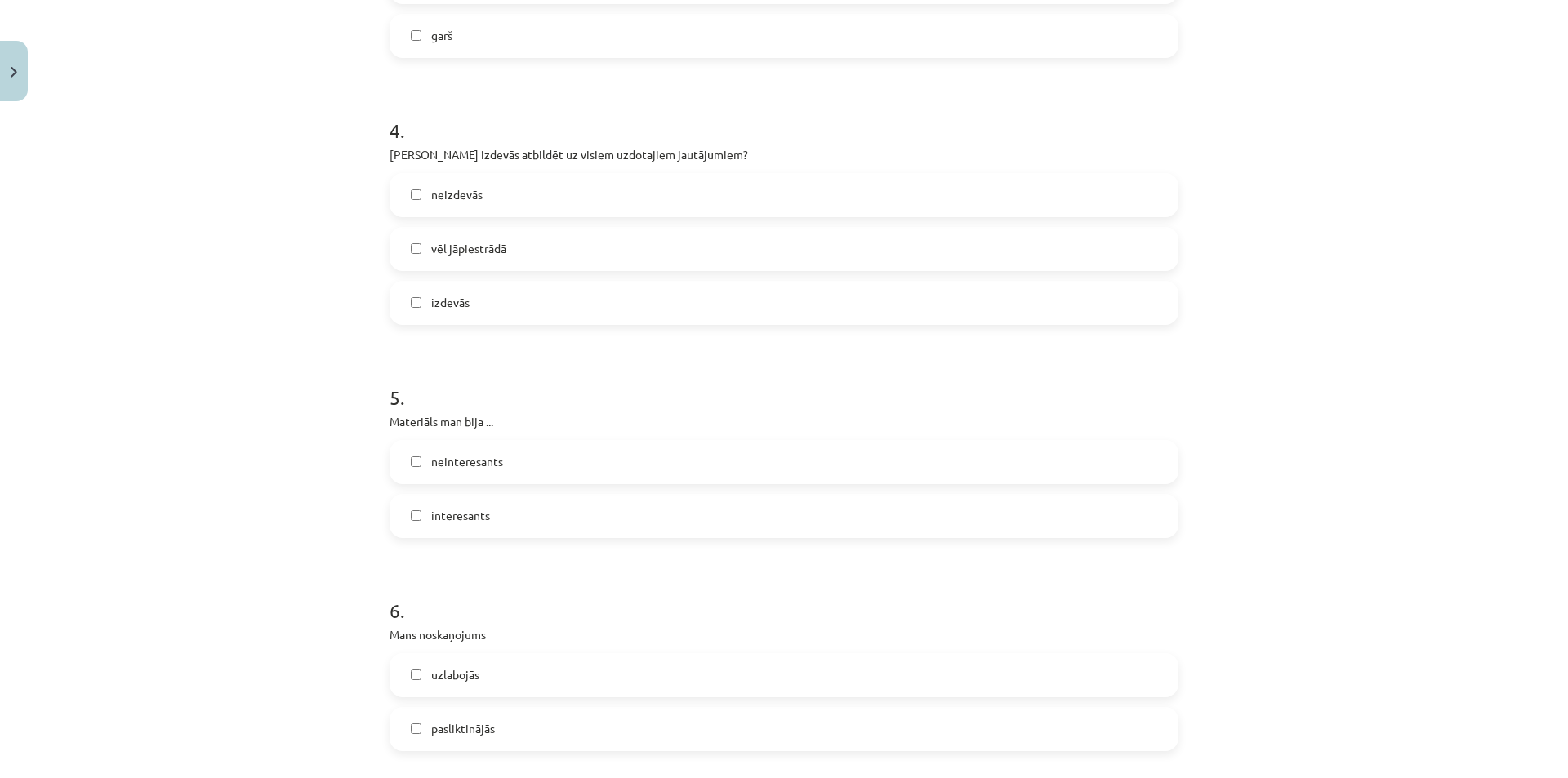
scroll to position [1259, 0]
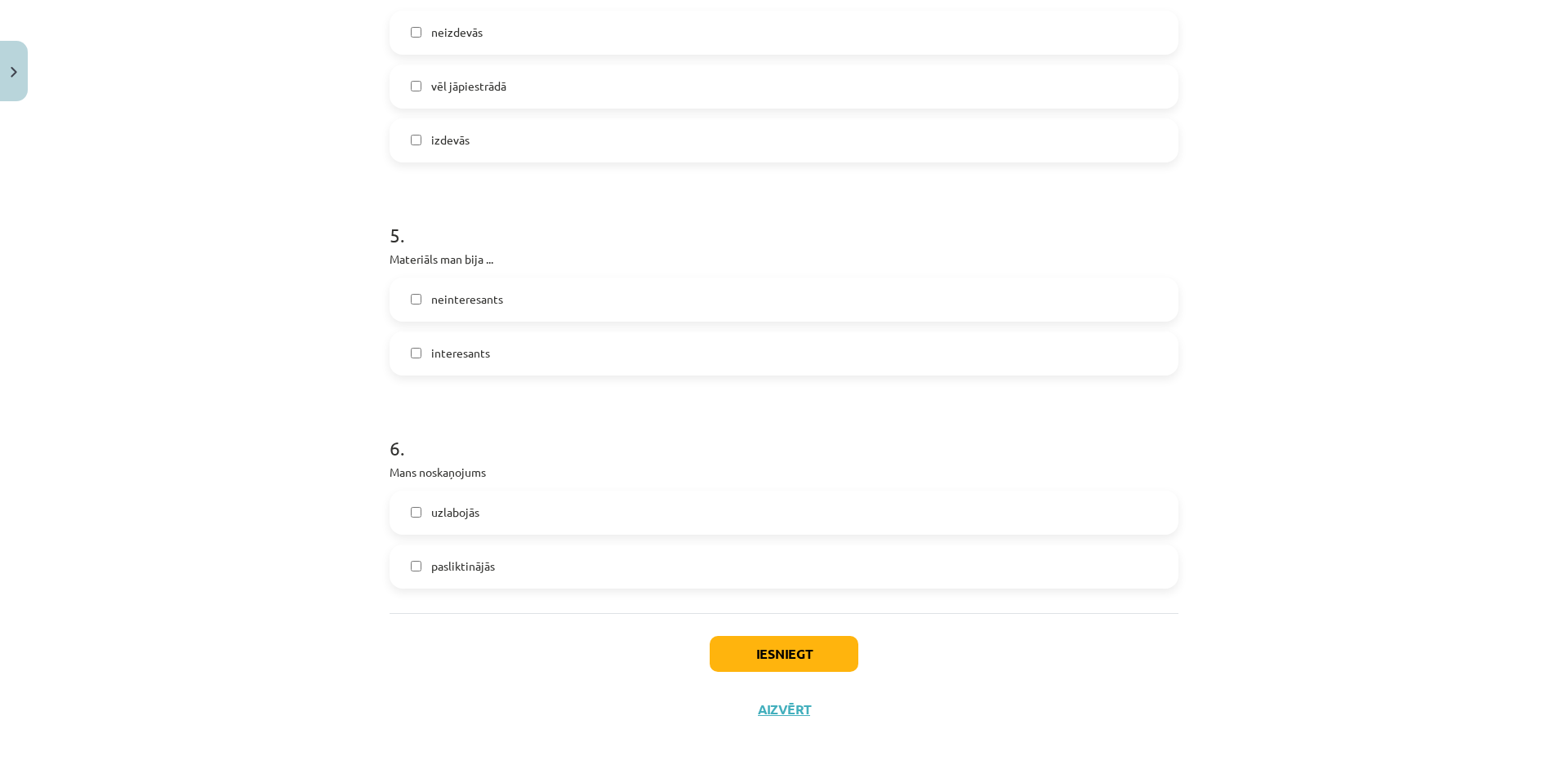
click at [453, 509] on span "uzlabojās" at bounding box center [455, 512] width 48 height 17
drag, startPoint x: 740, startPoint y: 617, endPoint x: 753, endPoint y: 639, distance: 25.6
click at [740, 621] on div "Iesniegt Aizvērt" at bounding box center [784, 670] width 789 height 115
click at [754, 640] on button "Iesniegt" at bounding box center [784, 653] width 148 height 36
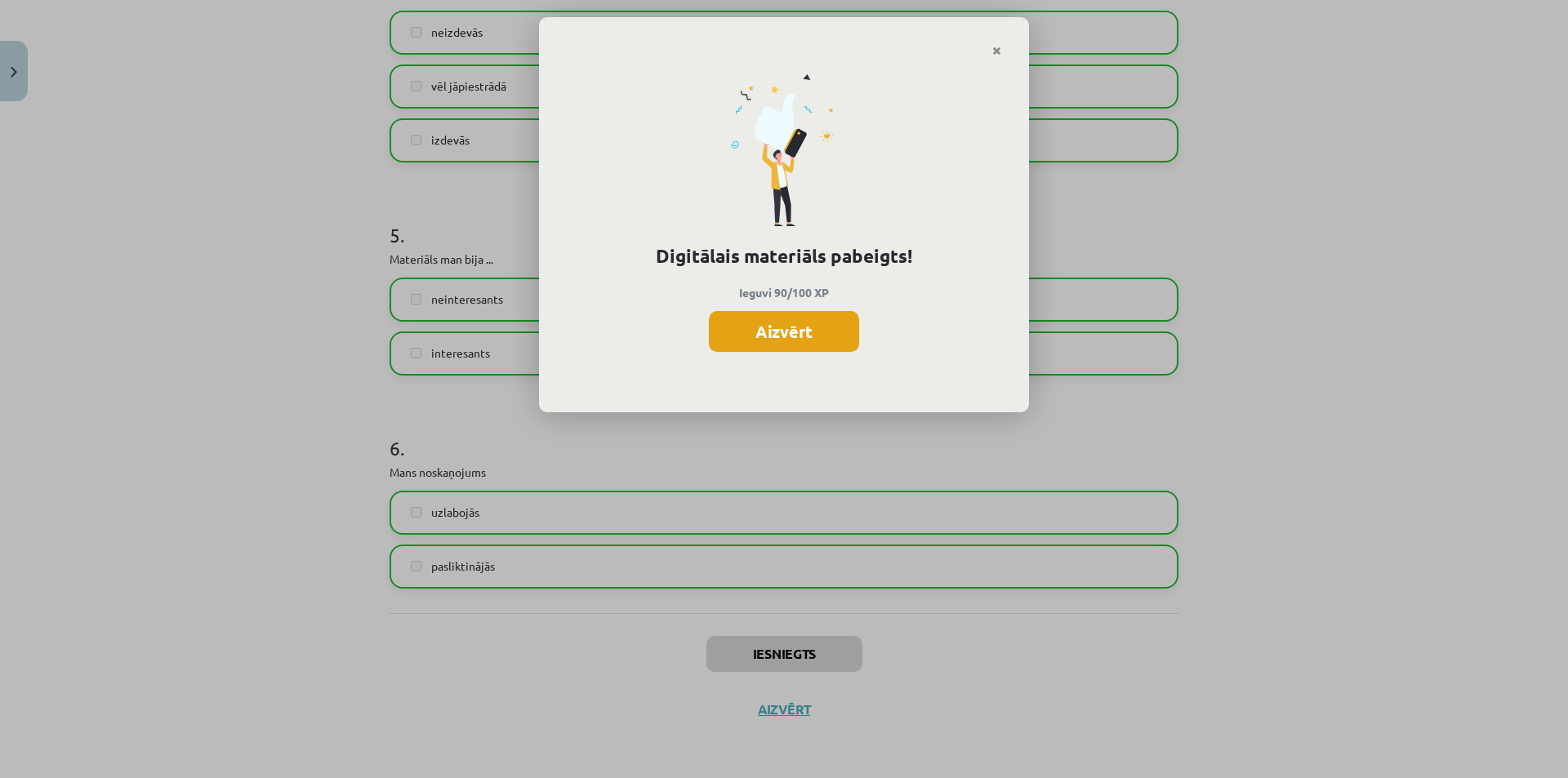
click at [767, 339] on button "Aizvērt" at bounding box center [784, 331] width 150 height 41
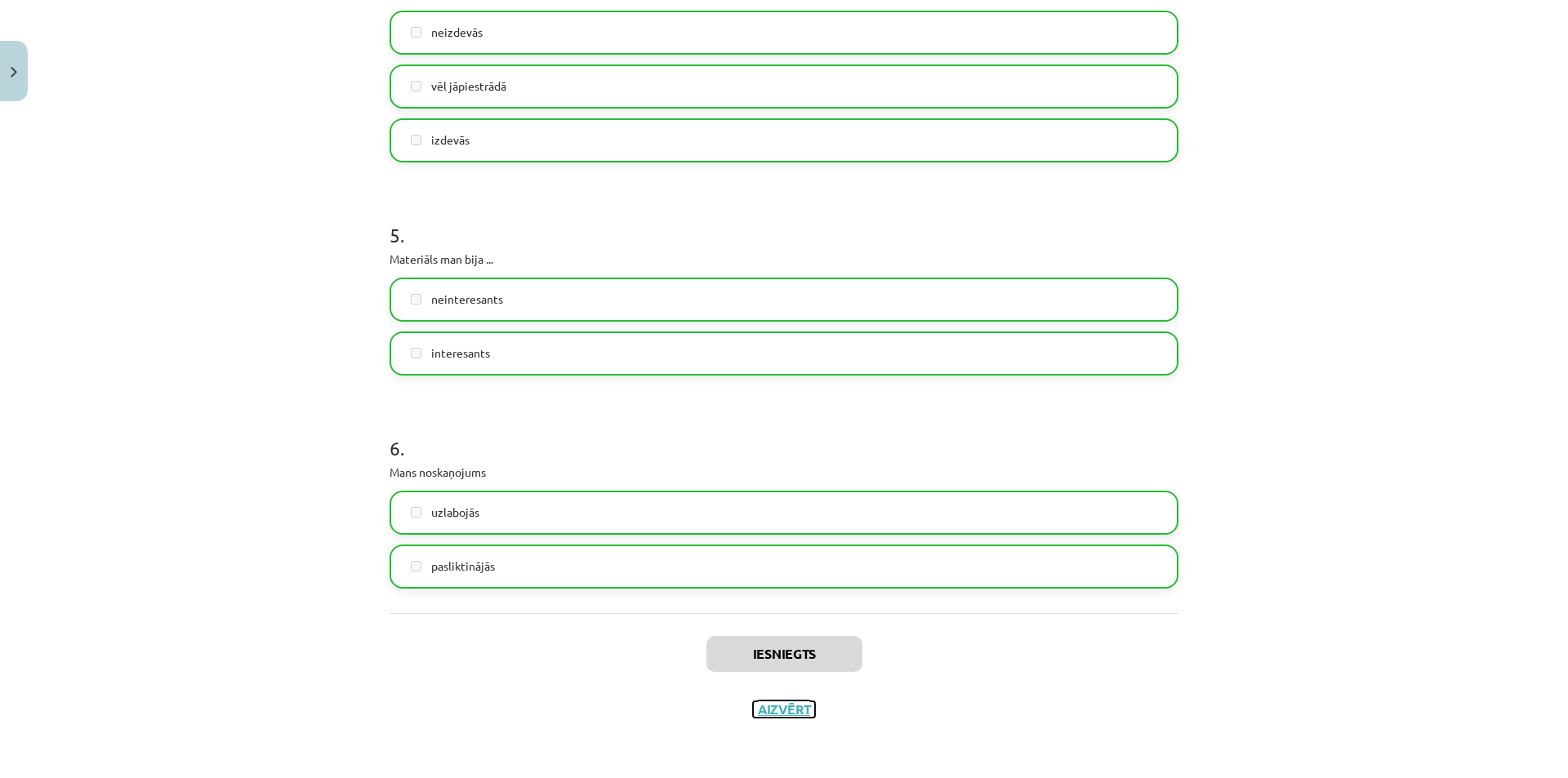
click at [762, 716] on button "Aizvērt" at bounding box center [783, 709] width 62 height 17
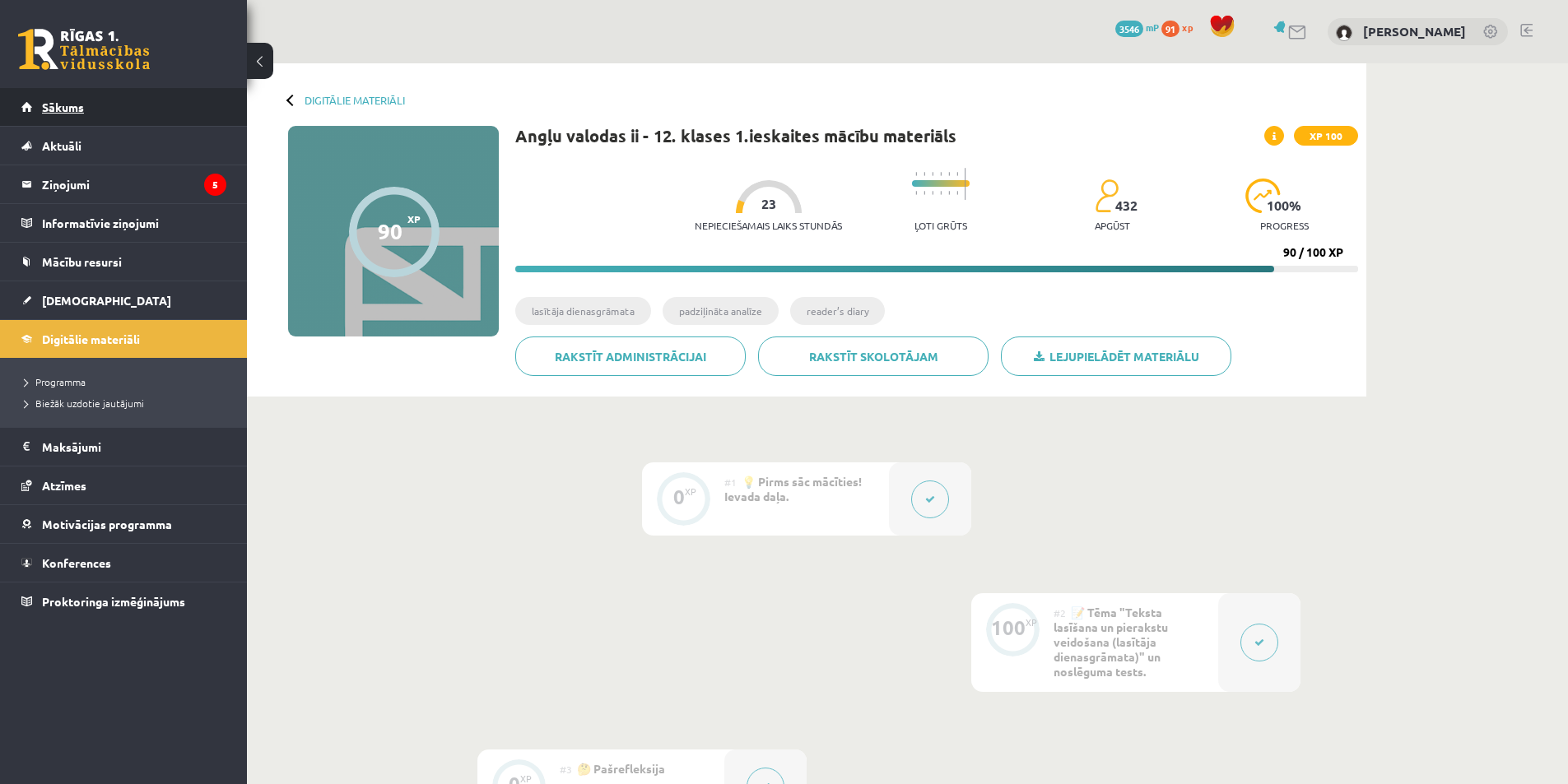
click at [95, 99] on link "Sākums" at bounding box center [124, 107] width 205 height 38
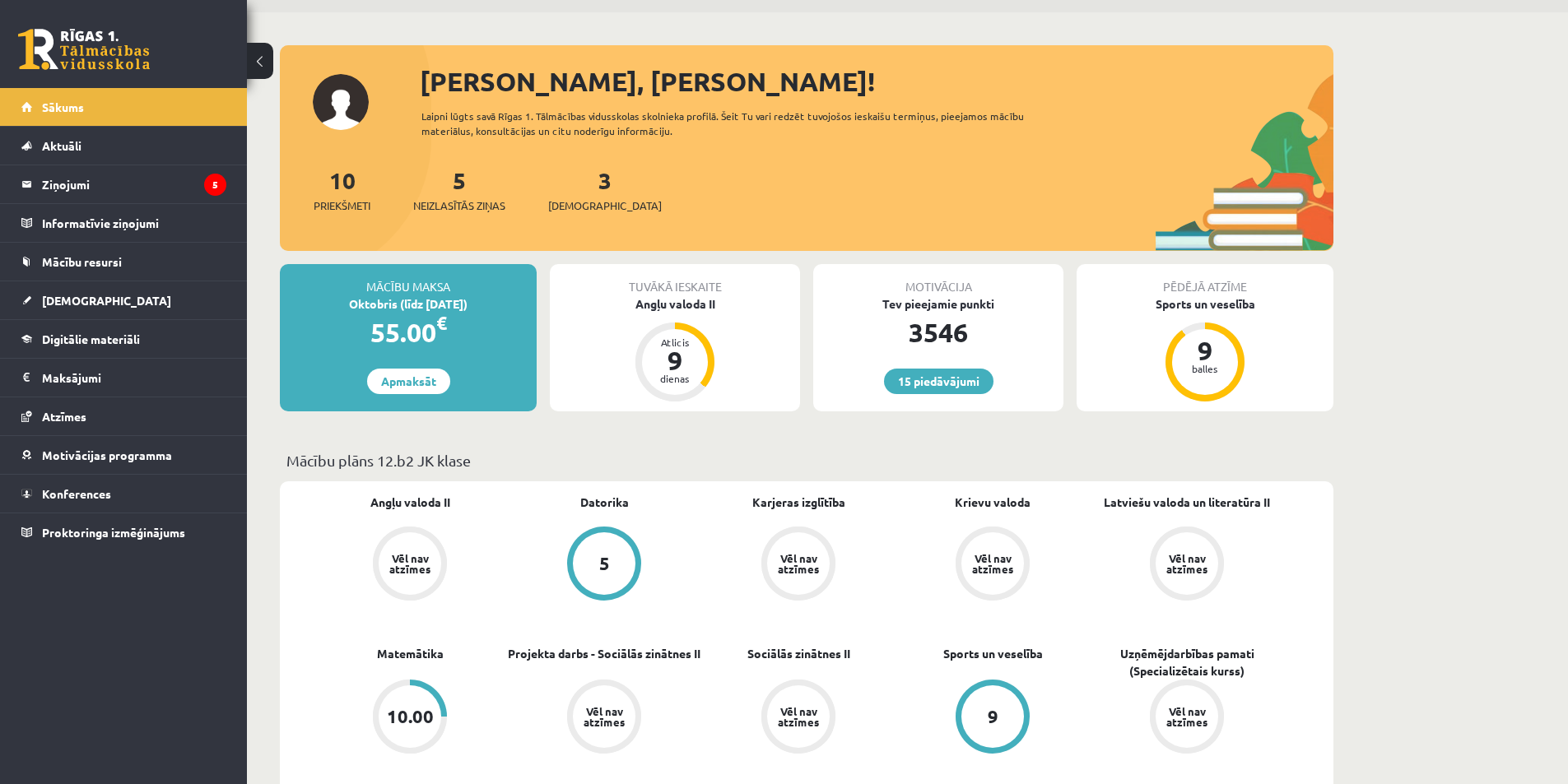
scroll to position [247, 0]
